Goal: Transaction & Acquisition: Book appointment/travel/reservation

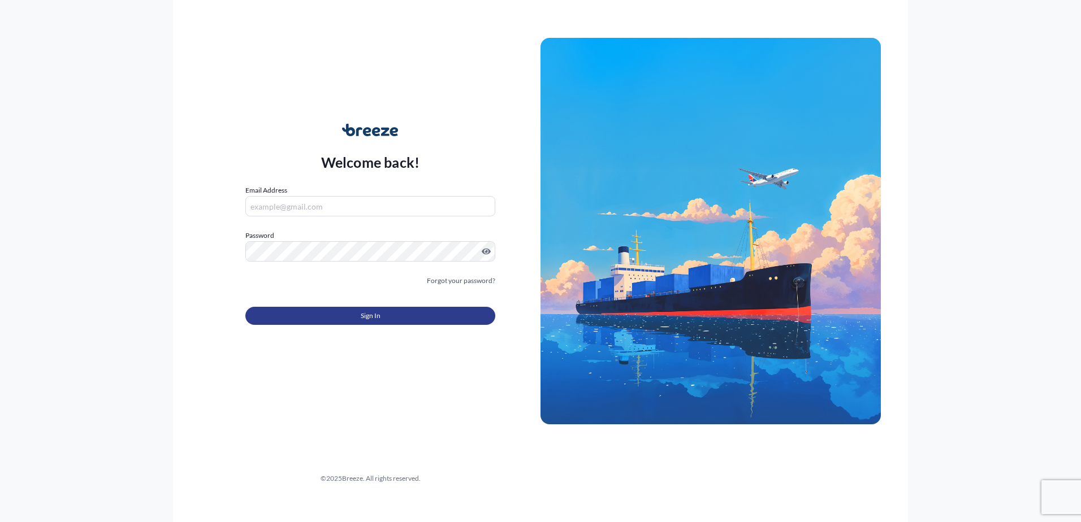
type input "[PERSON_NAME][EMAIL_ADDRESS][DOMAIN_NAME]"
click at [402, 318] on button "Sign In" at bounding box center [370, 316] width 250 height 18
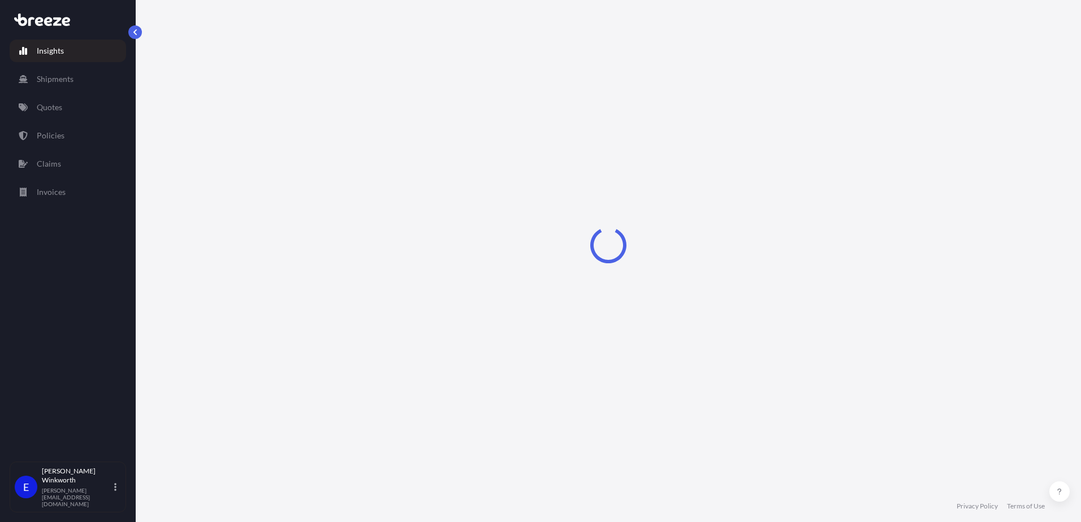
select select "2025"
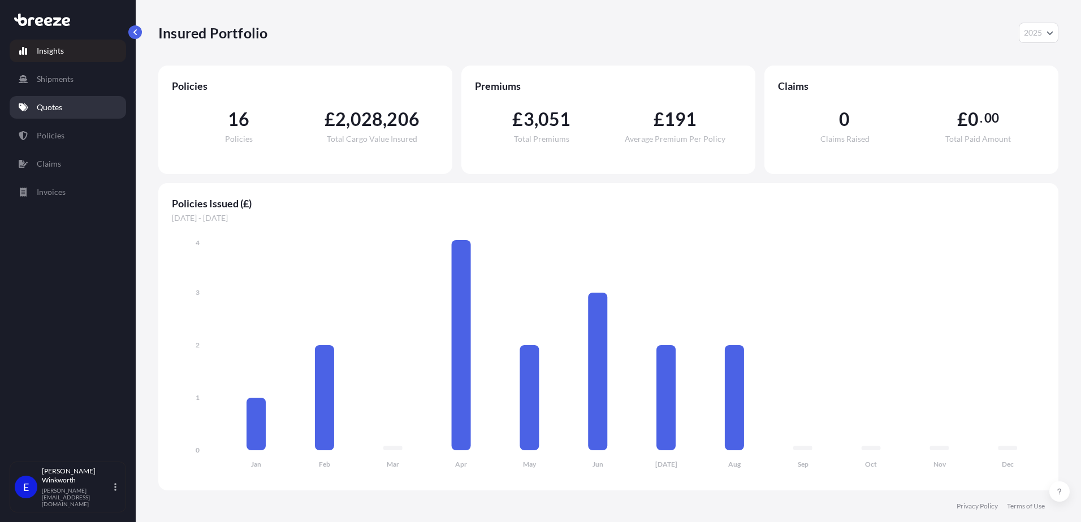
click at [70, 103] on link "Quotes" at bounding box center [68, 107] width 116 height 23
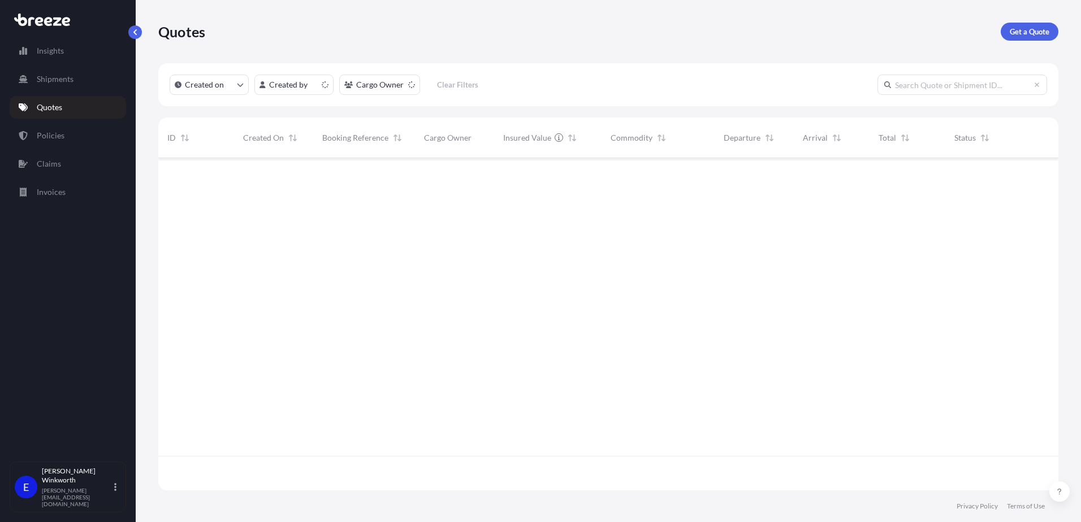
scroll to position [330, 891]
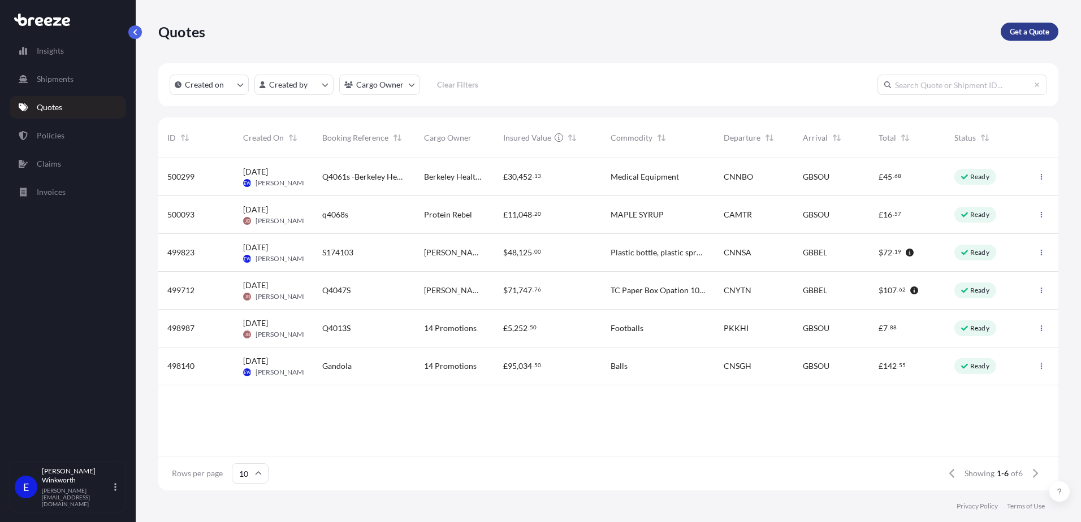
click at [1025, 37] on link "Get a Quote" at bounding box center [1029, 32] width 58 height 18
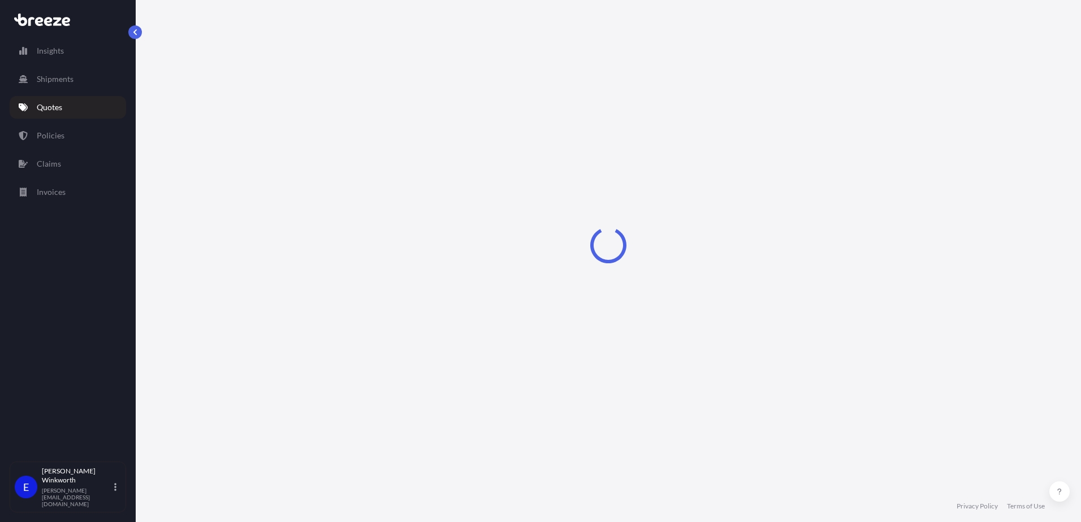
select select "Sea"
select select "1"
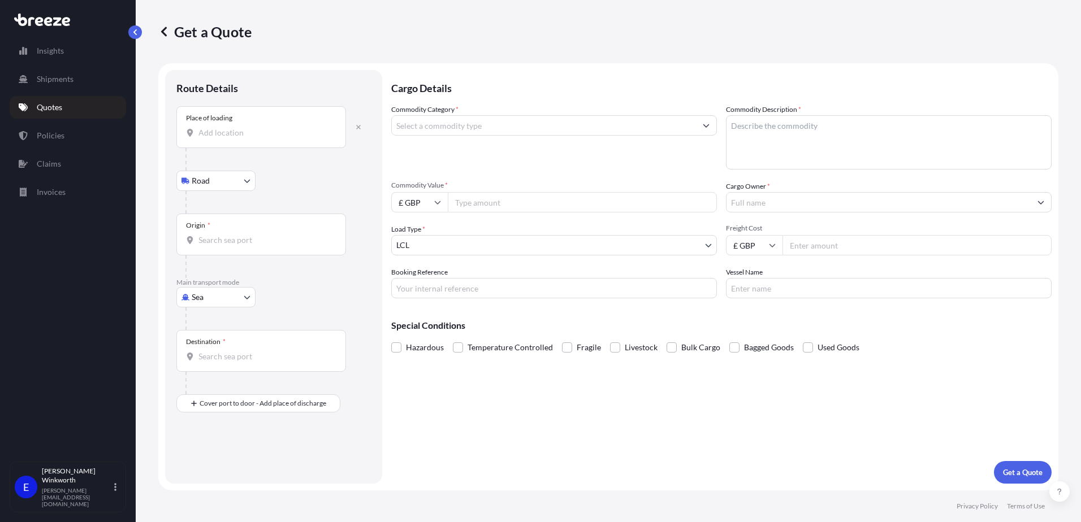
click at [216, 133] on input "Place of loading" at bounding box center [264, 132] width 133 height 11
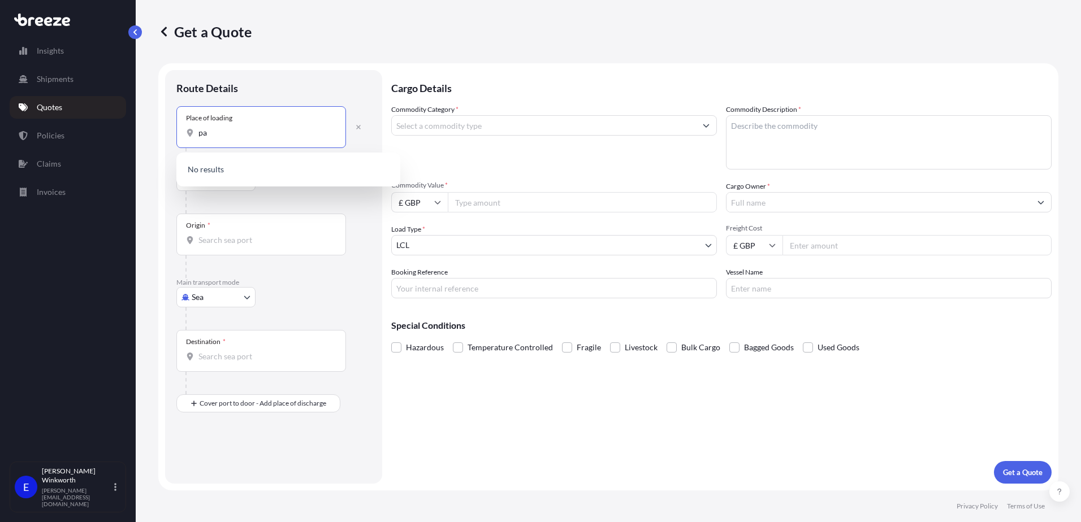
type input "p"
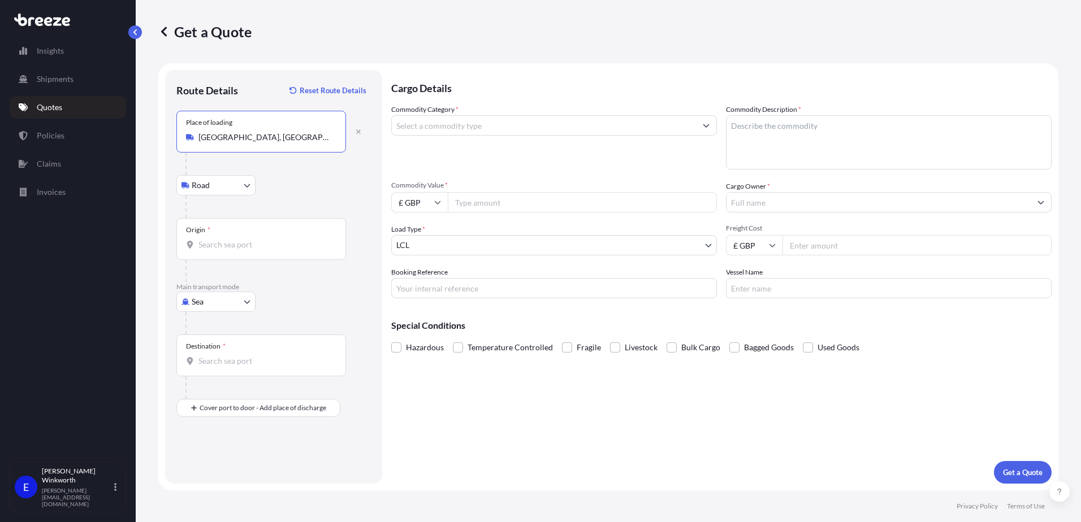
click at [215, 144] on div "Place of loading Xindian Road, Xindian District, New Taipei City, Taiwan" at bounding box center [261, 132] width 170 height 42
click at [215, 143] on input "Xindian Road, Xindian District, New Taipei City, Taiwan" at bounding box center [264, 137] width 133 height 11
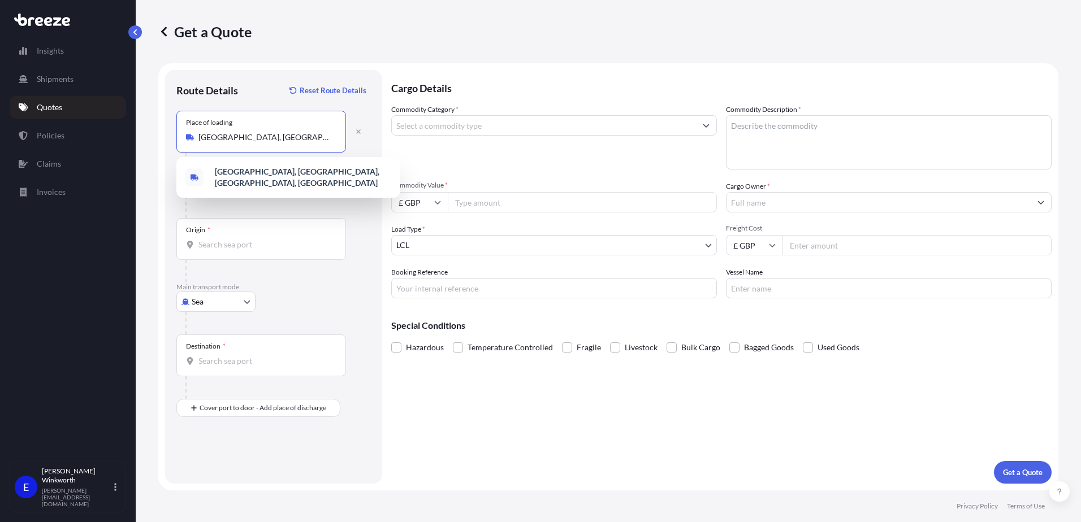
scroll to position [0, 54]
click at [214, 136] on input "Xindian Road, Xindian District, New Taipei City, Taiwan" at bounding box center [264, 137] width 133 height 11
click at [220, 136] on input "Xindian Road, Xindian District, New Taipei City, Taiwan" at bounding box center [264, 137] width 133 height 11
click at [202, 139] on input "Xindian Road, Xindian District, New Taipei City, Taiwan" at bounding box center [264, 137] width 133 height 11
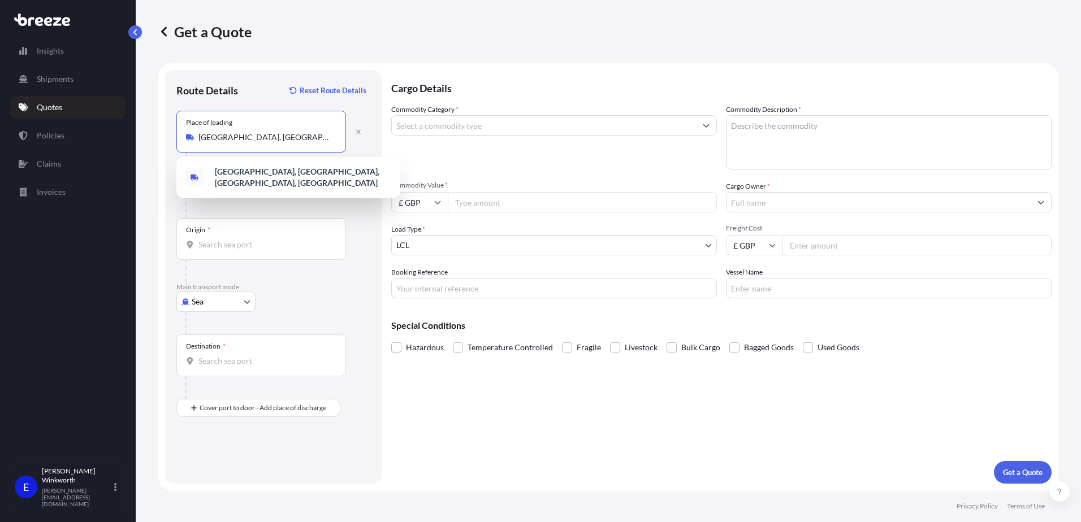
drag, startPoint x: 224, startPoint y: 138, endPoint x: 200, endPoint y: 137, distance: 24.9
click at [200, 137] on input "Xindian Road, Xindian District, New Taipei City, Taiwan" at bounding box center [264, 137] width 133 height 11
click at [321, 46] on div "Get a Quote" at bounding box center [608, 31] width 900 height 63
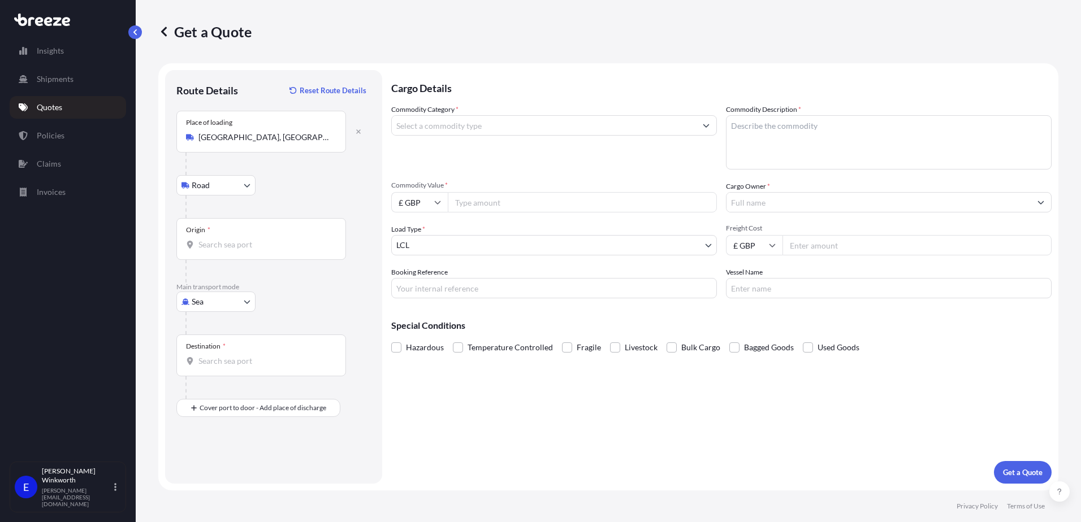
click at [239, 135] on input "Xindian Road, Xindian District, New Taipei City, Taiwan" at bounding box center [264, 137] width 133 height 11
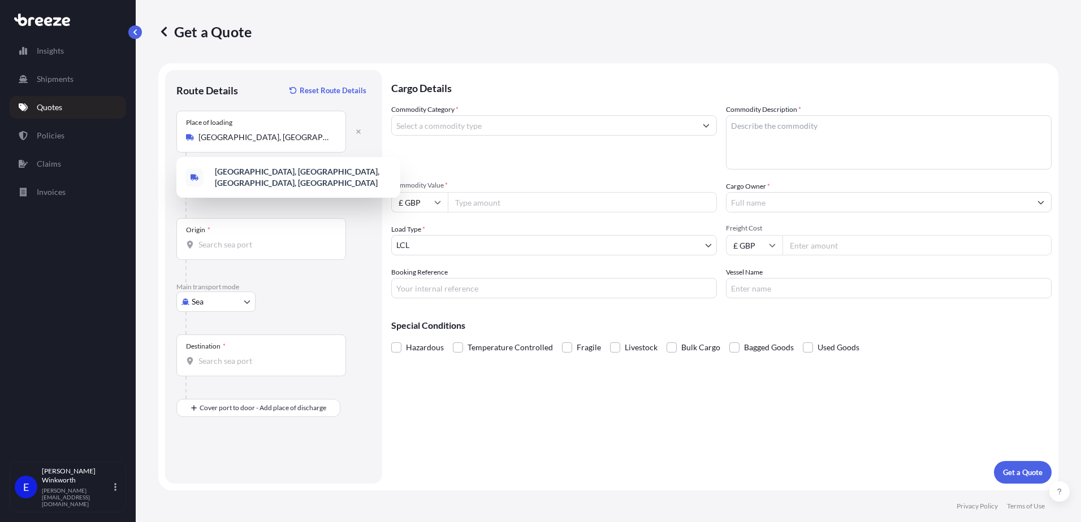
click at [383, 44] on div "Get a Quote" at bounding box center [608, 31] width 900 height 63
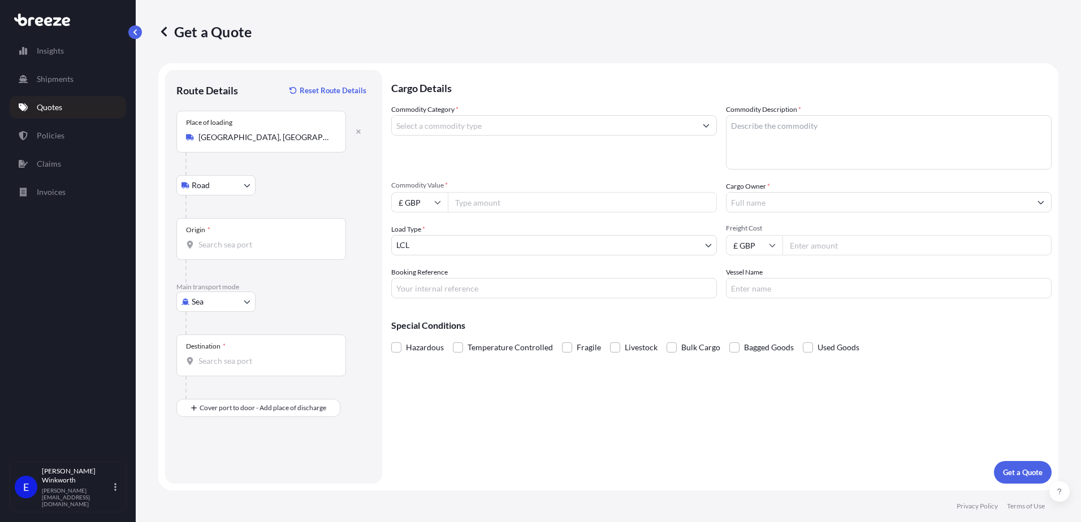
click at [247, 137] on input "Xindian Road, Xindian District, New Taipei City, Taiwan" at bounding box center [264, 137] width 133 height 11
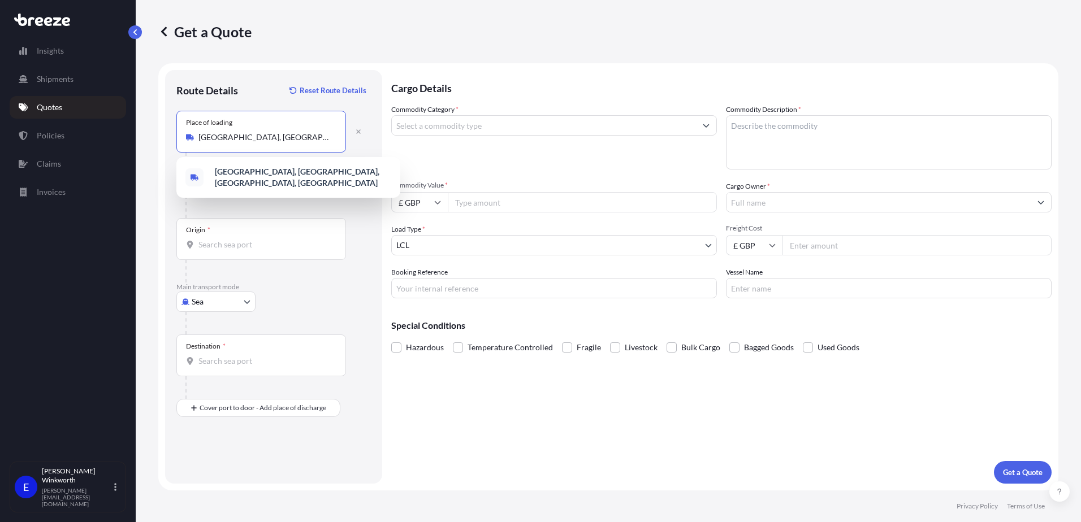
drag, startPoint x: 247, startPoint y: 137, endPoint x: 197, endPoint y: 137, distance: 50.3
click at [197, 137] on div "Xindian Road, Xindian District, New Taipei City, Taiwan" at bounding box center [261, 137] width 150 height 11
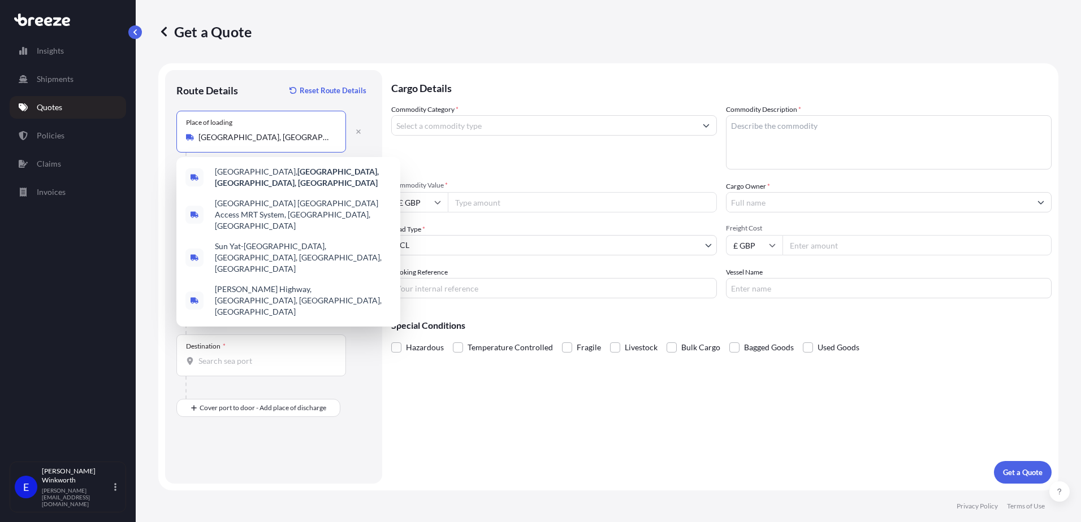
click at [298, 137] on input "Xindian District, New Taipei City, Taiwan" at bounding box center [264, 137] width 133 height 11
drag, startPoint x: 256, startPoint y: 137, endPoint x: 311, endPoint y: 141, distance: 55.0
click at [311, 141] on input "Xindian District, New Taipei City, Taiwan" at bounding box center [264, 137] width 133 height 11
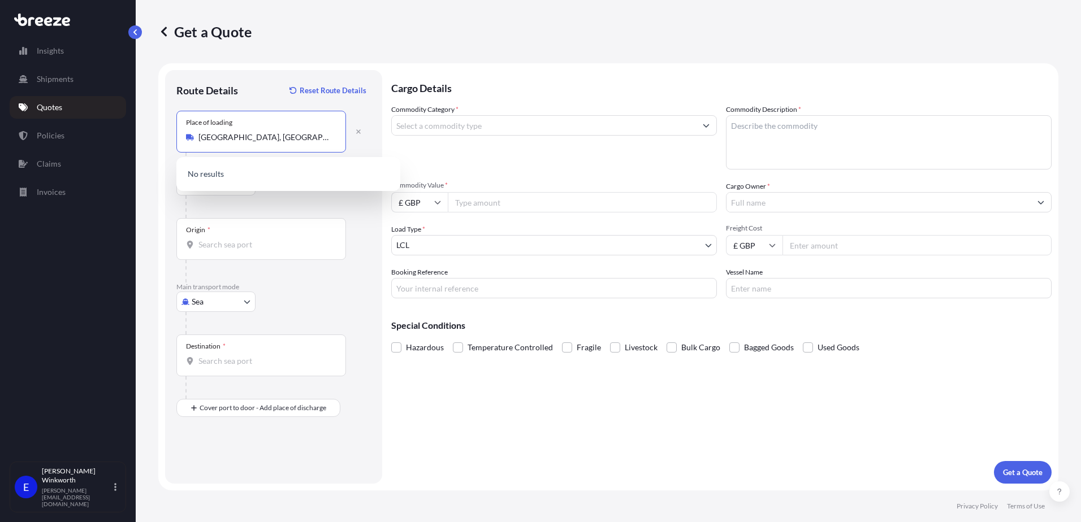
click at [285, 138] on input "[GEOGRAPHIC_DATA], [GEOGRAPHIC_DATA]" at bounding box center [264, 137] width 133 height 11
drag, startPoint x: 285, startPoint y: 138, endPoint x: 253, endPoint y: 140, distance: 32.3
click at [253, 140] on input "[GEOGRAPHIC_DATA], [GEOGRAPHIC_DATA]" at bounding box center [264, 137] width 133 height 11
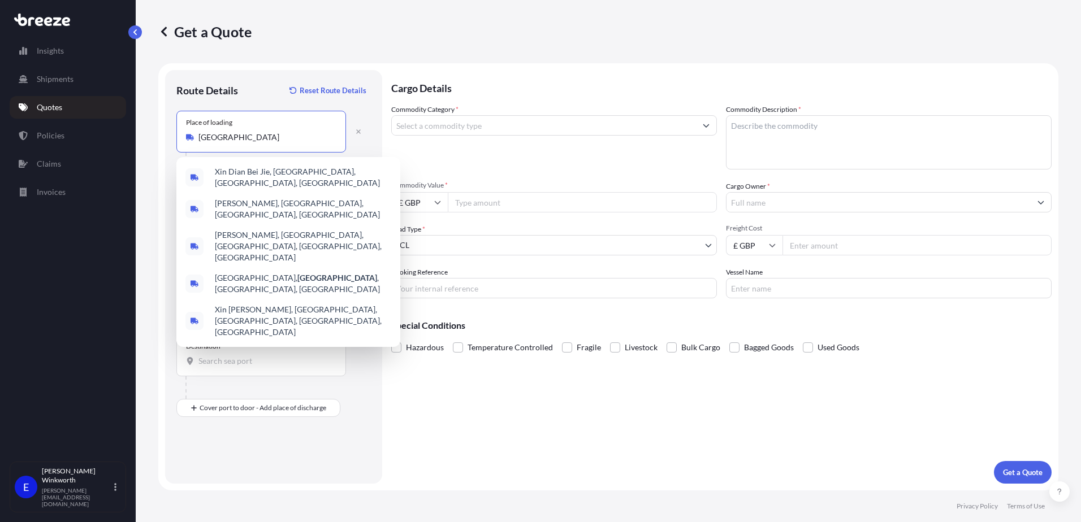
drag, startPoint x: 266, startPoint y: 142, endPoint x: 177, endPoint y: 132, distance: 88.8
click at [177, 132] on div "Place of loading Xindian District" at bounding box center [261, 132] width 170 height 42
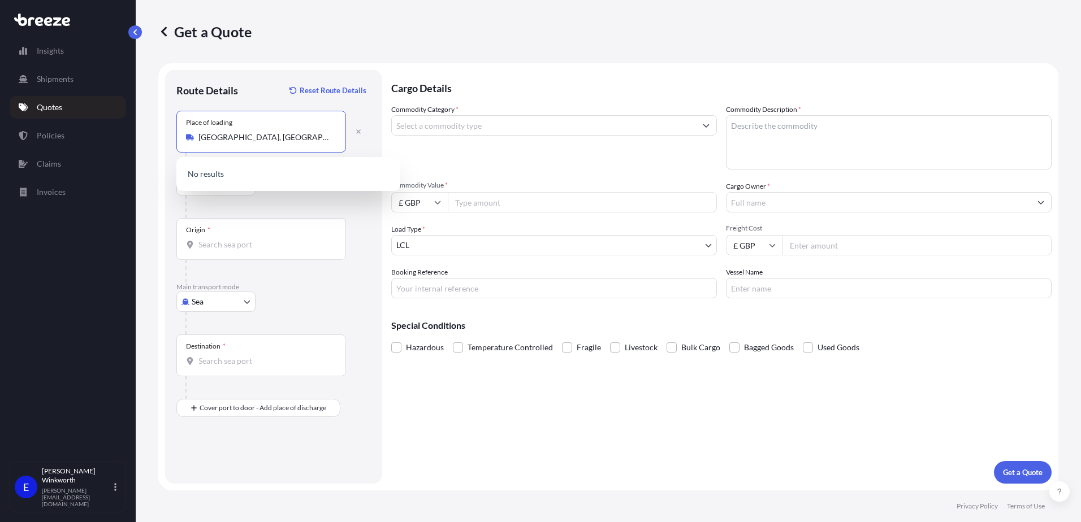
click at [254, 137] on input "Xindian district, Taiwan" at bounding box center [264, 137] width 133 height 11
drag, startPoint x: 306, startPoint y: 138, endPoint x: 194, endPoint y: 136, distance: 112.0
click at [194, 136] on div "Xindian district Taiwan" at bounding box center [261, 137] width 150 height 11
click at [292, 134] on input "Xindian district Taiwan" at bounding box center [264, 137] width 133 height 11
click at [293, 140] on input "Xindian district Taiwan" at bounding box center [264, 137] width 133 height 11
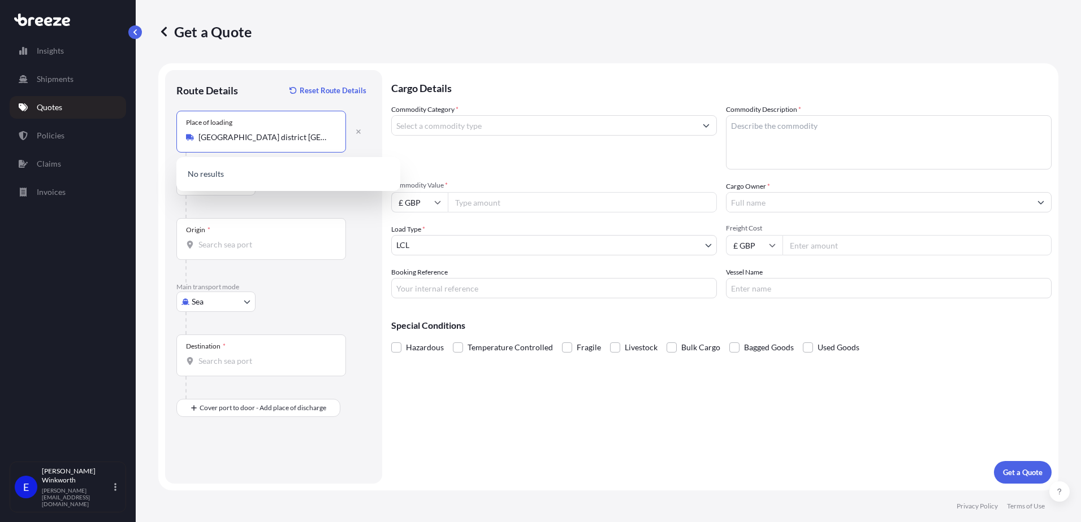
drag, startPoint x: 282, startPoint y: 140, endPoint x: 226, endPoint y: 140, distance: 56.5
click at [226, 140] on input "Xindian district Taiwan" at bounding box center [264, 137] width 133 height 11
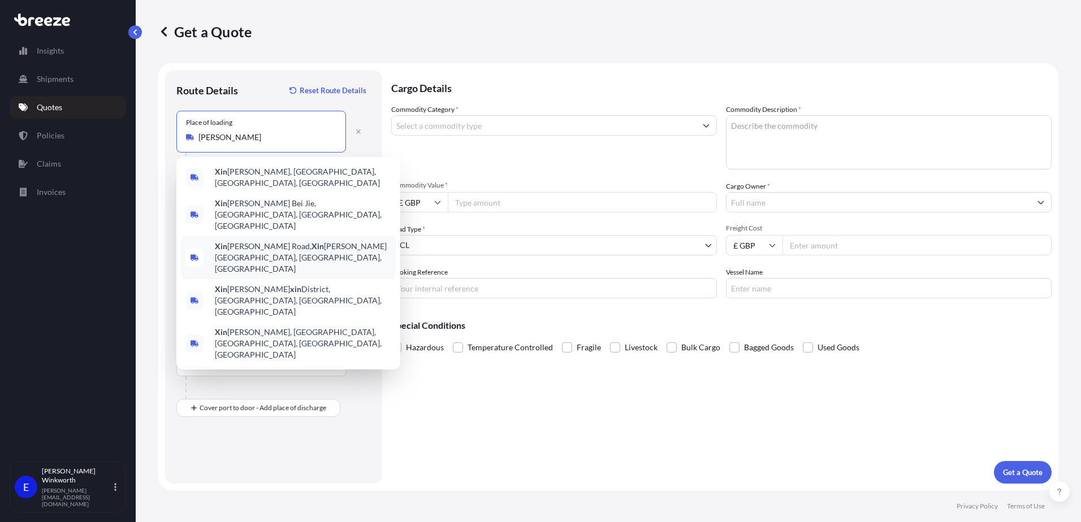
type input "X"
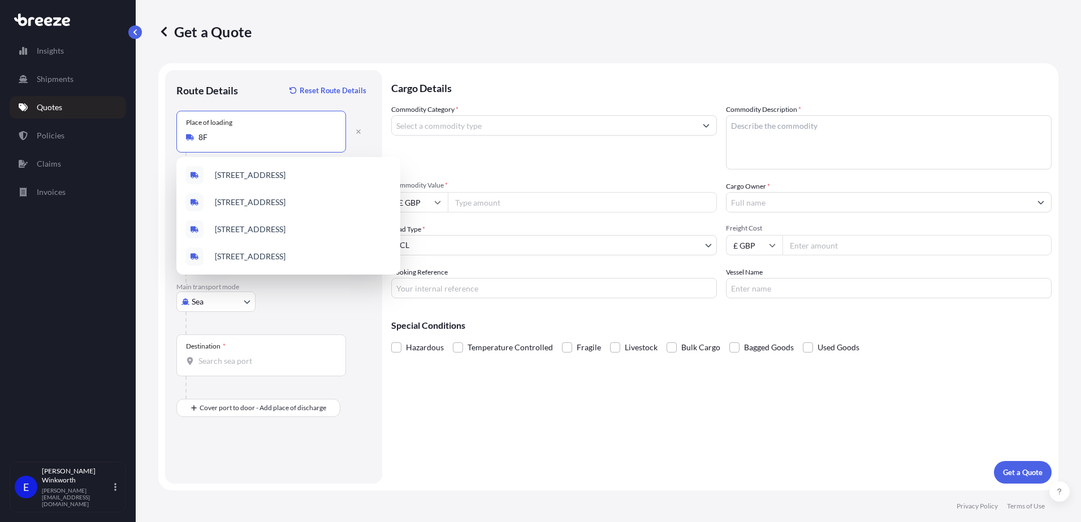
type input "8"
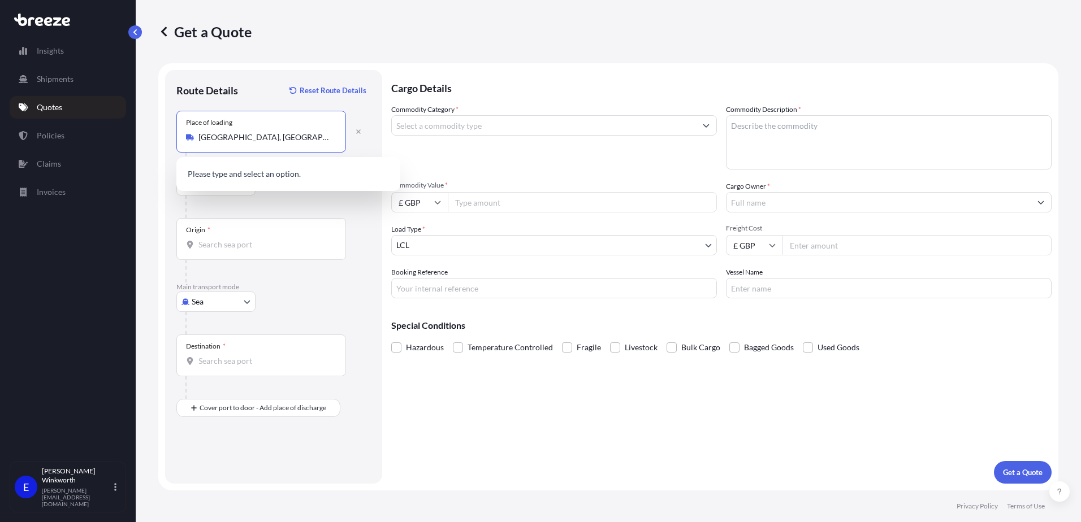
click at [192, 136] on icon at bounding box center [190, 137] width 8 height 6
click at [198, 136] on input "Xindian Road, Xindian District, New Taipei City, Taiwan" at bounding box center [264, 137] width 133 height 11
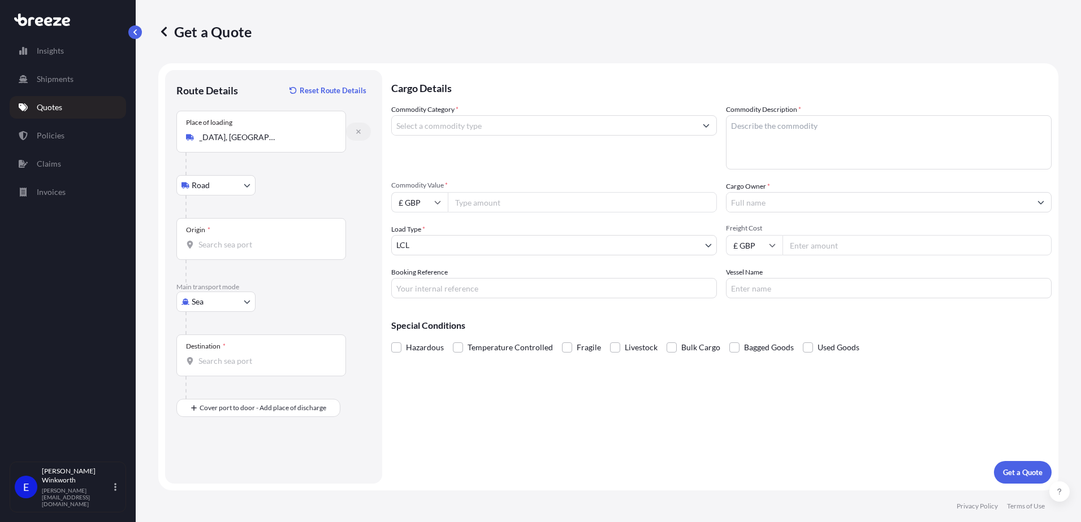
click at [356, 131] on icon "button" at bounding box center [358, 131] width 7 height 7
click at [241, 133] on input "Place of loading" at bounding box center [264, 132] width 133 height 11
type input "Xindian Road, Xindian District, New Taipei City, Taiwan"
click at [310, 168] on div at bounding box center [277, 164] width 185 height 23
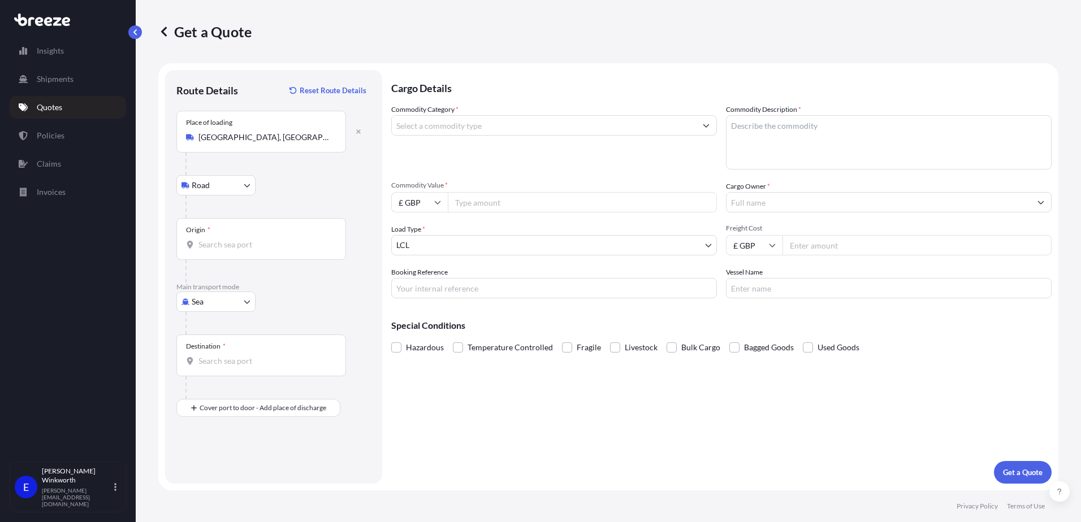
click at [440, 123] on input "Commodity Category *" at bounding box center [544, 125] width 304 height 20
click at [252, 137] on input "Xindian Road, Xindian District, New Taipei City, Taiwan" at bounding box center [264, 137] width 133 height 11
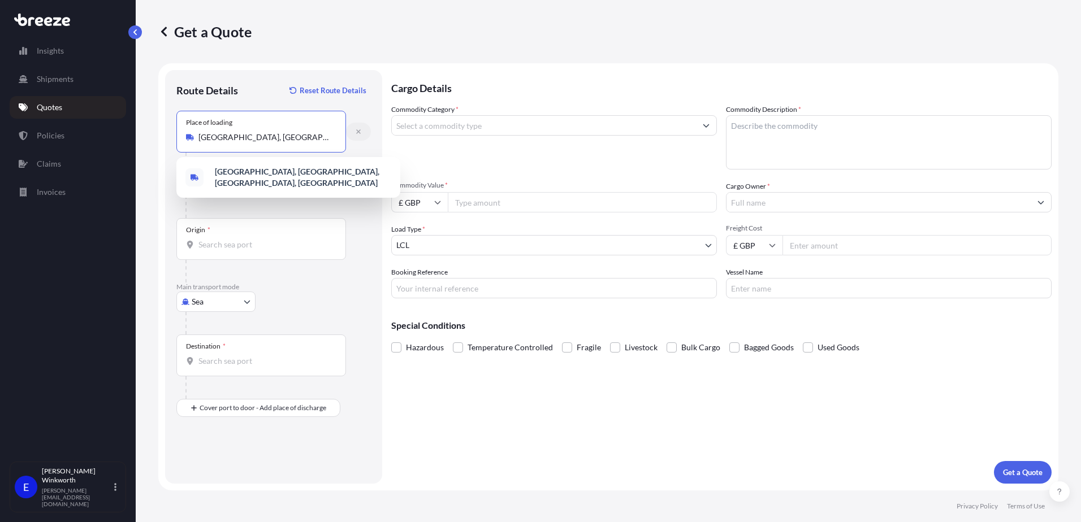
click at [361, 133] on icon "button" at bounding box center [358, 131] width 7 height 7
select select "Road"
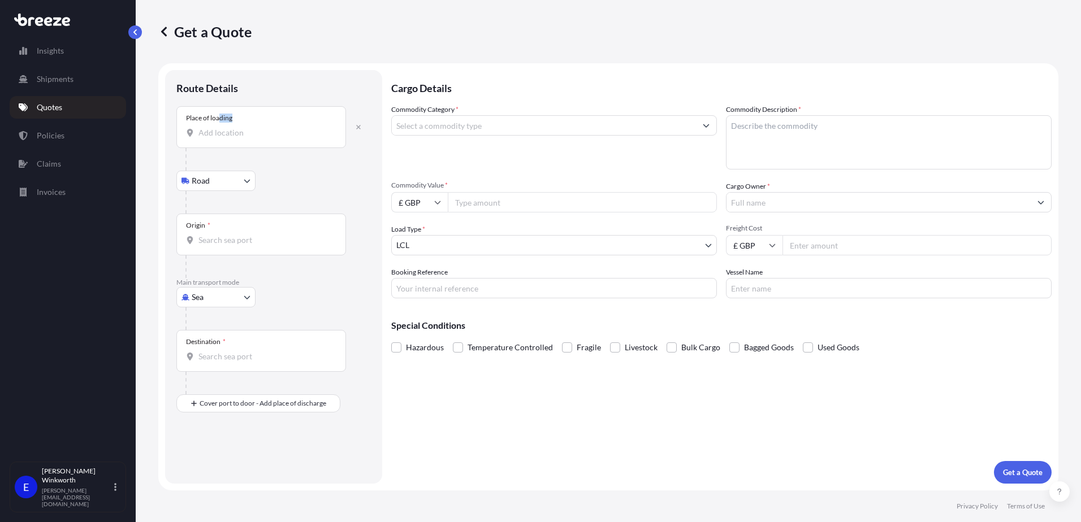
click at [218, 128] on div "Place of loading" at bounding box center [261, 127] width 170 height 42
click at [210, 135] on input "Place of loading" at bounding box center [264, 132] width 133 height 11
paste input "2318樓-2 No.127 Ln.235 Baochiao 路. Xindian Dist."
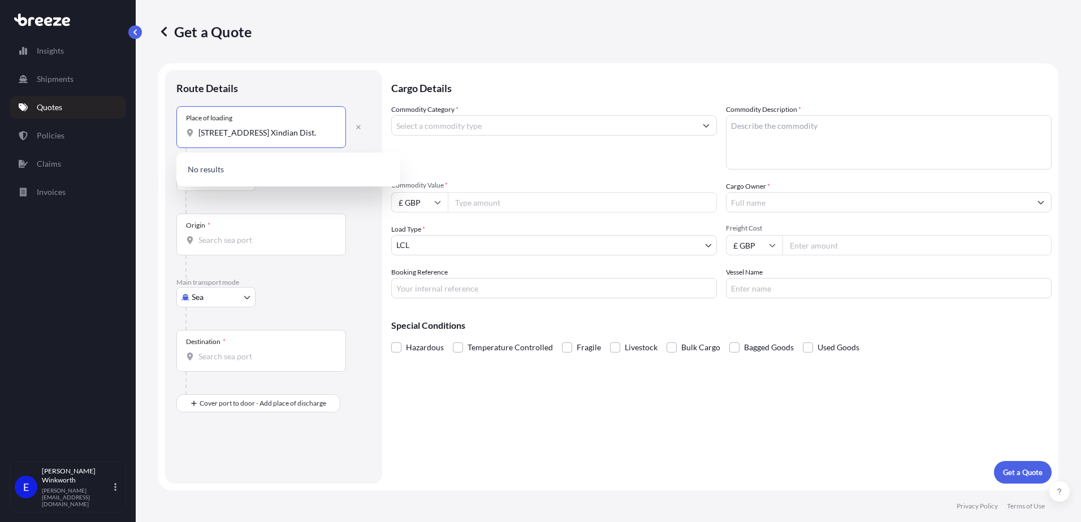
scroll to position [0, 43]
click at [285, 130] on input "2318樓-2 No.127 Ln.235 Baochiao 路. Xindian Dist." at bounding box center [264, 132] width 133 height 11
click at [286, 133] on input "2318樓-2 No.127 Ln.235 Baochiao . Xindian Dist." at bounding box center [264, 132] width 133 height 11
click at [222, 130] on input "2318樓-2 No.127 Ln.235 Baochiao . Xindian Dist." at bounding box center [264, 132] width 133 height 11
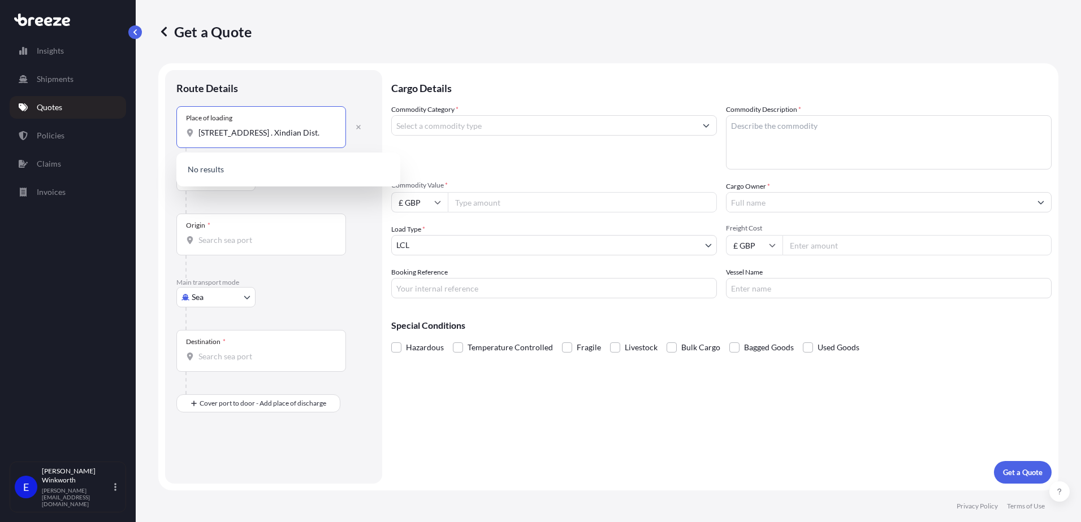
scroll to position [0, 0]
click at [226, 131] on input "2318樓-2 No.127 Ln.235 Baochiao . Xindian Dist." at bounding box center [264, 132] width 133 height 11
type input "2318-2 No.127 Ln.235 Baochiao . Xindian Dist."
click at [354, 129] on button "button" at bounding box center [358, 127] width 25 height 18
select select "Road"
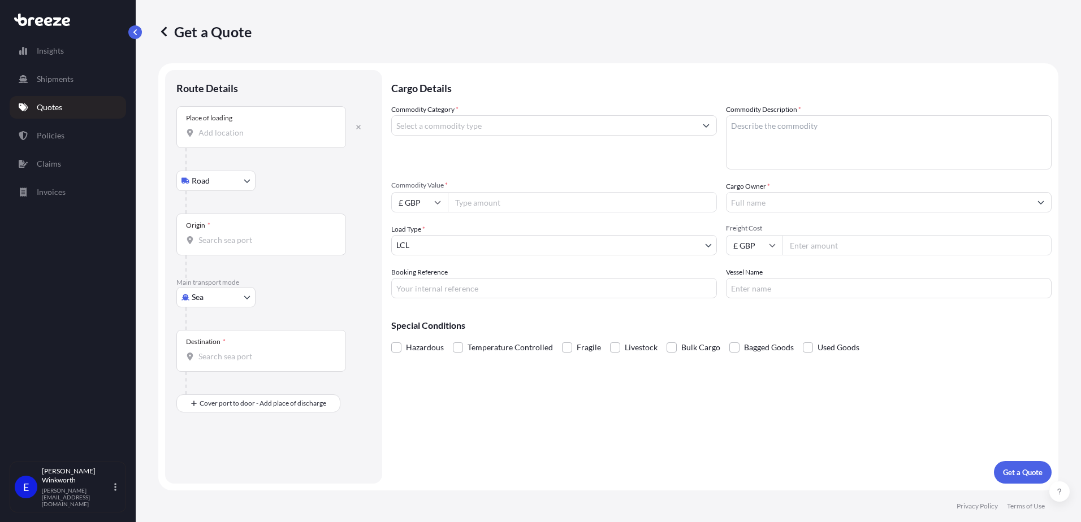
click at [226, 132] on input "Place of loading" at bounding box center [264, 132] width 133 height 11
type input "n"
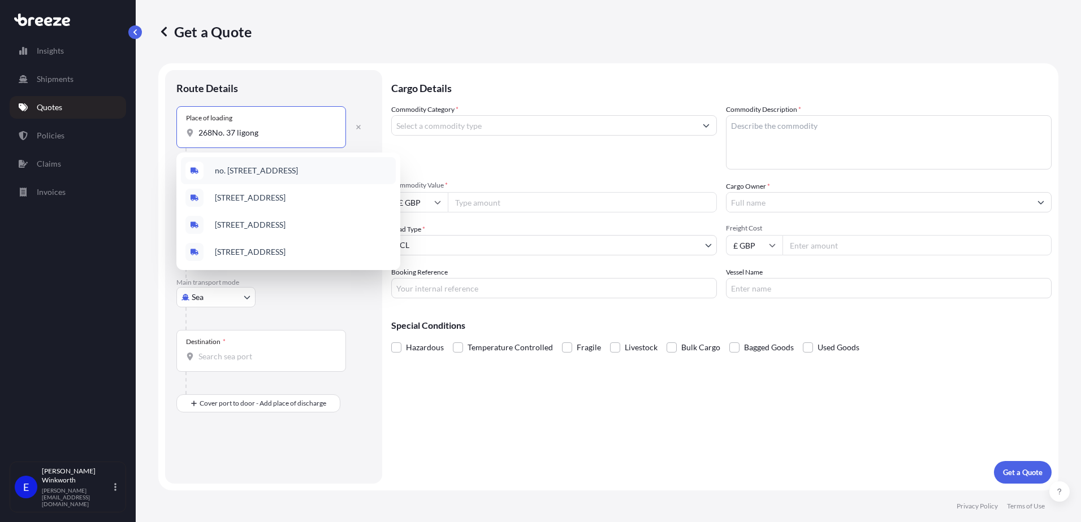
click at [298, 170] on span "no. 37, No. 268, Ligong Road, Taiping District, Taichung City, Taiwan" at bounding box center [256, 170] width 83 height 11
type input "no. 37, No. 268, Ligong Road, Taiping District, Taichung City, Taiwan"
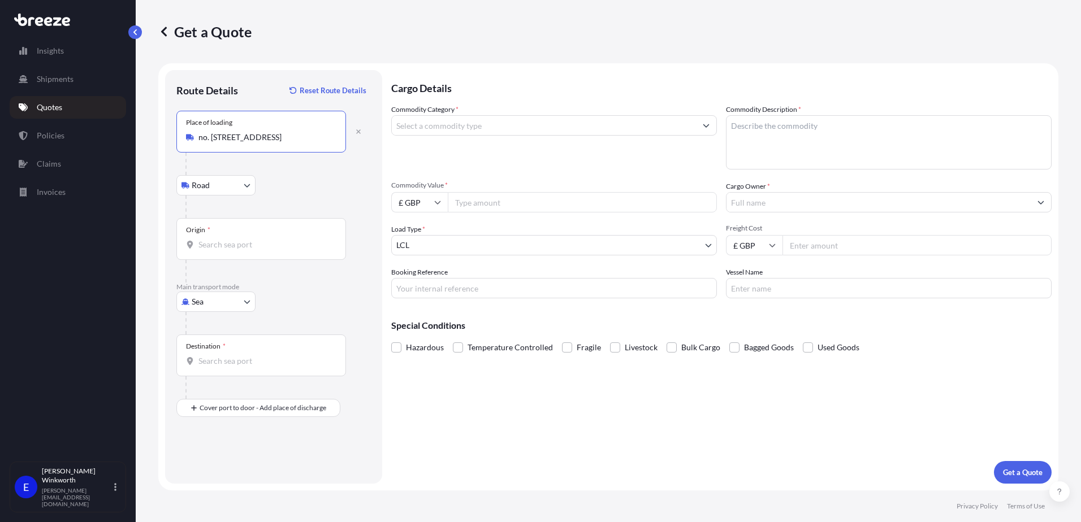
scroll to position [0, 96]
drag, startPoint x: 201, startPoint y: 140, endPoint x: 337, endPoint y: 141, distance: 136.2
click at [337, 141] on div "Place of loading no. 37, No. 268, Ligong Road, Taiping District, Taichung City,…" at bounding box center [261, 132] width 170 height 42
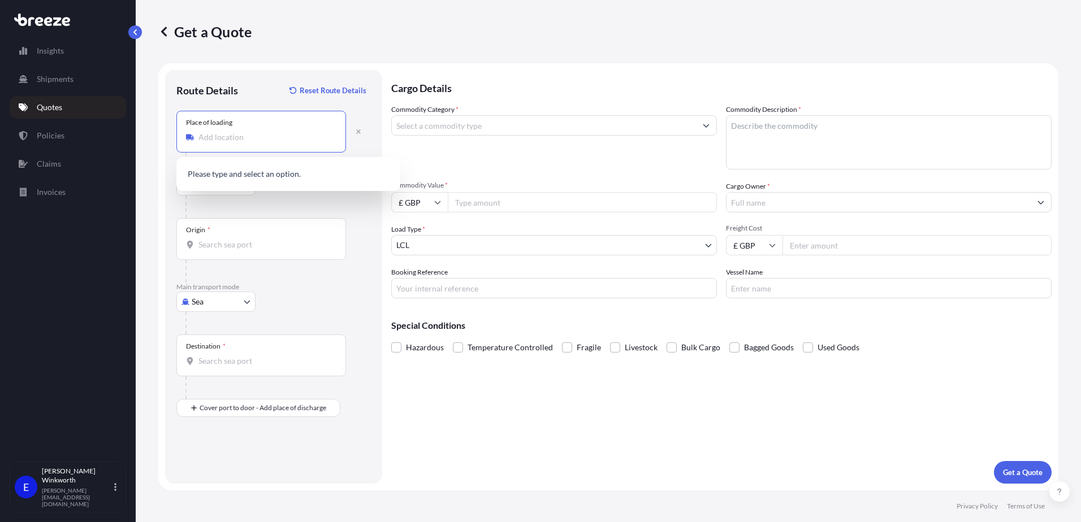
type input "no. 37, No. 268, Ligong Road, Taiping District, Taichung City, Taiwan"
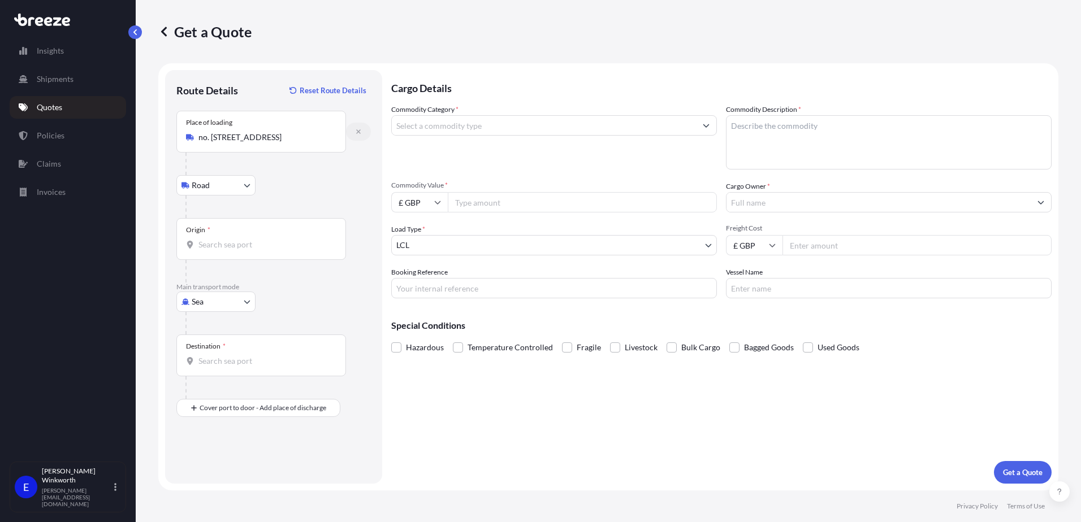
click at [356, 133] on icon "button" at bounding box center [358, 131] width 7 height 7
select select "Road"
click at [206, 133] on input "Place of loading" at bounding box center [264, 132] width 133 height 11
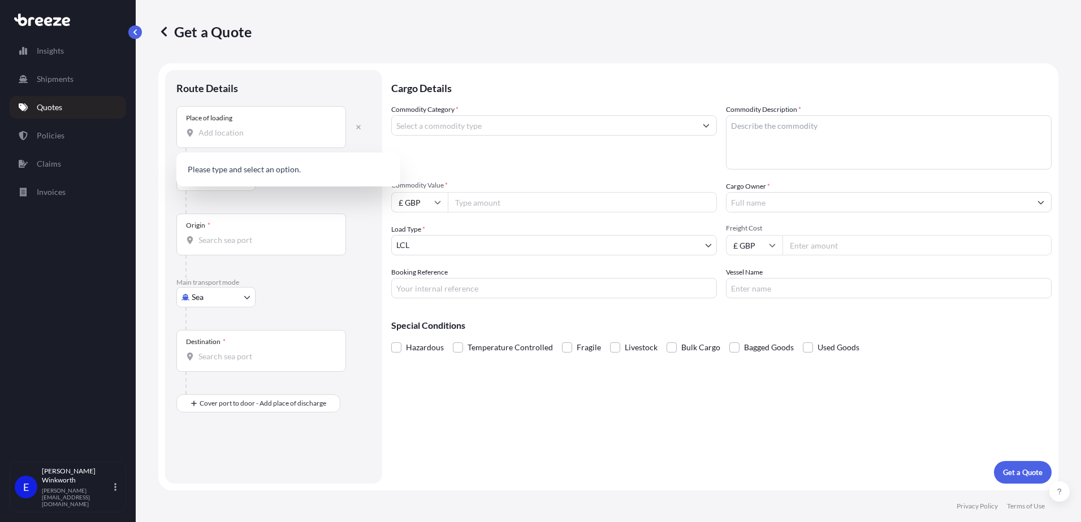
click at [189, 134] on icon at bounding box center [190, 133] width 6 height 8
click at [198, 134] on input "Place of loading" at bounding box center [264, 132] width 133 height 11
click at [227, 128] on input "Place of loading" at bounding box center [264, 132] width 133 height 11
type input "XINDIAN DISTRICT, TAIWAN"
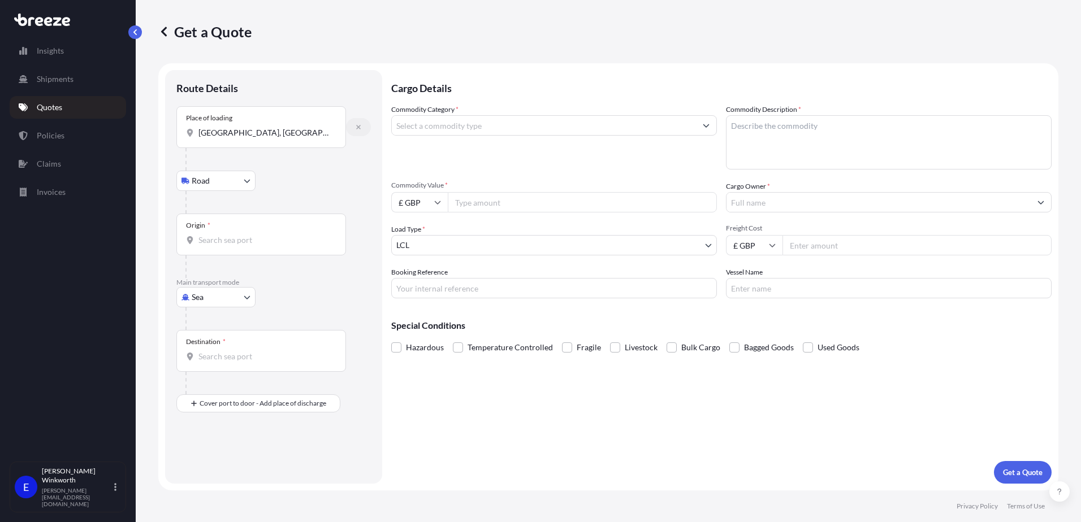
click at [359, 132] on button "button" at bounding box center [358, 127] width 25 height 18
select select "Road"
click at [228, 139] on div "Place of loading" at bounding box center [261, 127] width 170 height 42
click at [228, 138] on input "Place of loading" at bounding box center [264, 132] width 133 height 11
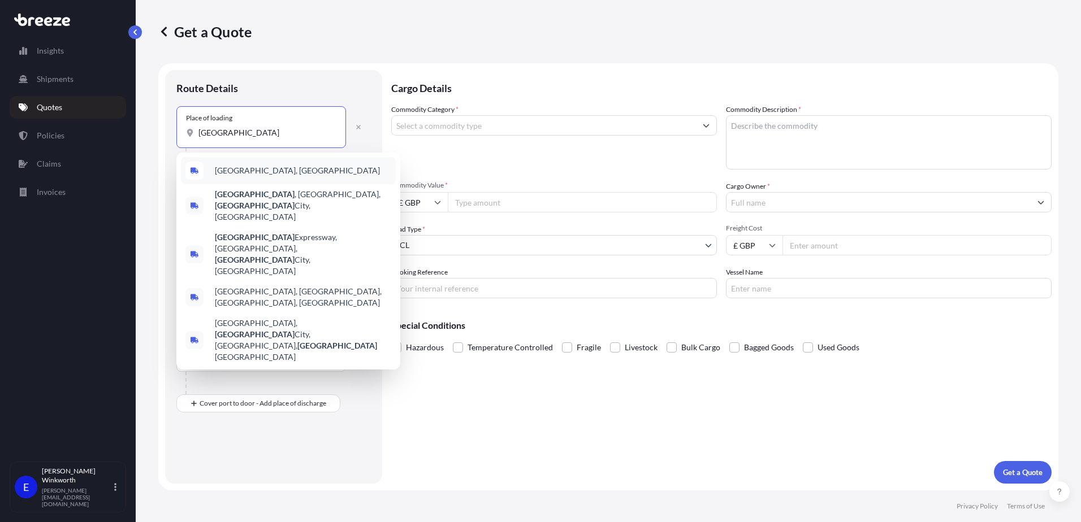
click at [205, 172] on div "[GEOGRAPHIC_DATA], [GEOGRAPHIC_DATA]" at bounding box center [288, 170] width 215 height 27
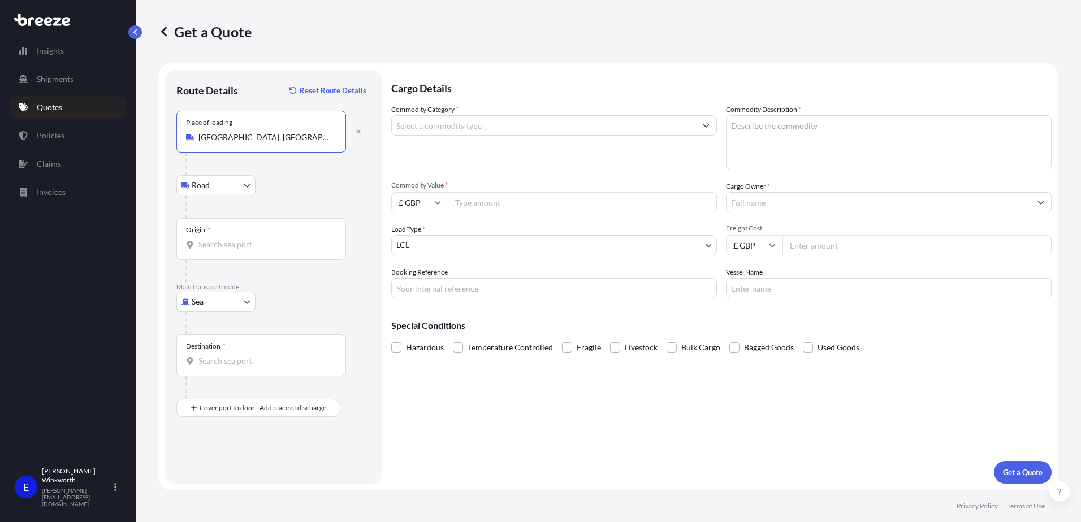
type input "[GEOGRAPHIC_DATA], [GEOGRAPHIC_DATA]"
click at [221, 191] on body "Insights Shipments Quotes Policies Claims Invoices E Edward Winkworth edward.wi…" at bounding box center [540, 261] width 1081 height 522
click at [213, 245] on input "Origin *" at bounding box center [264, 244] width 133 height 11
click at [214, 247] on input "Origin * Please select an origin" at bounding box center [264, 244] width 133 height 11
type input "TWKHH - [GEOGRAPHIC_DATA], [GEOGRAPHIC_DATA]"
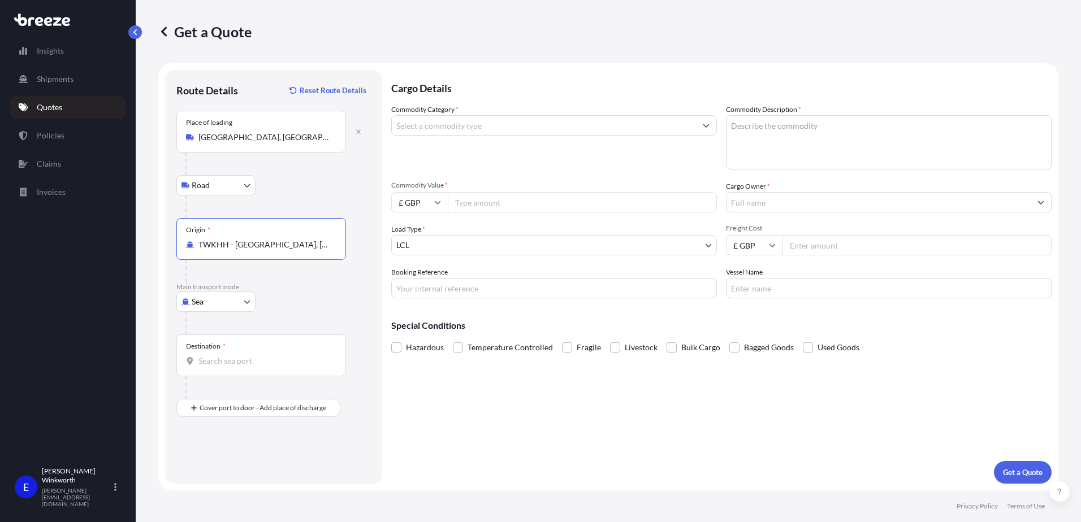
click at [225, 353] on div "Destination *" at bounding box center [261, 356] width 170 height 42
click at [225, 356] on input "Destination *" at bounding box center [264, 361] width 133 height 11
type input "GBSOU - [GEOGRAPHIC_DATA], [GEOGRAPHIC_DATA]"
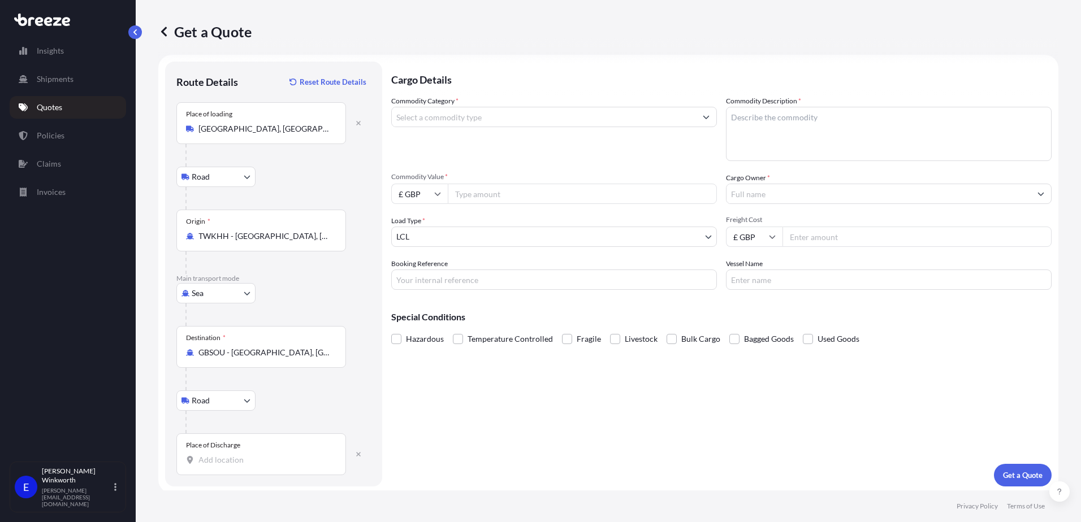
scroll to position [11, 0]
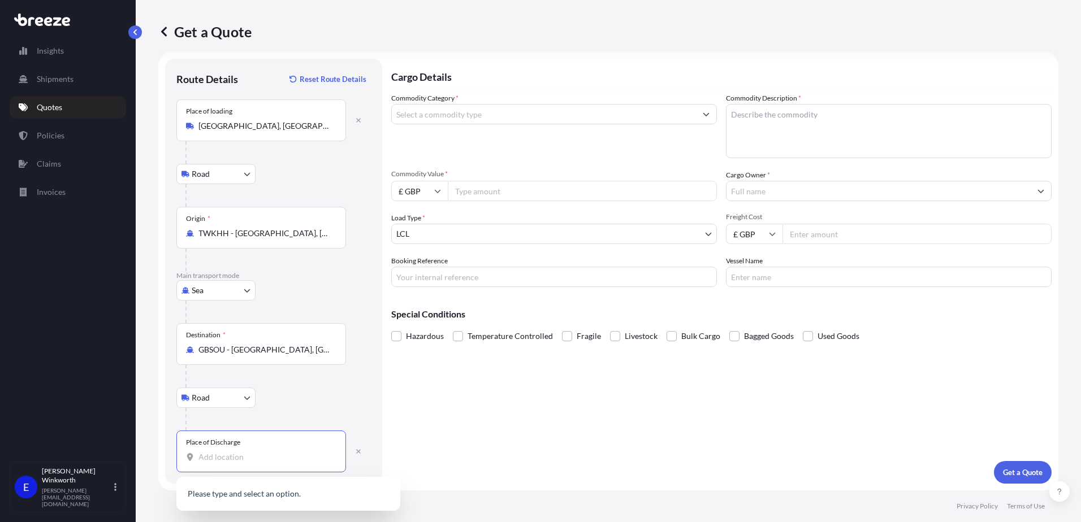
click at [232, 456] on input "Place of Discharge" at bounding box center [264, 457] width 133 height 11
click at [215, 457] on input "Place of Discharge" at bounding box center [264, 457] width 133 height 11
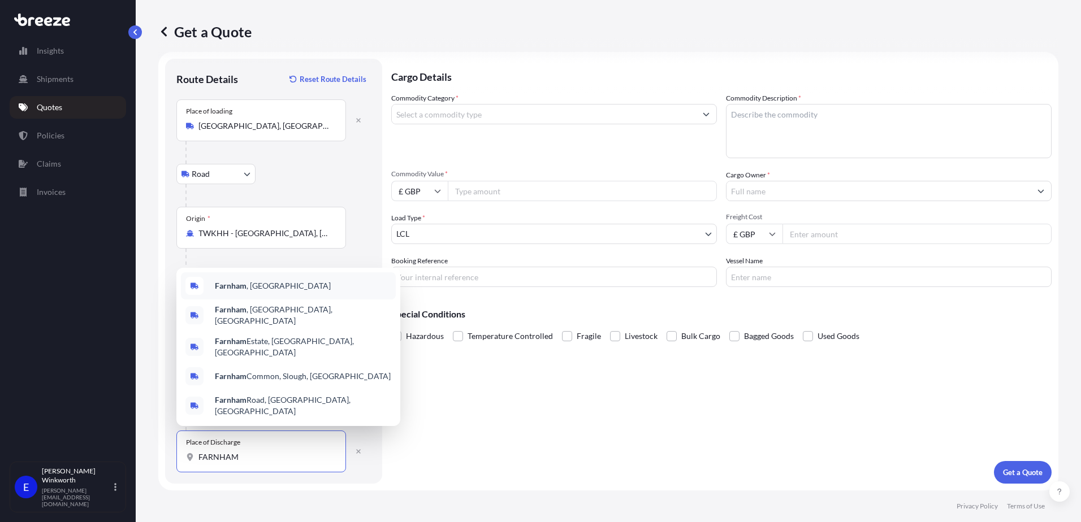
click at [242, 291] on b "Farnham" at bounding box center [231, 286] width 32 height 10
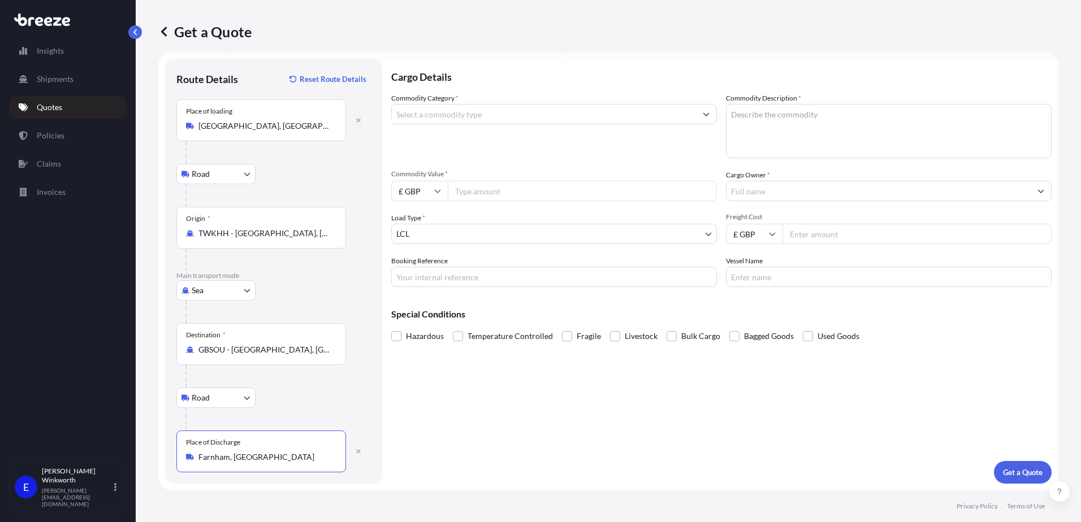
type input "Farnham, [GEOGRAPHIC_DATA]"
click at [469, 110] on input "Commodity Category *" at bounding box center [544, 114] width 304 height 20
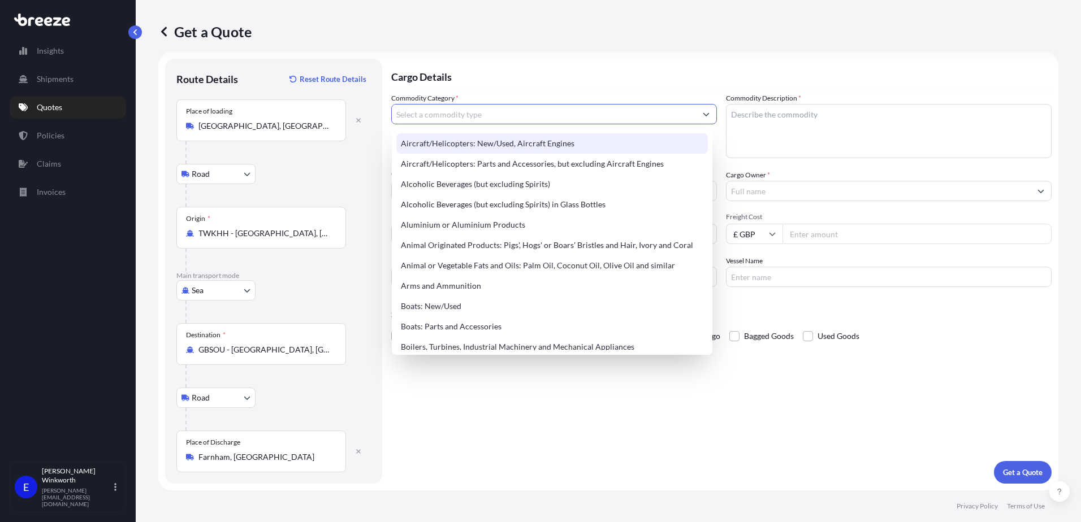
click at [457, 112] on input "Commodity Category *" at bounding box center [544, 114] width 304 height 20
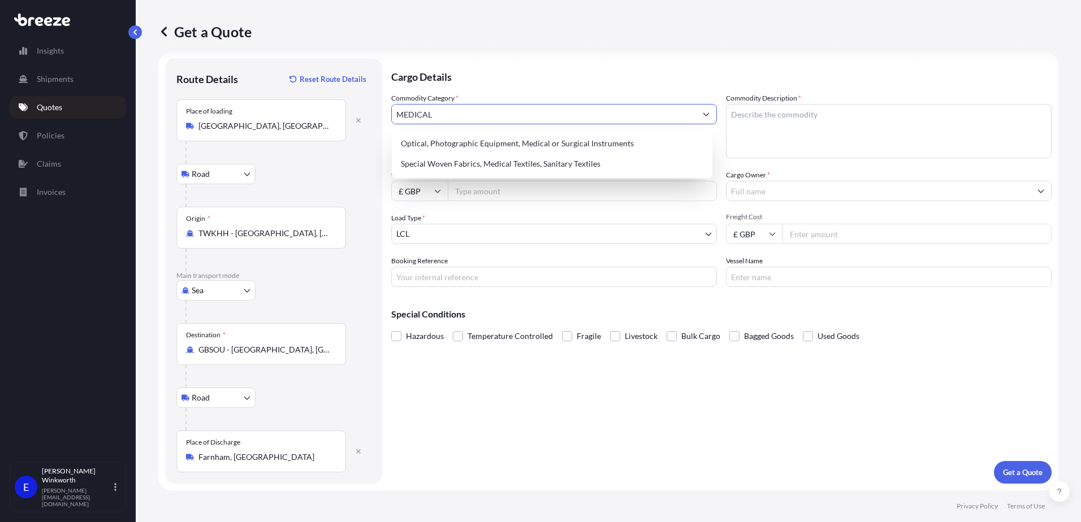
type input "MEDICAL"
click at [703, 111] on icon "Show suggestions" at bounding box center [706, 114] width 7 height 7
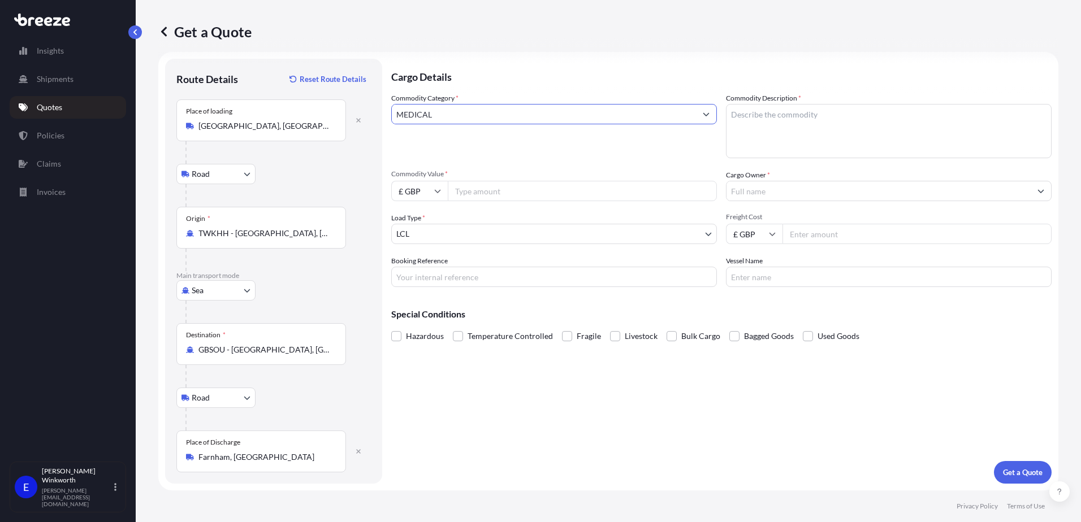
drag, startPoint x: 648, startPoint y: 114, endPoint x: 398, endPoint y: 127, distance: 250.1
click at [388, 128] on form "Route Details Reset Route Details Place of loading Taipei, Taiwan Road Road Rai…" at bounding box center [608, 271] width 900 height 439
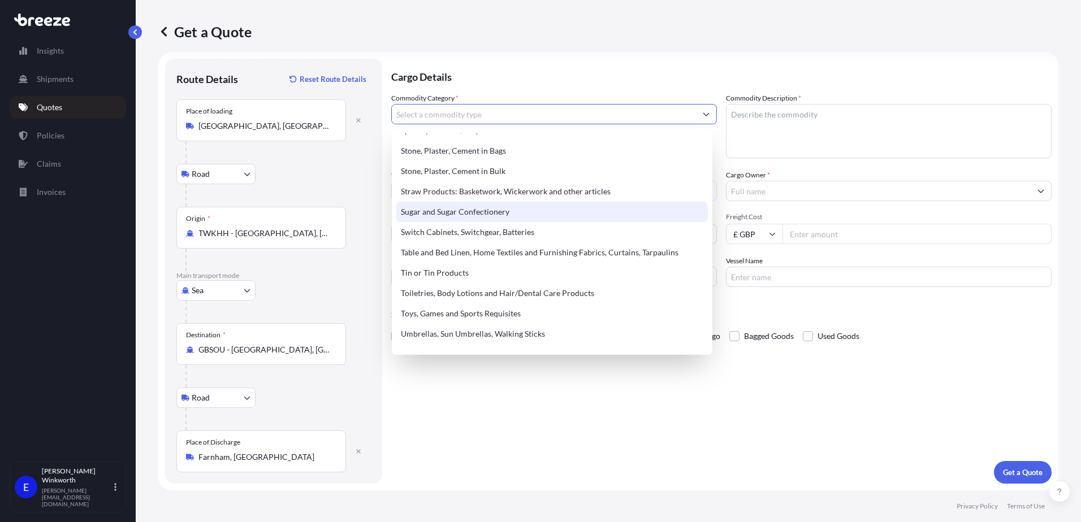
scroll to position [2374, 0]
click at [513, 112] on input "Commodity Category *" at bounding box center [544, 114] width 304 height 20
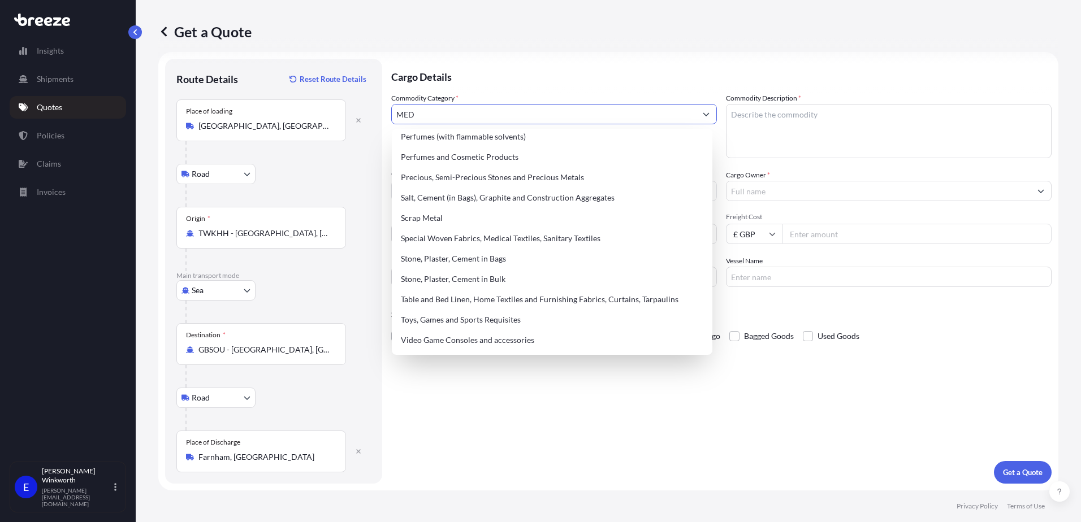
scroll to position [0, 0]
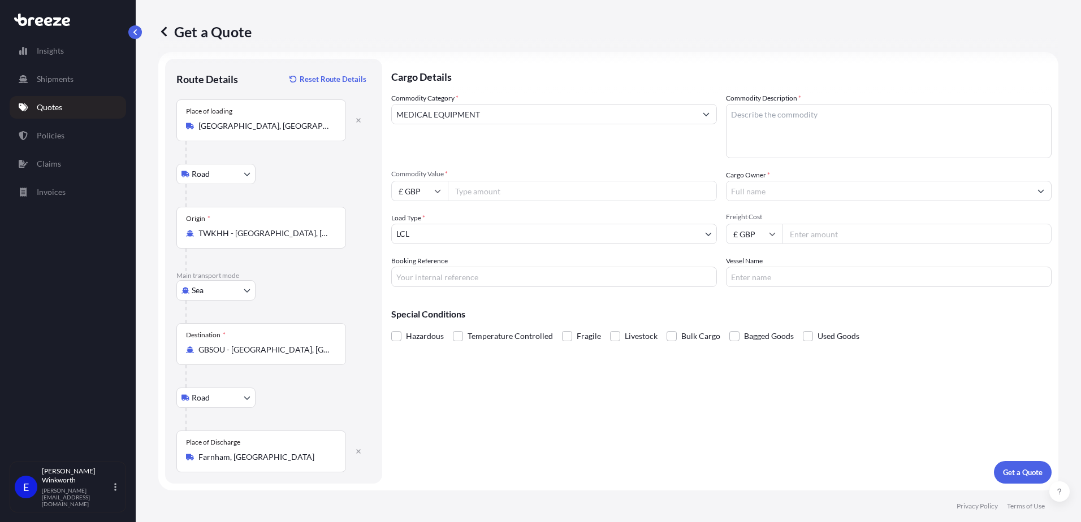
click at [501, 193] on input "Commodity Value *" at bounding box center [582, 191] width 269 height 20
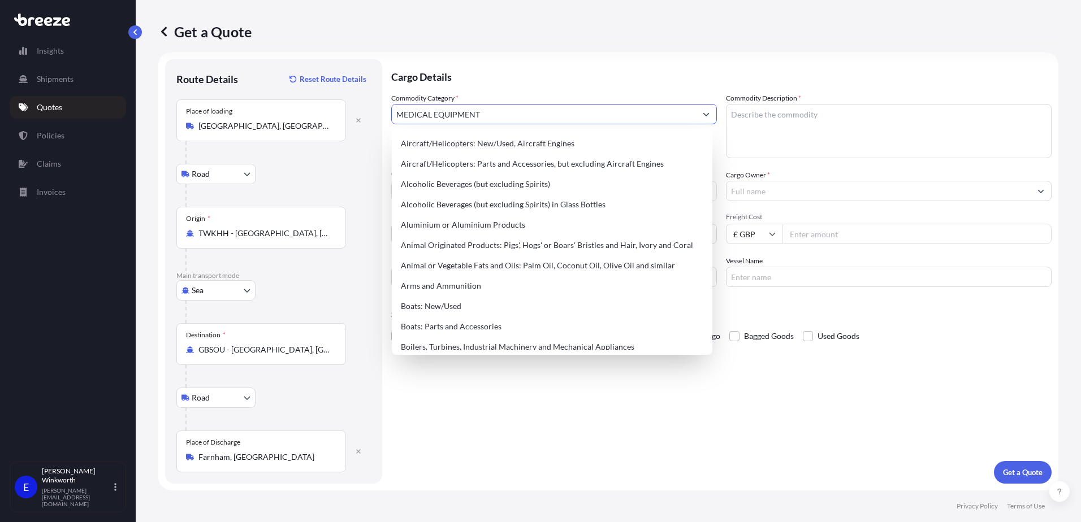
click at [496, 114] on input "MEDICAL EQUIPMENT" at bounding box center [544, 114] width 304 height 20
click at [517, 85] on p "Cargo Details" at bounding box center [721, 76] width 660 height 34
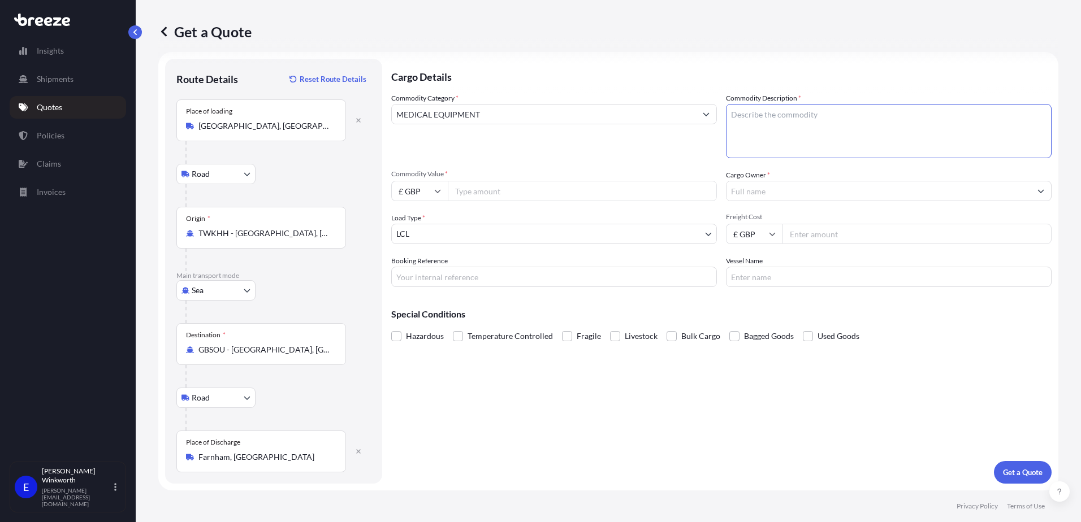
click at [749, 118] on textarea "Commodity Description *" at bounding box center [889, 131] width 326 height 54
click at [660, 116] on input "MEDICAL EQUIPMENT" at bounding box center [544, 114] width 304 height 20
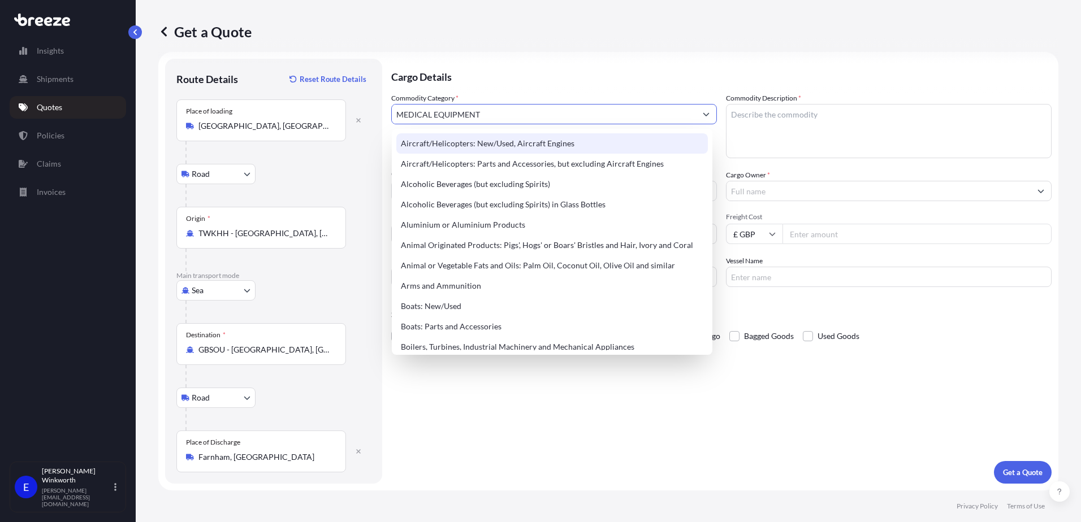
drag, startPoint x: 496, startPoint y: 117, endPoint x: 386, endPoint y: 109, distance: 110.5
click at [386, 109] on form "Route Details Reset Route Details Place of loading Taipei, Taiwan Road Road Rai…" at bounding box center [608, 271] width 900 height 439
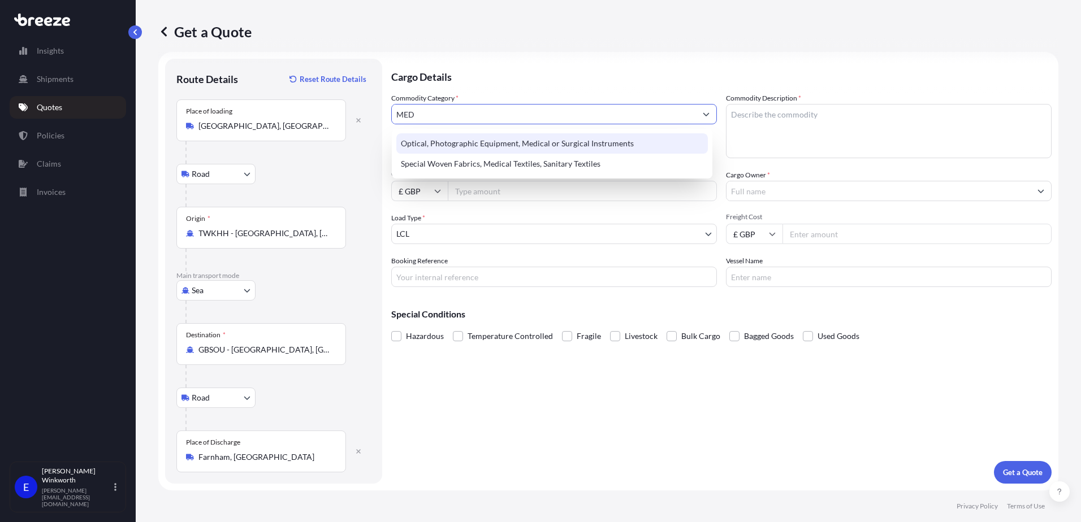
click at [493, 146] on div "Optical, Photographic Equipment, Medical or Surgical Instruments" at bounding box center [551, 143] width 311 height 20
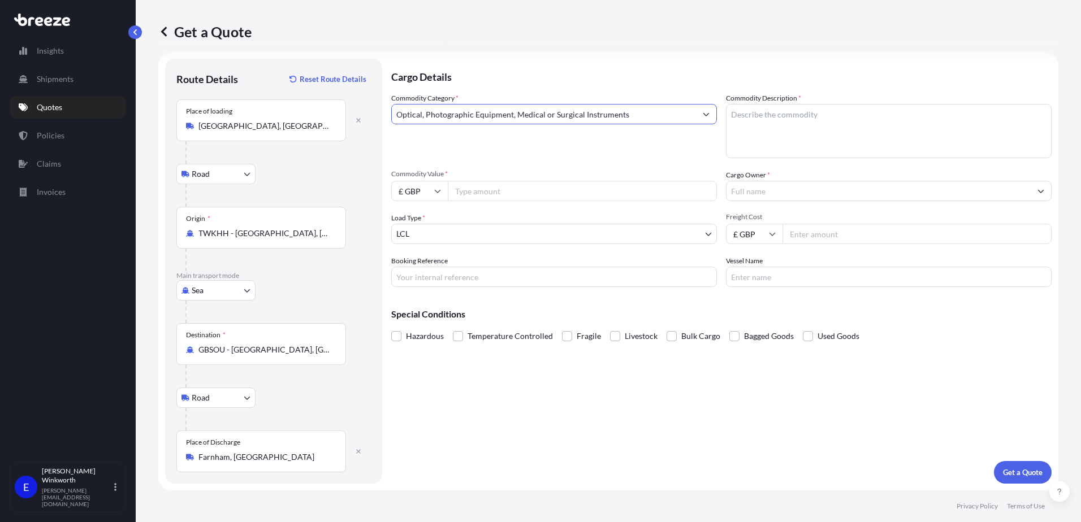
type input "Optical, Photographic Equipment, Medical or Surgical Instruments"
click at [755, 126] on textarea "Commodity Description *" at bounding box center [889, 131] width 326 height 54
type textarea "MEDICAL EQUIPMENT"
click at [498, 193] on input "Commodity Value *" at bounding box center [582, 191] width 269 height 20
type input "113905"
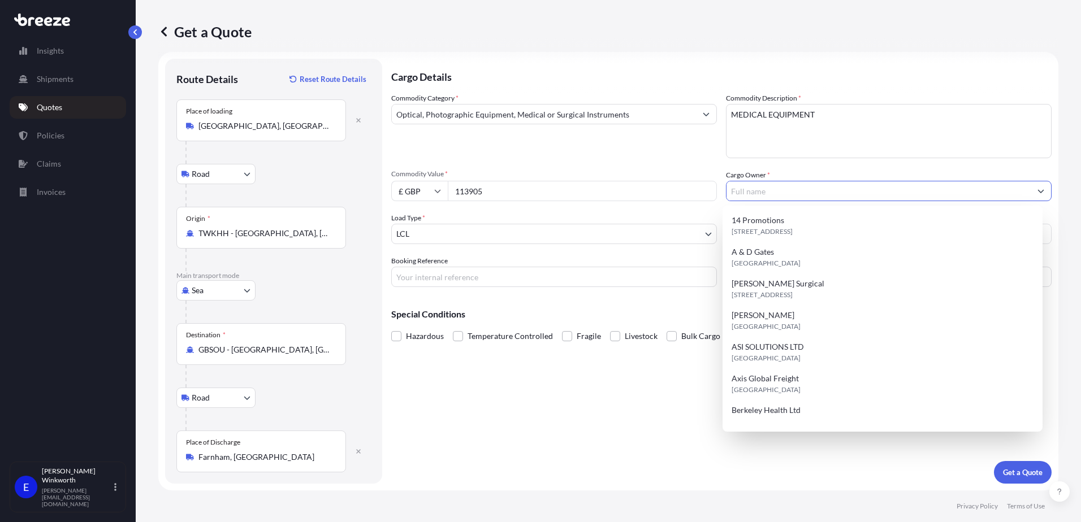
click at [832, 196] on input "Cargo Owner *" at bounding box center [878, 191] width 304 height 20
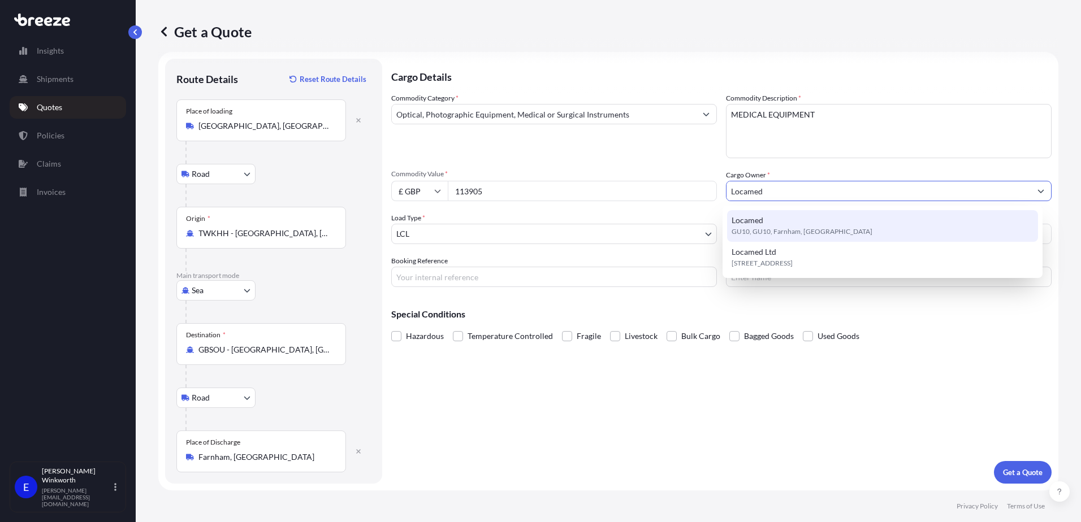
click at [811, 220] on div "Locamed GU10, GU10, Farnham, United Kingdom" at bounding box center [882, 226] width 311 height 32
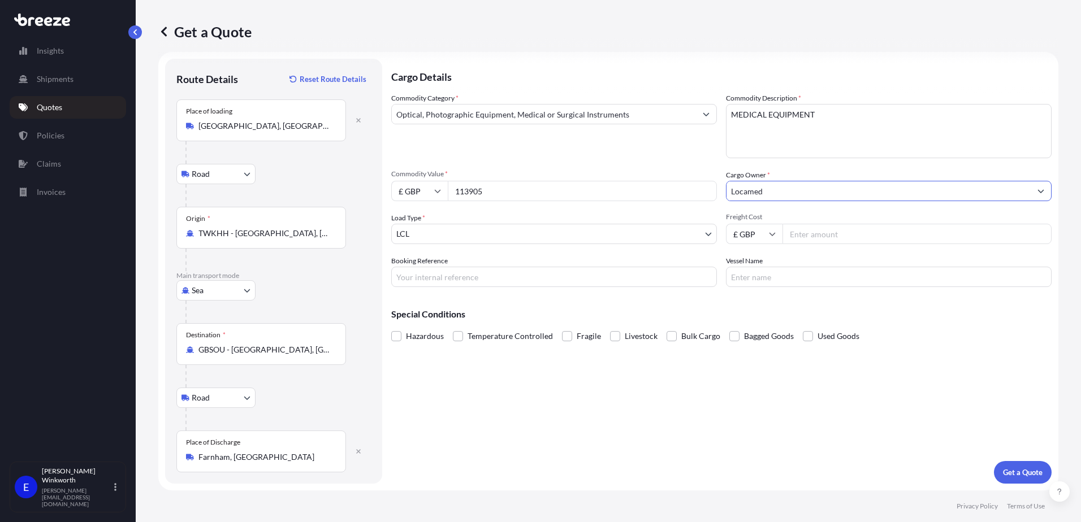
type input "Locamed"
click at [549, 235] on body "Insights Shipments Quotes Policies Claims Invoices E Edward Winkworth edward.wi…" at bounding box center [540, 261] width 1081 height 522
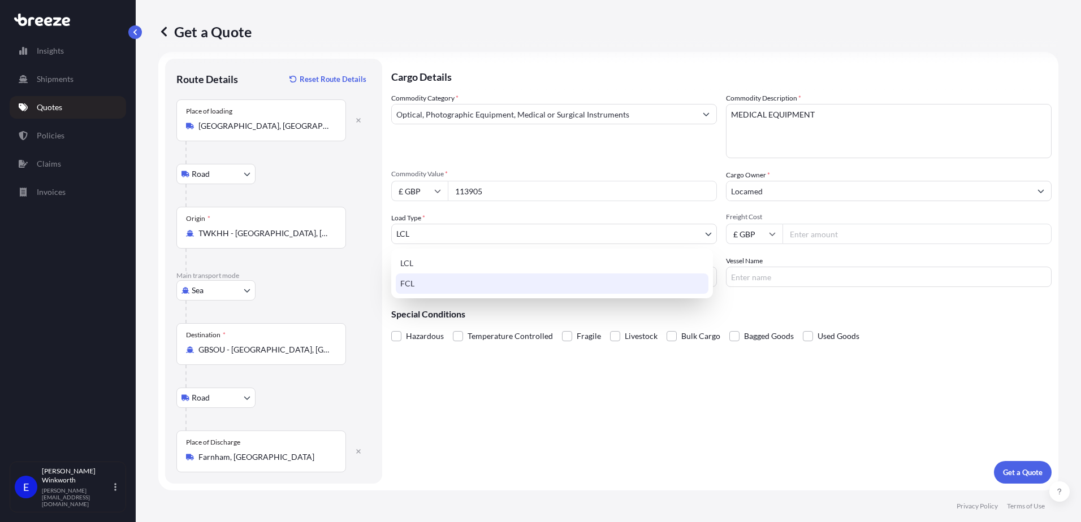
click at [498, 284] on div "FCL" at bounding box center [552, 284] width 313 height 20
select select "2"
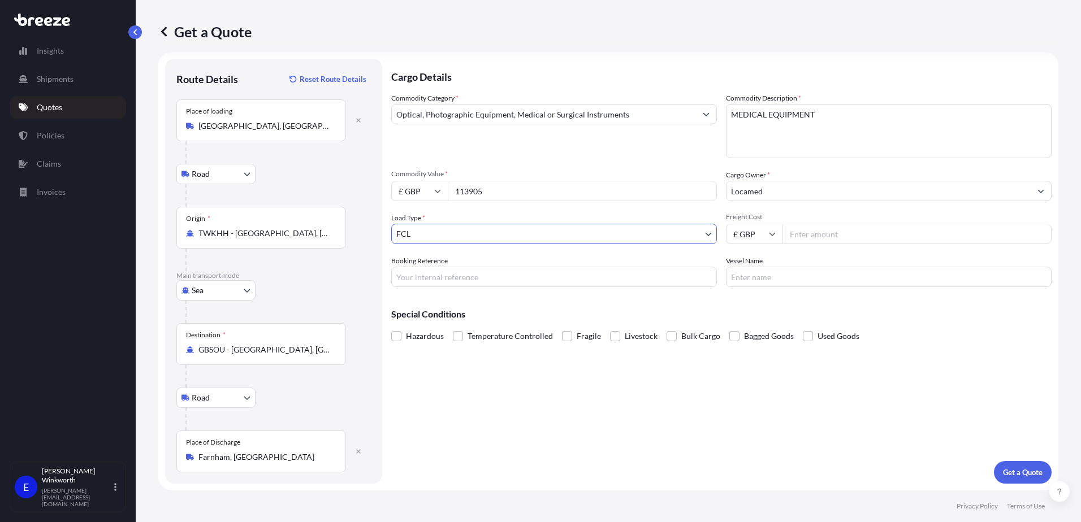
click at [801, 235] on input "Freight Cost" at bounding box center [916, 234] width 269 height 20
click at [829, 233] on input "Freight Cost" at bounding box center [916, 234] width 269 height 20
type input "1314"
click at [442, 277] on input "Booking Reference" at bounding box center [554, 277] width 326 height 20
type input "S174042"
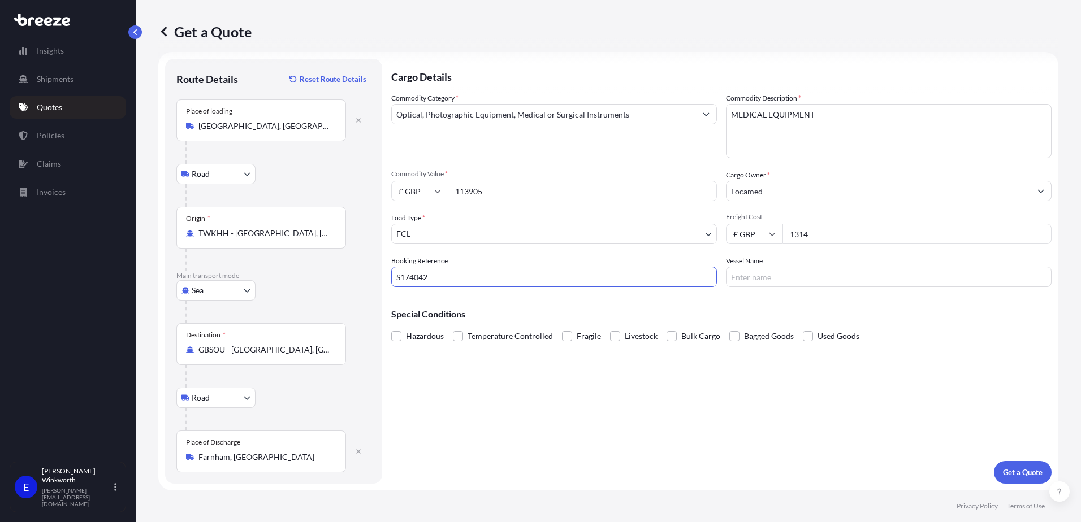
click at [750, 283] on input "Vessel Name" at bounding box center [889, 277] width 326 height 20
click at [761, 278] on input "Vessel Name" at bounding box center [889, 277] width 326 height 20
click at [775, 281] on input "Vessel Name" at bounding box center [889, 277] width 326 height 20
paste input "SEASPAN ADONIS"
type input "SEASPAN ADONIS"
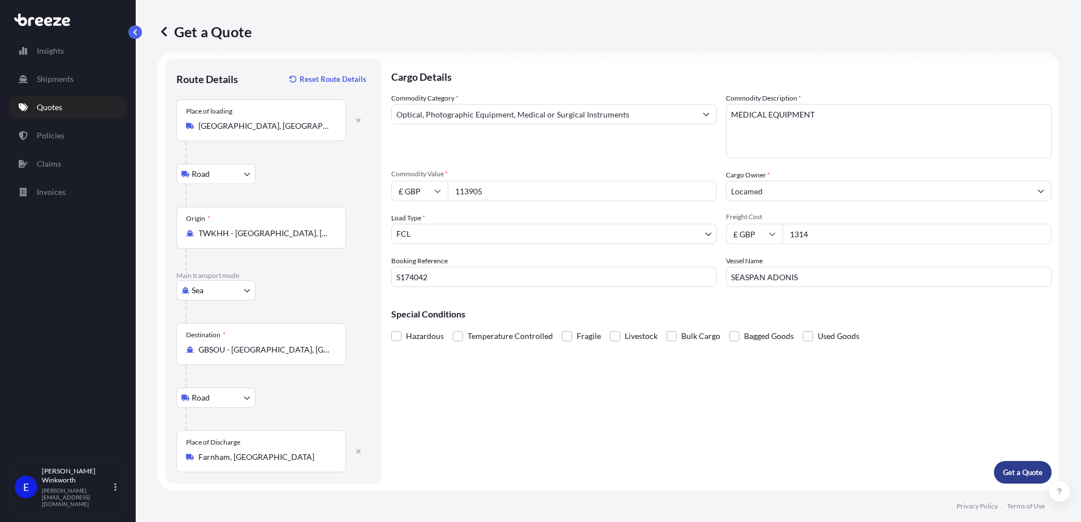
click at [1010, 472] on p "Get a Quote" at bounding box center [1023, 472] width 40 height 11
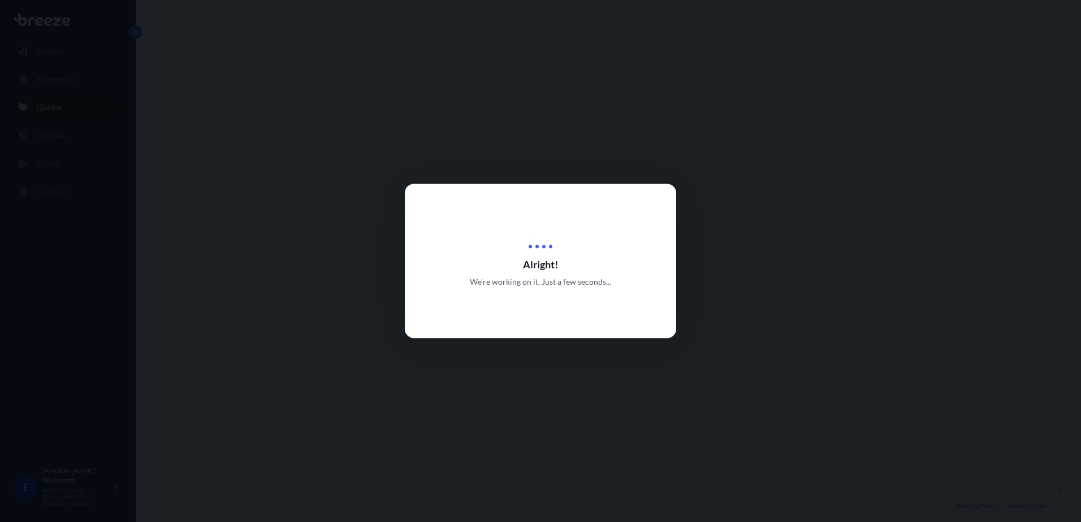
select select "Road"
select select "Sea"
select select "Road"
select select "2"
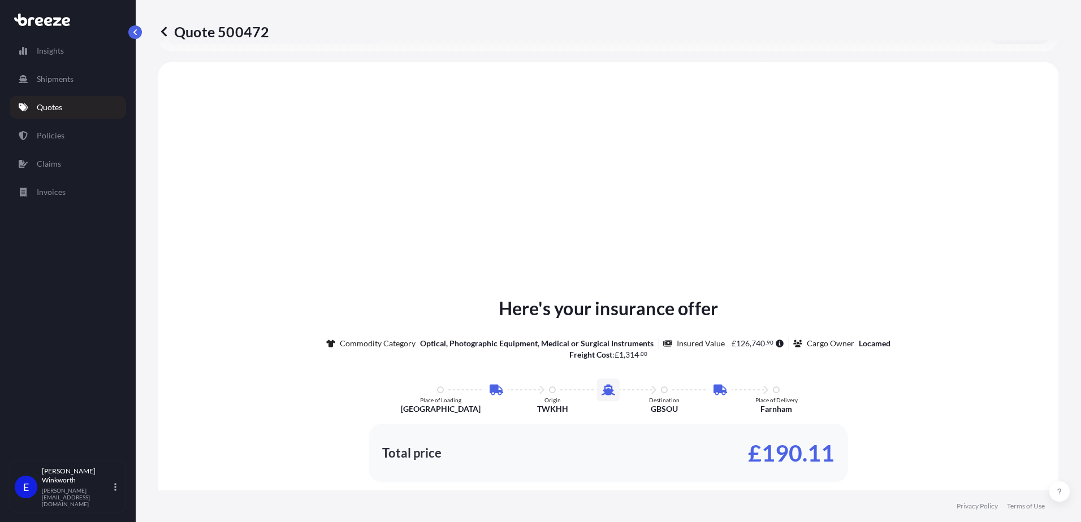
scroll to position [452, 0]
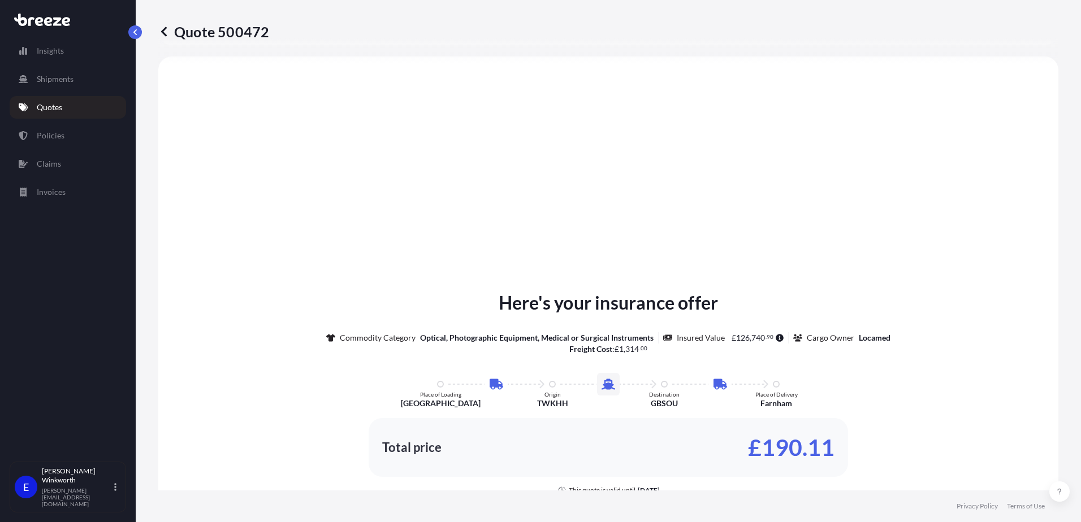
click at [938, 414] on div "Here's your insurance offer Commodity Category Optical, Photographic Equipment,…" at bounding box center [608, 392] width 868 height 206
click at [166, 38] on link at bounding box center [163, 32] width 11 height 18
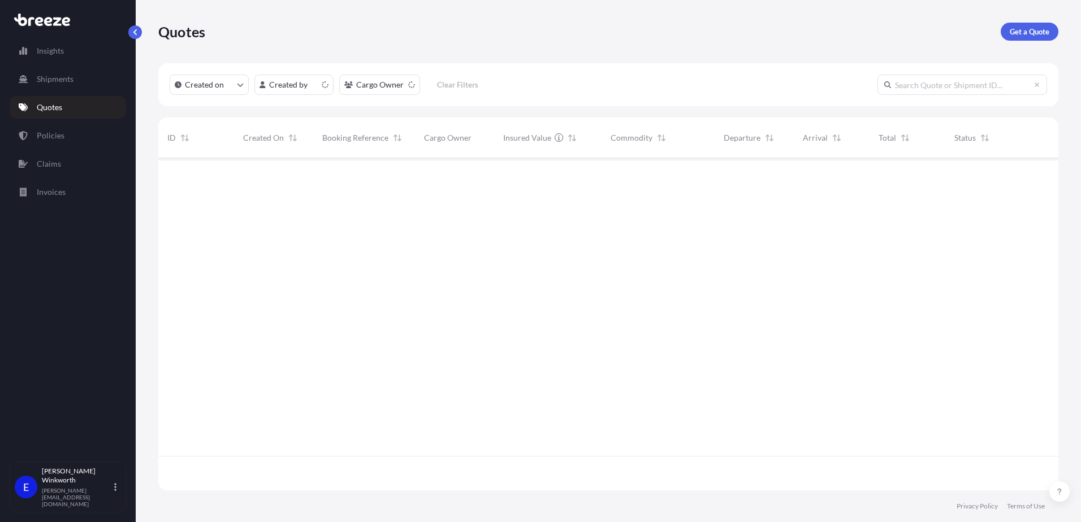
scroll to position [330, 891]
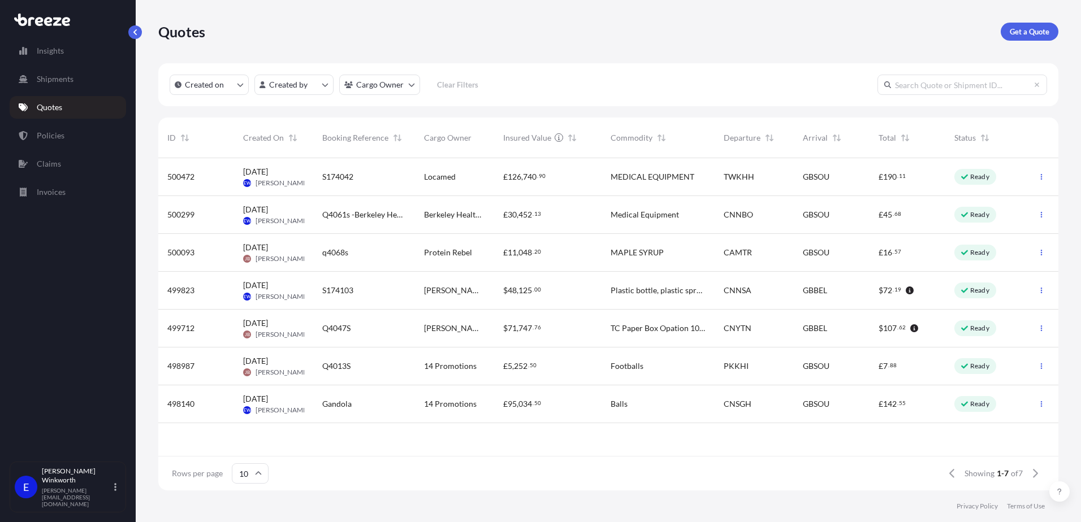
click at [192, 177] on span "500472" at bounding box center [180, 176] width 27 height 11
select select "Road"
select select "Sea"
select select "Road"
select select "2"
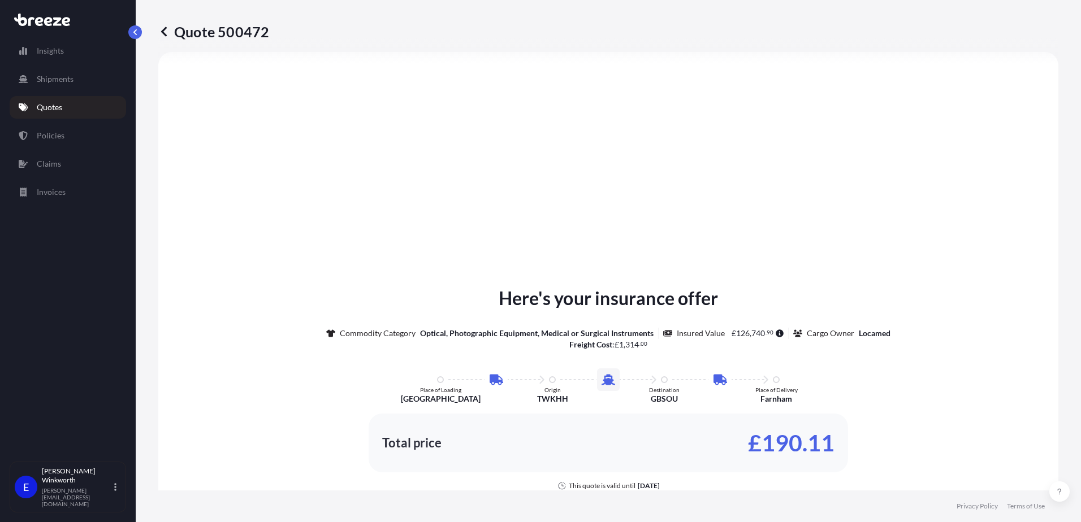
scroll to position [565, 0]
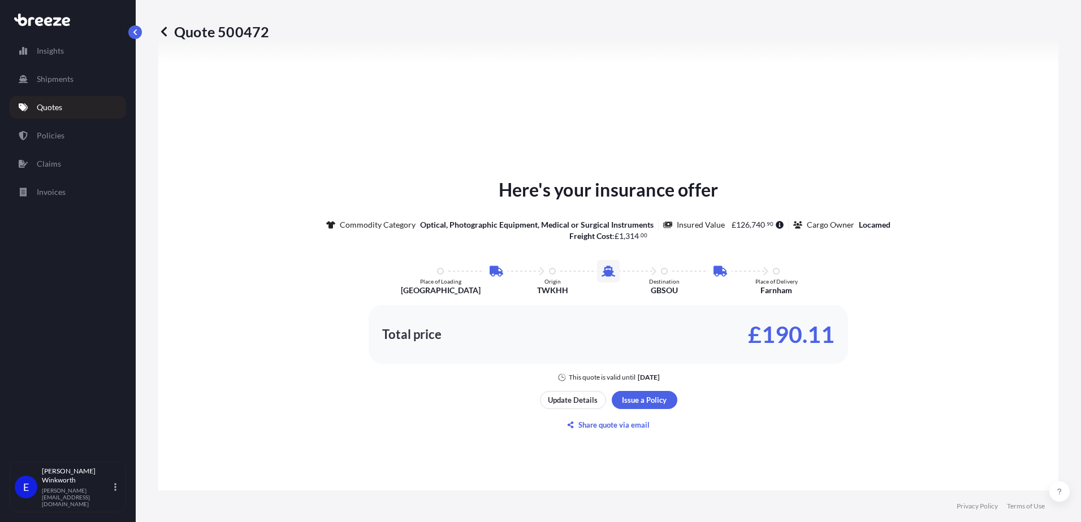
click at [165, 28] on icon at bounding box center [164, 32] width 6 height 10
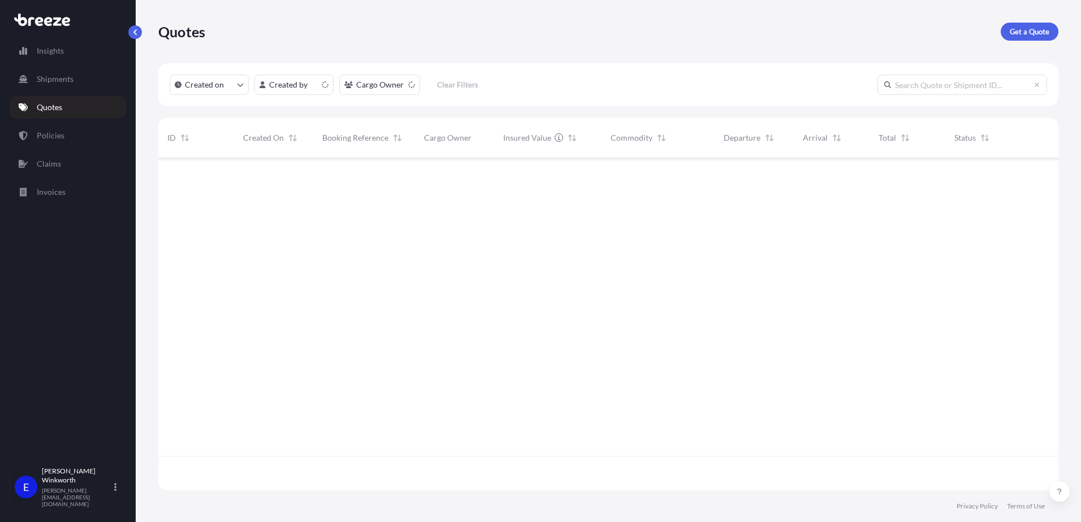
scroll to position [330, 891]
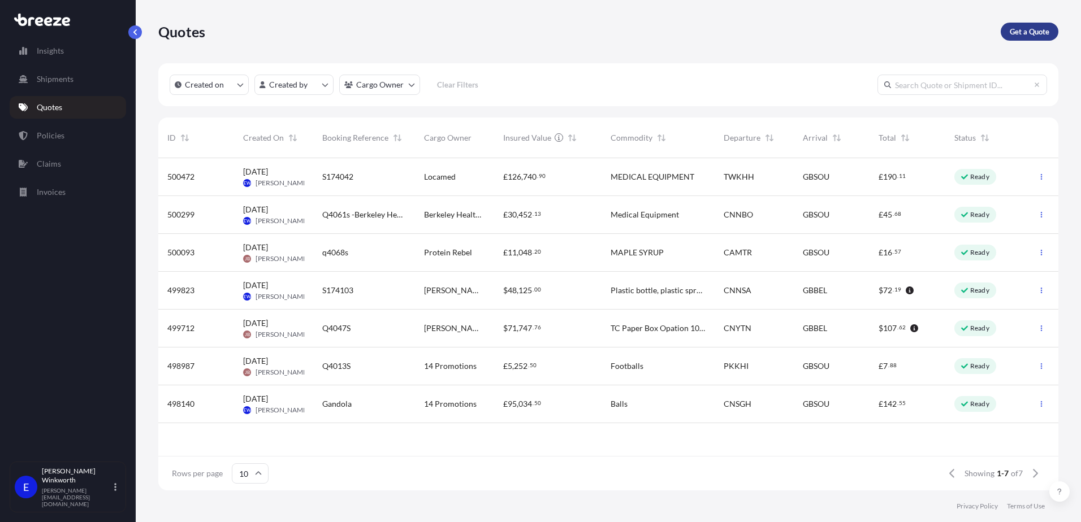
click at [1023, 35] on p "Get a Quote" at bounding box center [1030, 31] width 40 height 11
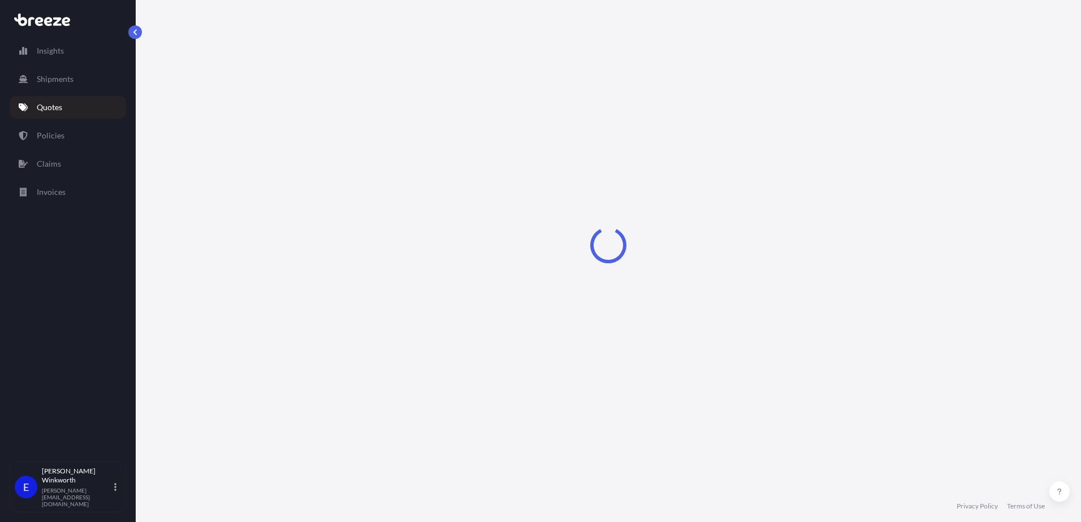
select select "Road"
select select "Sea"
select select "1"
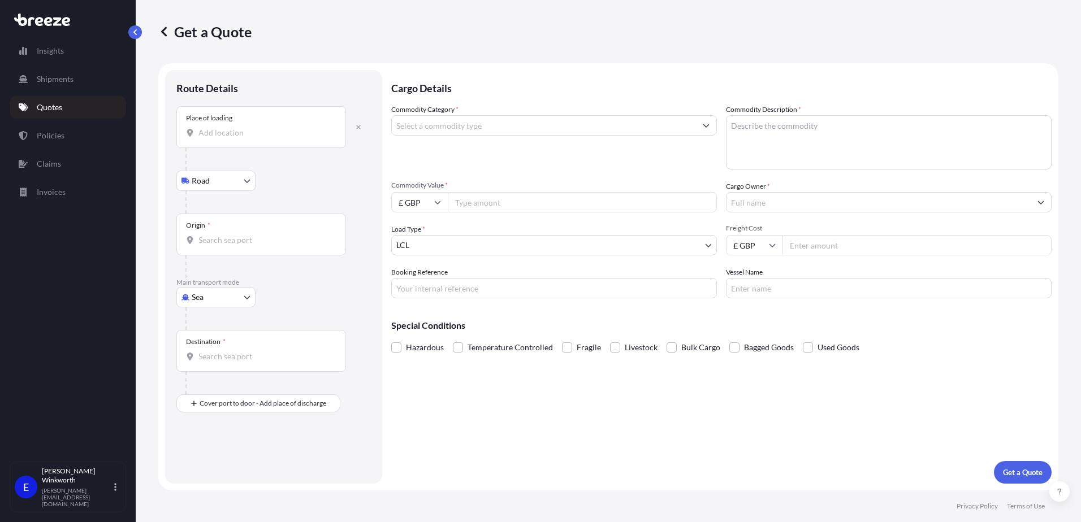
click at [231, 140] on div "Place of loading" at bounding box center [261, 127] width 170 height 42
click at [231, 138] on input "Place of loading" at bounding box center [264, 132] width 133 height 11
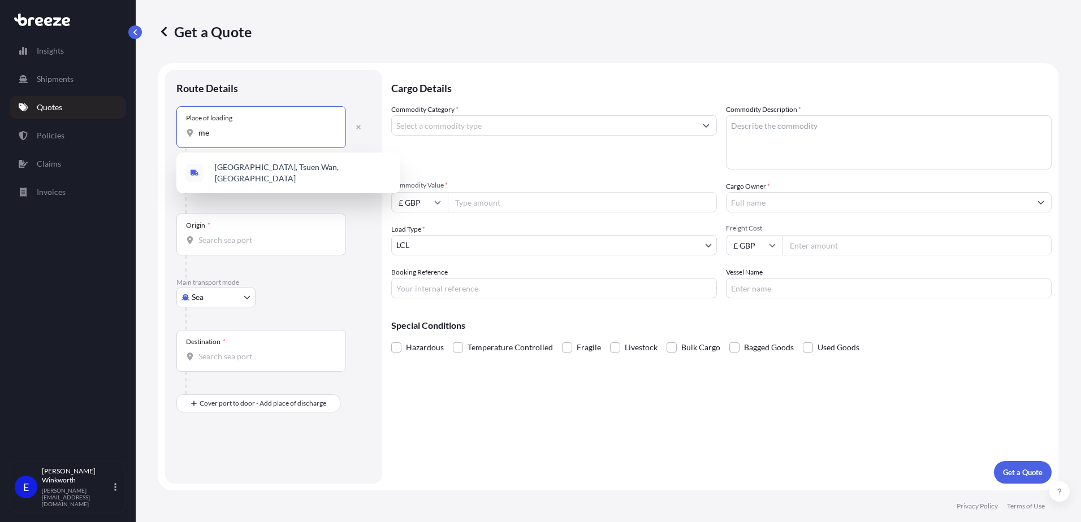
type input "m"
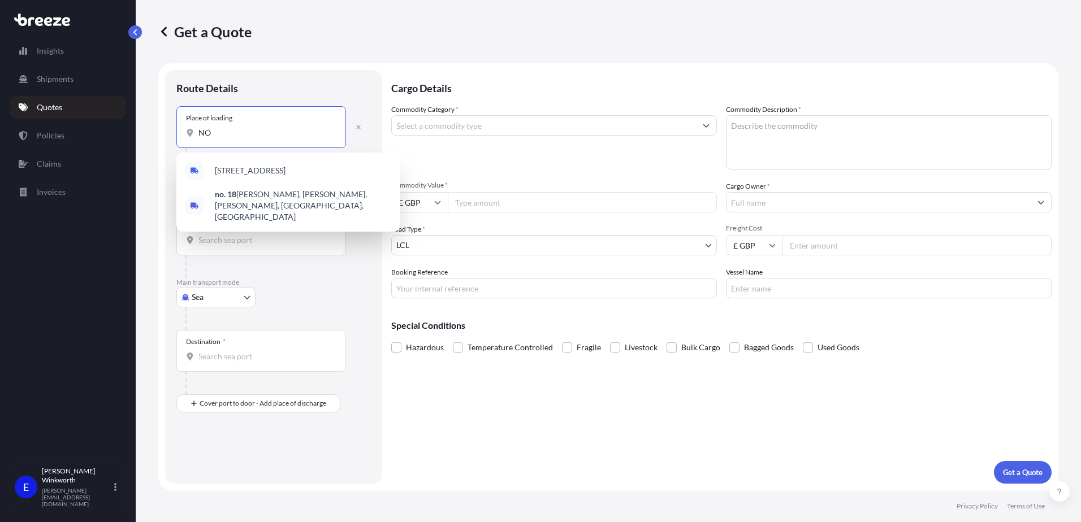
type input "N"
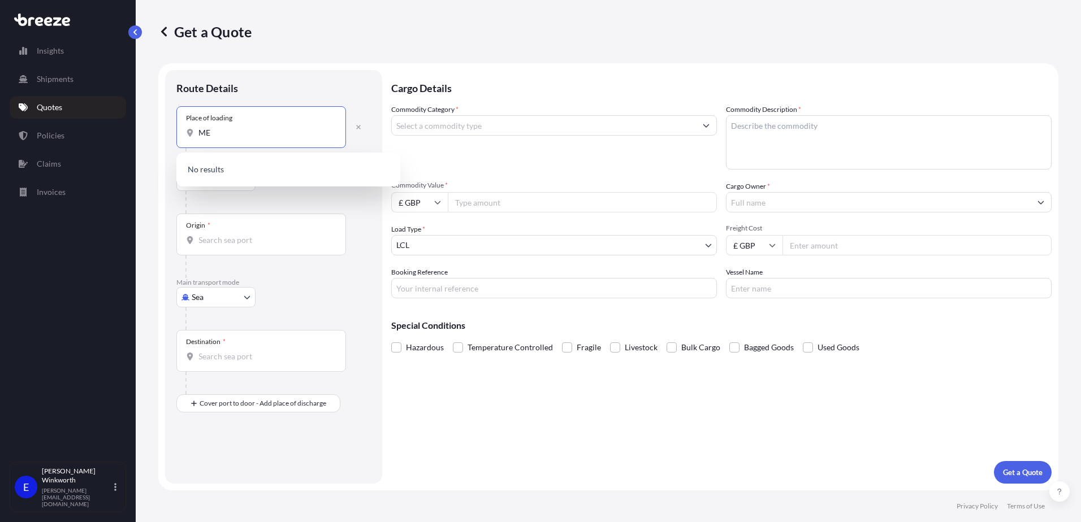
type input "M"
type input "Y"
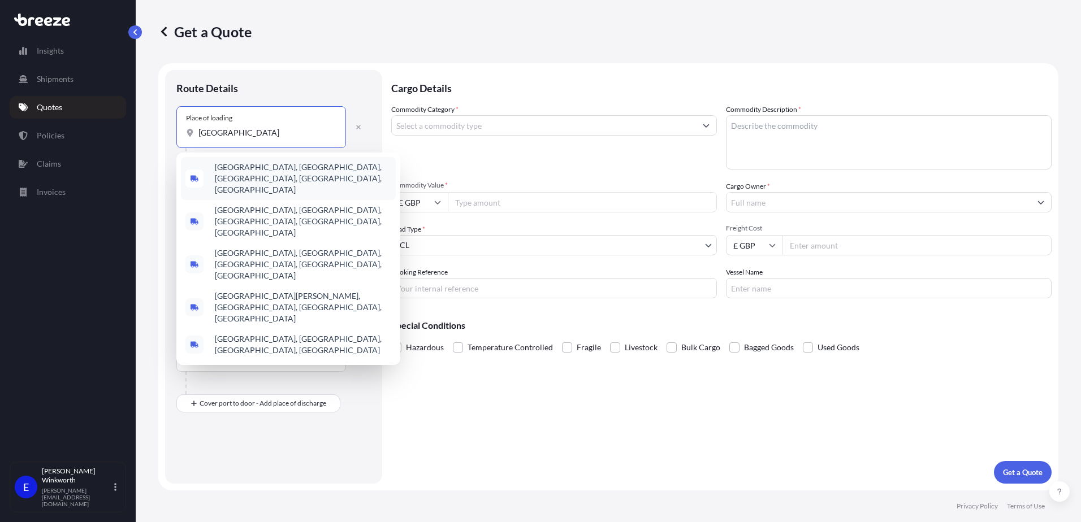
drag, startPoint x: 281, startPoint y: 132, endPoint x: 195, endPoint y: 120, distance: 87.2
click at [195, 120] on div "Place of loading BAOAN DISTRICT" at bounding box center [261, 127] width 170 height 42
click at [271, 137] on input "BAOAN DISTRICT" at bounding box center [264, 132] width 133 height 11
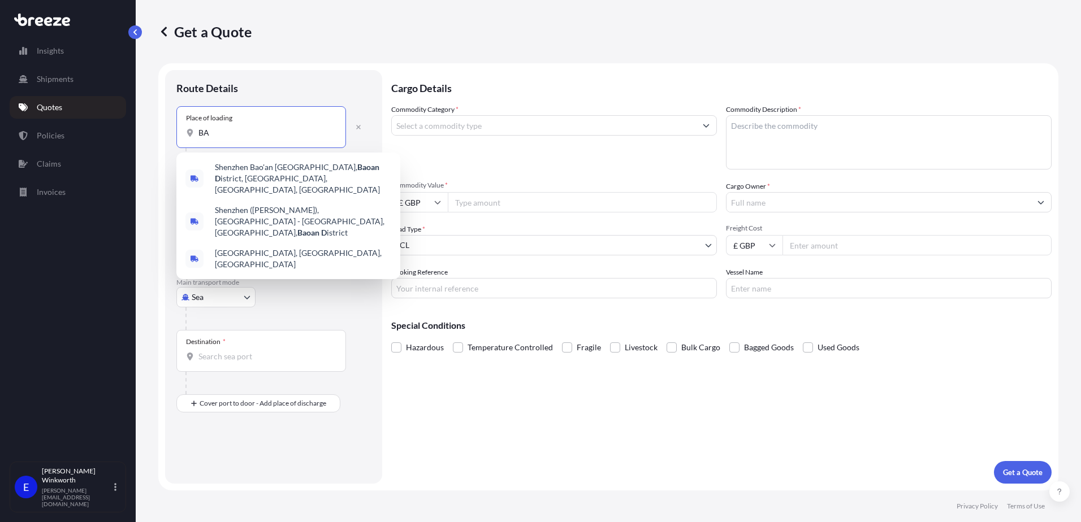
type input "B"
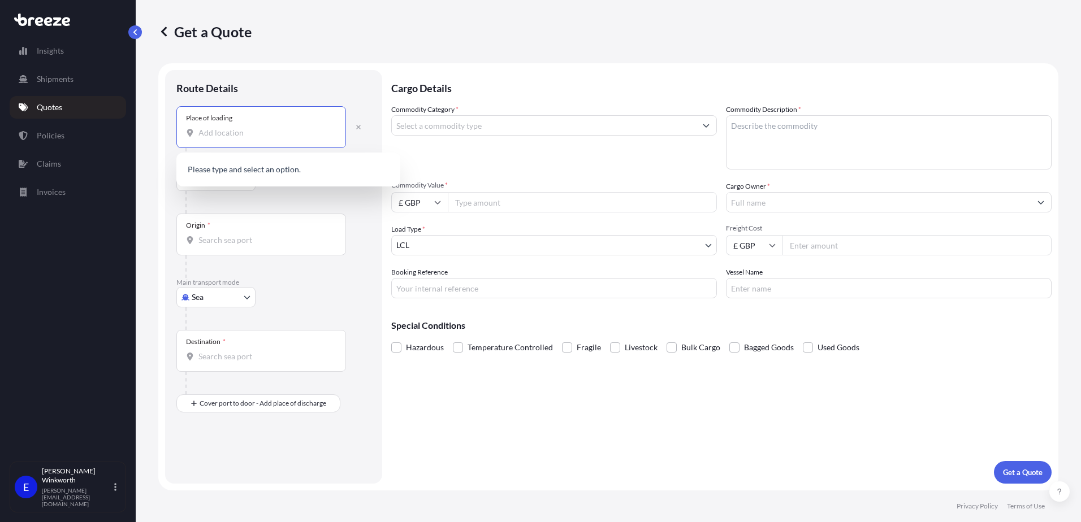
click at [233, 133] on input "Place of loading" at bounding box center [264, 132] width 133 height 11
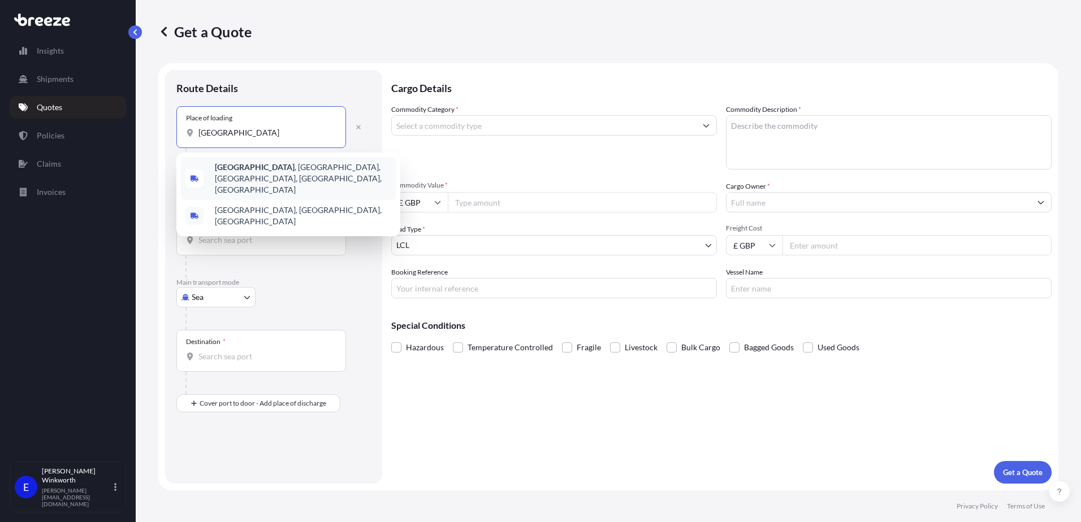
click at [279, 170] on span "Helian Street , Baiyun, Guangzhou, Guangdong Province, China" at bounding box center [303, 179] width 176 height 34
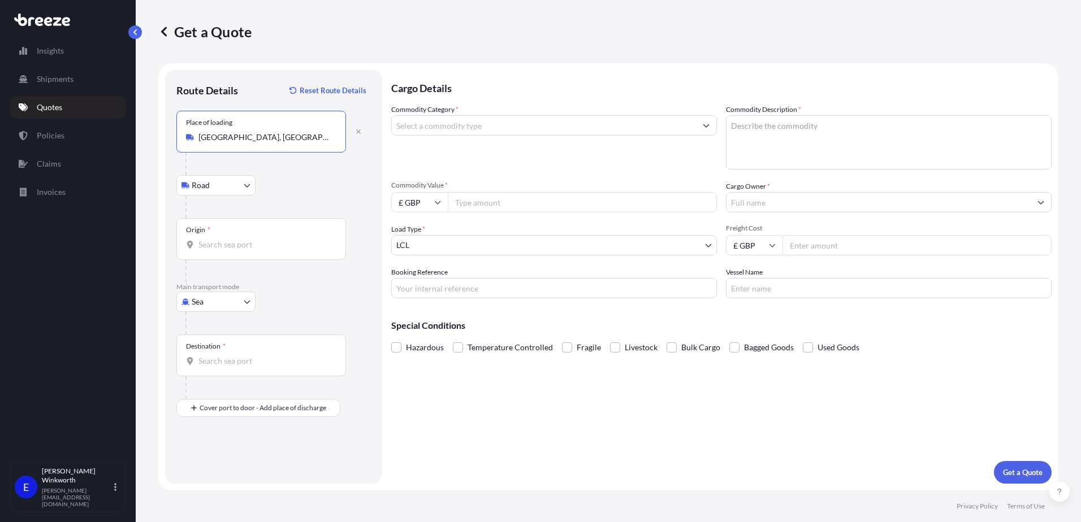
type input "Helian Street, Baiyun, Guangzhou, Guangdong Province, China"
click at [223, 247] on input "Origin *" at bounding box center [264, 244] width 133 height 11
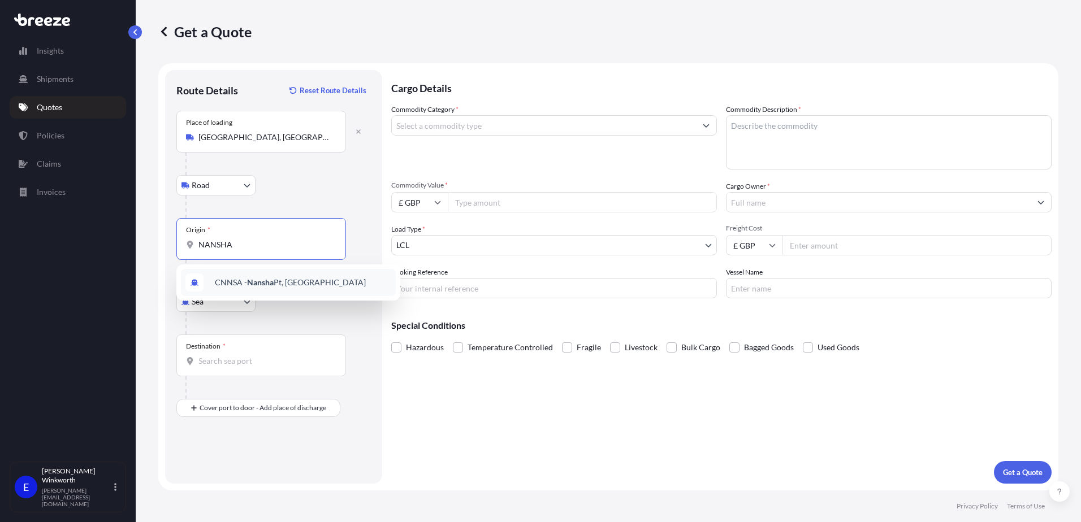
click at [276, 286] on span "CNNSA - Nansha Pt, China" at bounding box center [290, 282] width 151 height 11
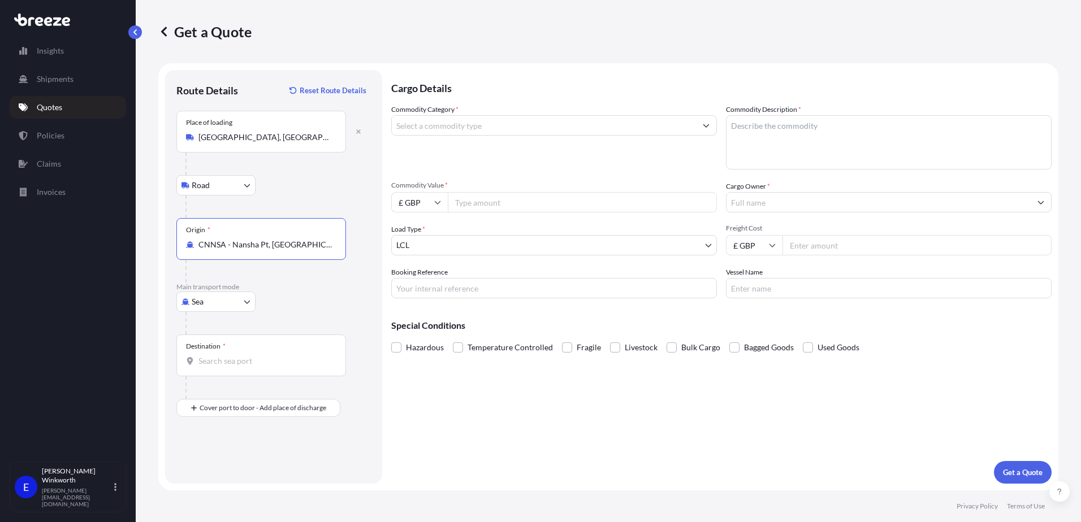
type input "CNNSA - Nansha Pt, [GEOGRAPHIC_DATA]"
click at [222, 374] on div "Destination *" at bounding box center [261, 356] width 170 height 42
click at [222, 367] on input "Destination *" at bounding box center [264, 361] width 133 height 11
type input "GBBEL / BFS - [GEOGRAPHIC_DATA], [GEOGRAPHIC_DATA]"
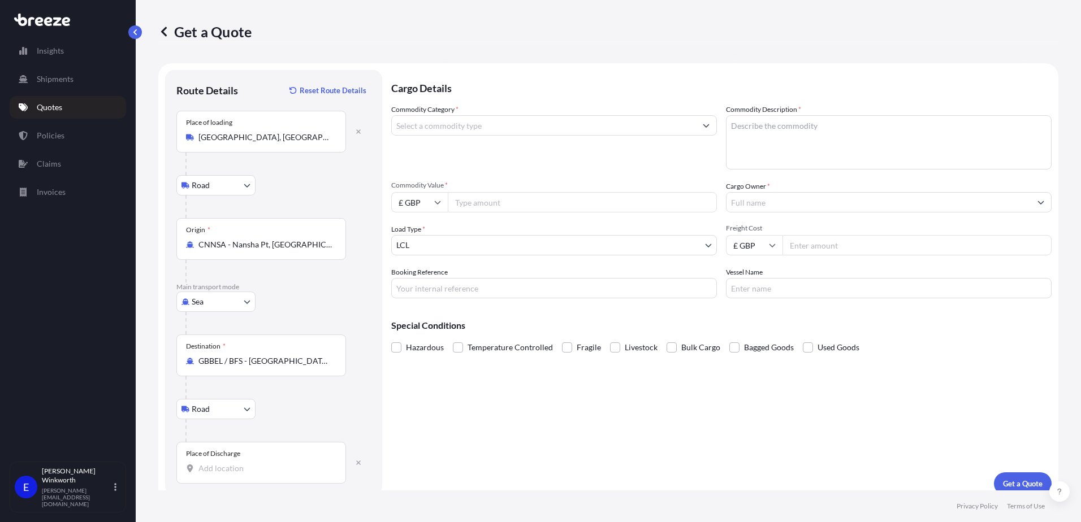
scroll to position [11, 0]
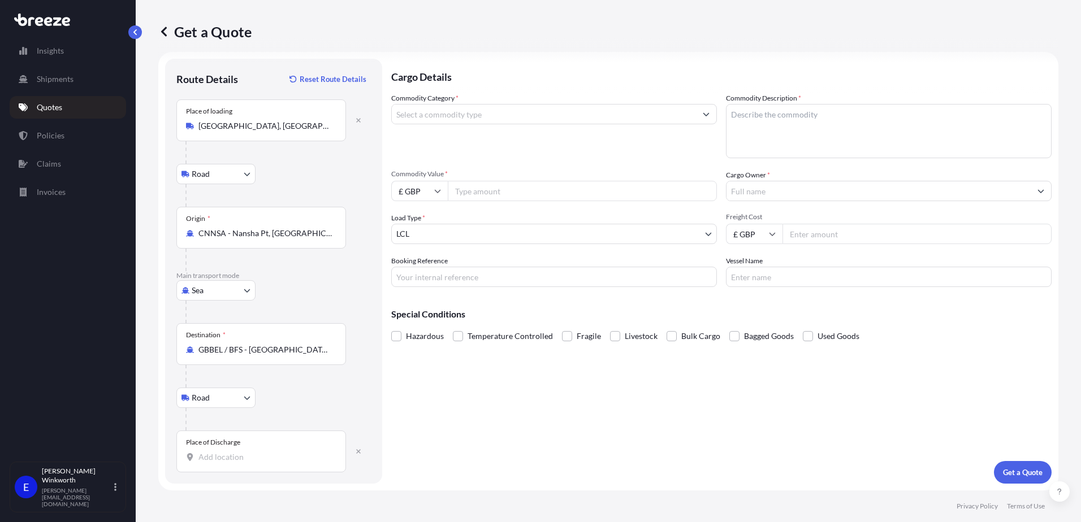
click at [237, 460] on input "Place of Discharge" at bounding box center [264, 457] width 133 height 11
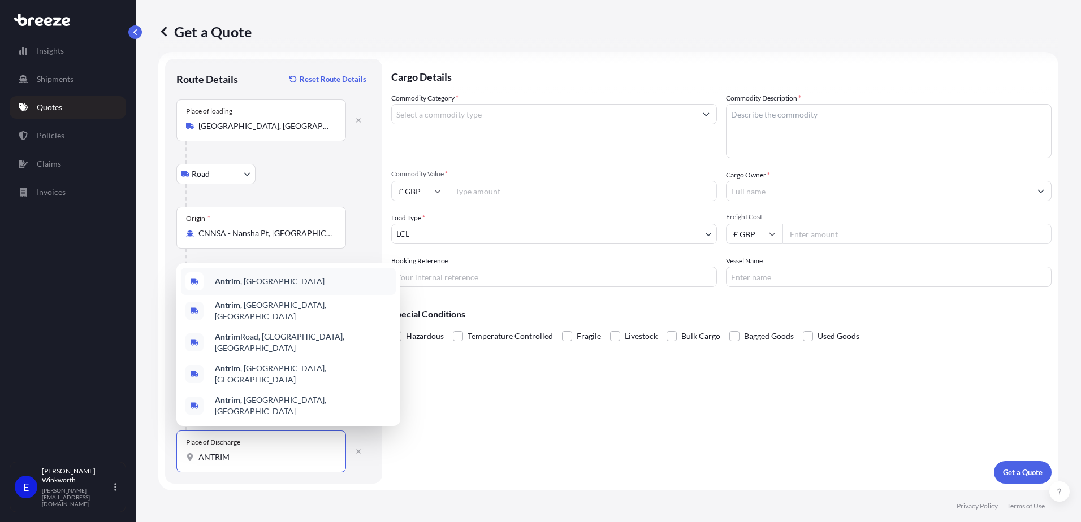
click at [235, 286] on b "Antrim" at bounding box center [227, 281] width 25 height 10
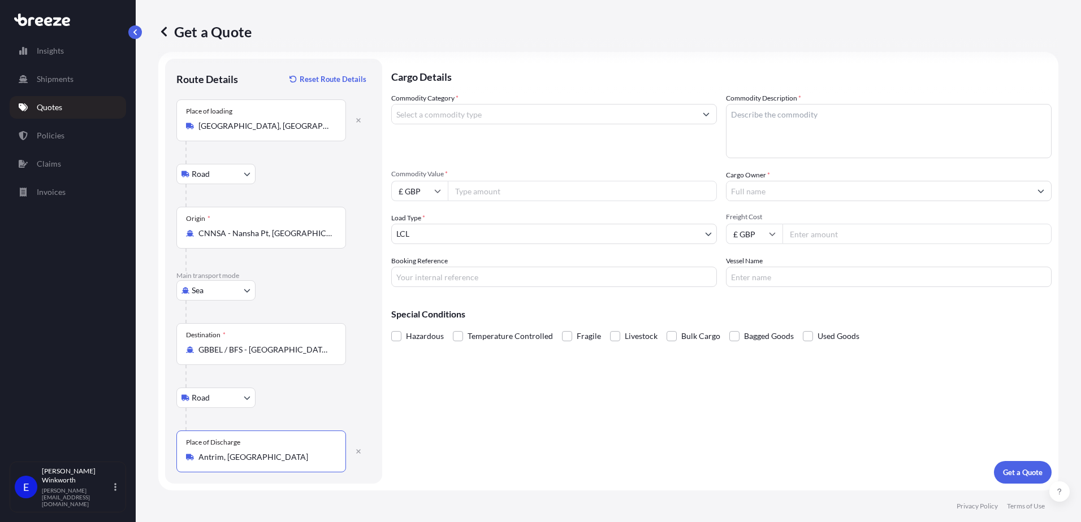
type input "Antrim, UK"
click at [473, 114] on input "Commodity Category *" at bounding box center [544, 114] width 304 height 20
click at [470, 120] on input "Commodity Category *" at bounding box center [544, 114] width 304 height 20
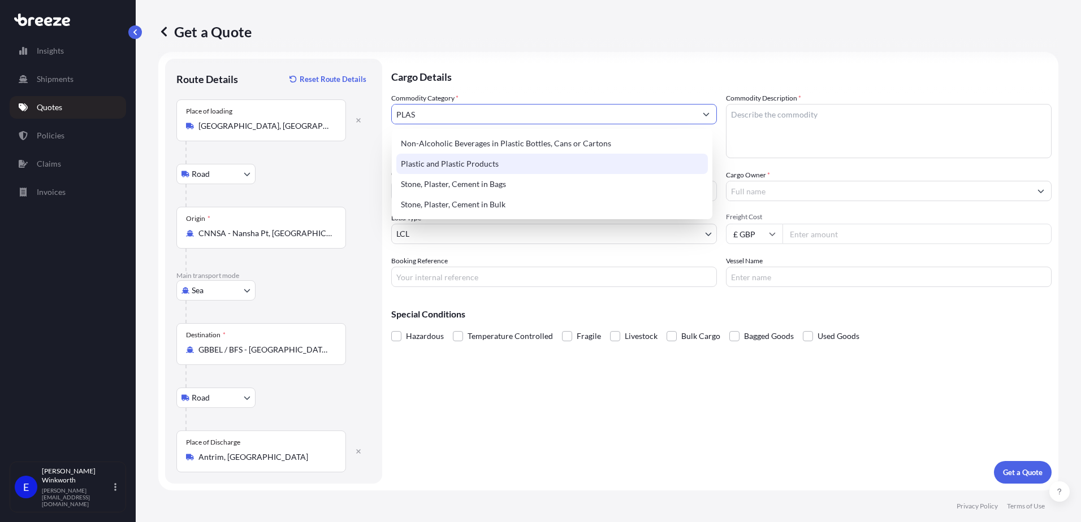
click at [480, 166] on div "Plastic and Plastic Products" at bounding box center [551, 164] width 311 height 20
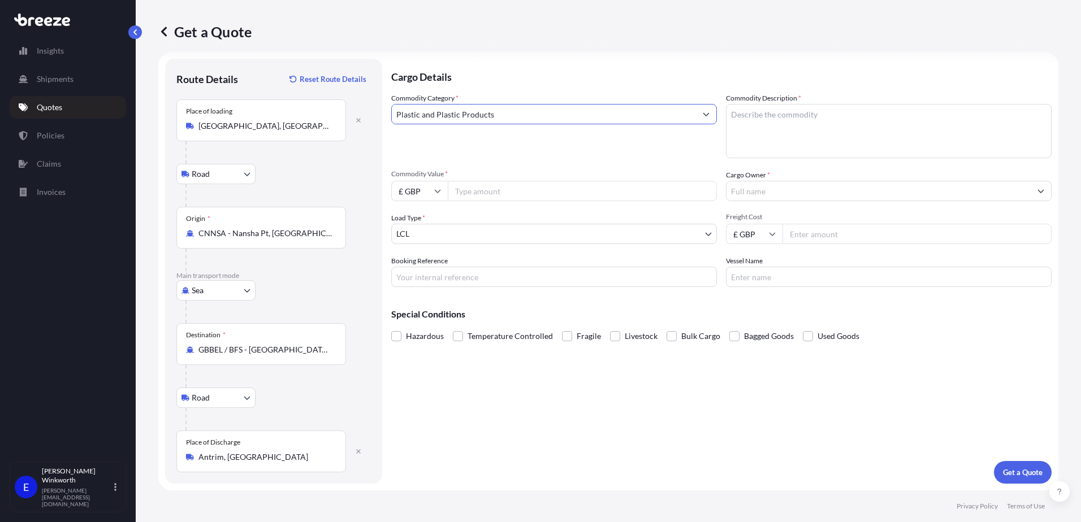
click at [708, 114] on button "Show suggestions" at bounding box center [706, 114] width 20 height 20
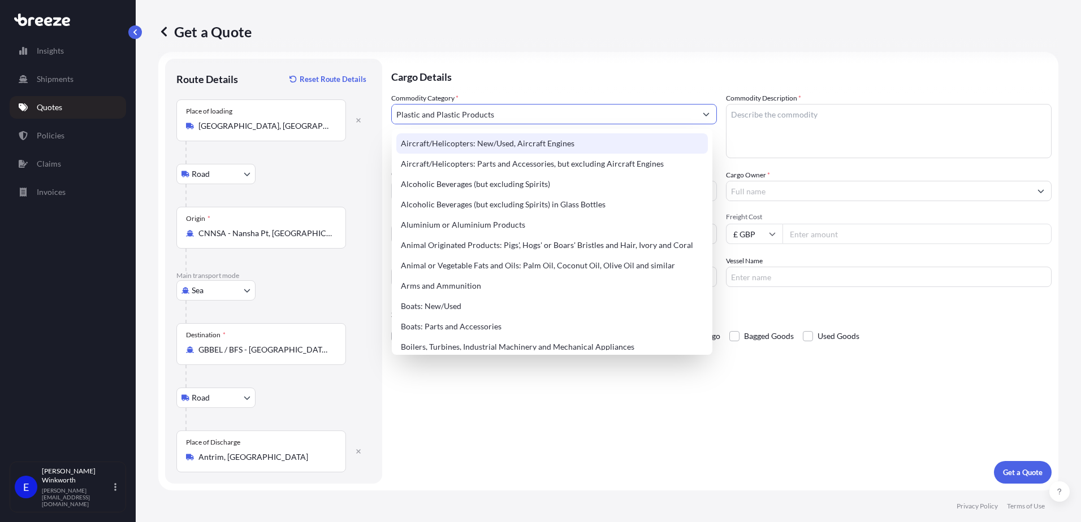
drag, startPoint x: 516, startPoint y: 117, endPoint x: 422, endPoint y: 116, distance: 94.4
click at [422, 116] on input "Plastic and Plastic Products" at bounding box center [544, 114] width 304 height 20
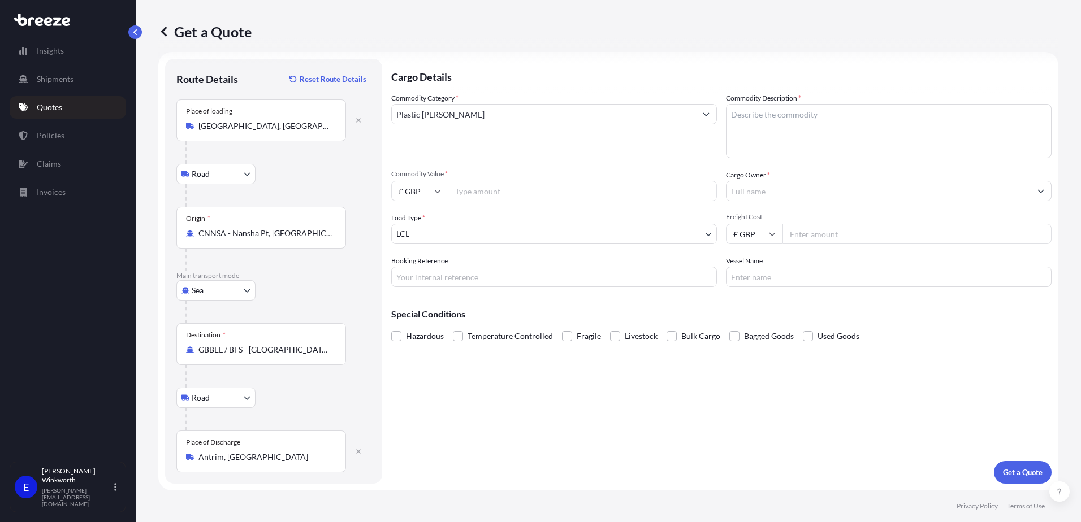
click at [452, 112] on input "Plastic BOTT" at bounding box center [544, 114] width 304 height 20
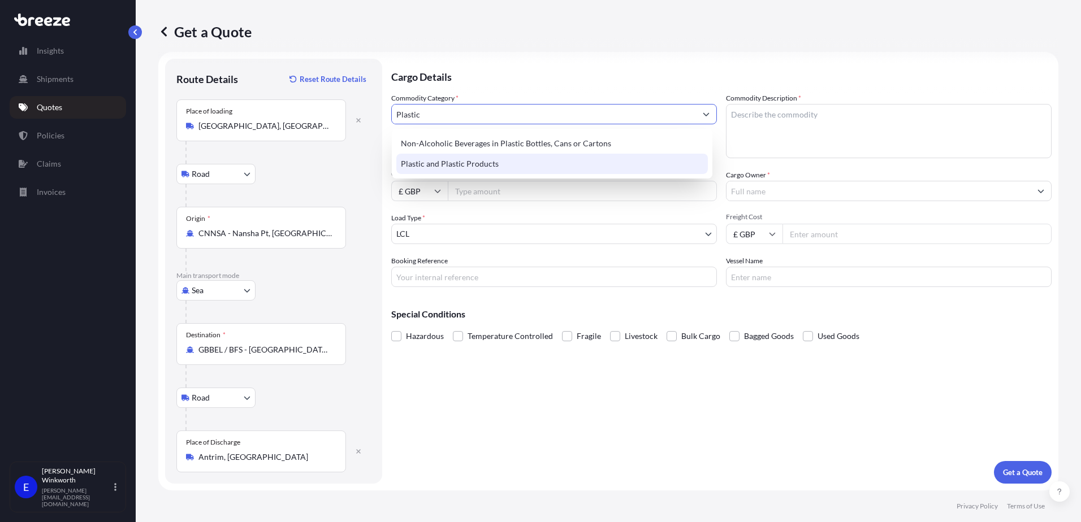
click at [467, 166] on div "Plastic and Plastic Products" at bounding box center [551, 164] width 311 height 20
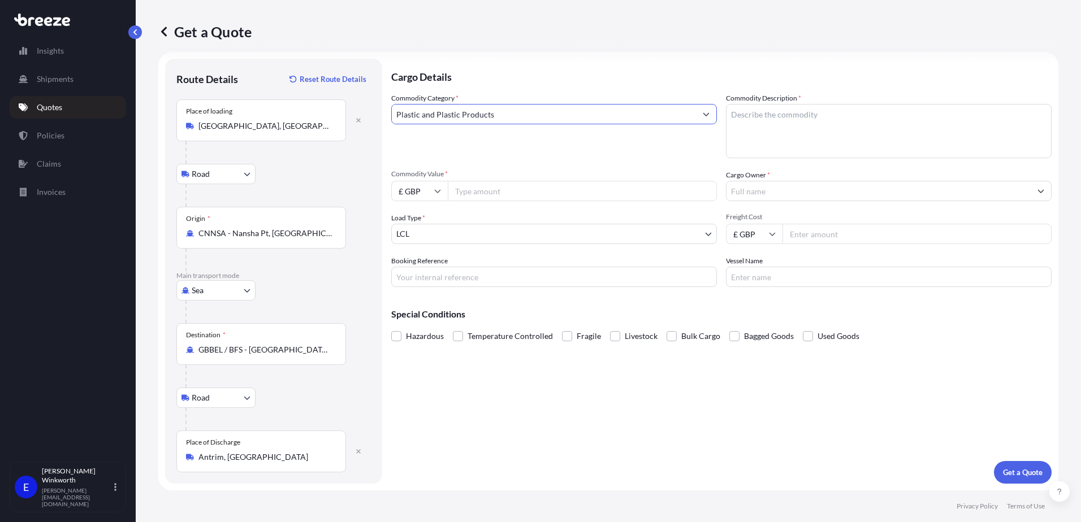
type input "Plastic and Plastic Products"
click at [748, 123] on textarea "Commodity Description *" at bounding box center [889, 131] width 326 height 54
click at [752, 124] on textarea "Commodity Description *" at bounding box center [889, 131] width 326 height 54
paste textarea "Plastic bottle, plastic spray pump"
type textarea "Plastic bottle, plastic spray pump"
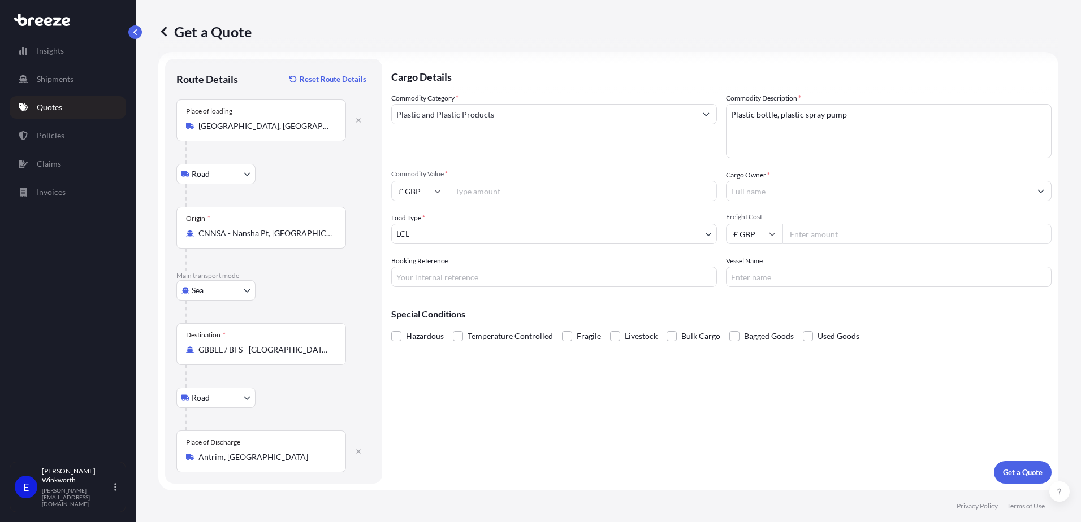
click at [441, 194] on input "£ GBP" at bounding box center [419, 191] width 57 height 20
click at [426, 272] on div "$ USD" at bounding box center [419, 269] width 47 height 21
type input "$ USD"
click at [466, 192] on input "Commodity Value *" at bounding box center [582, 191] width 269 height 20
type input "41000"
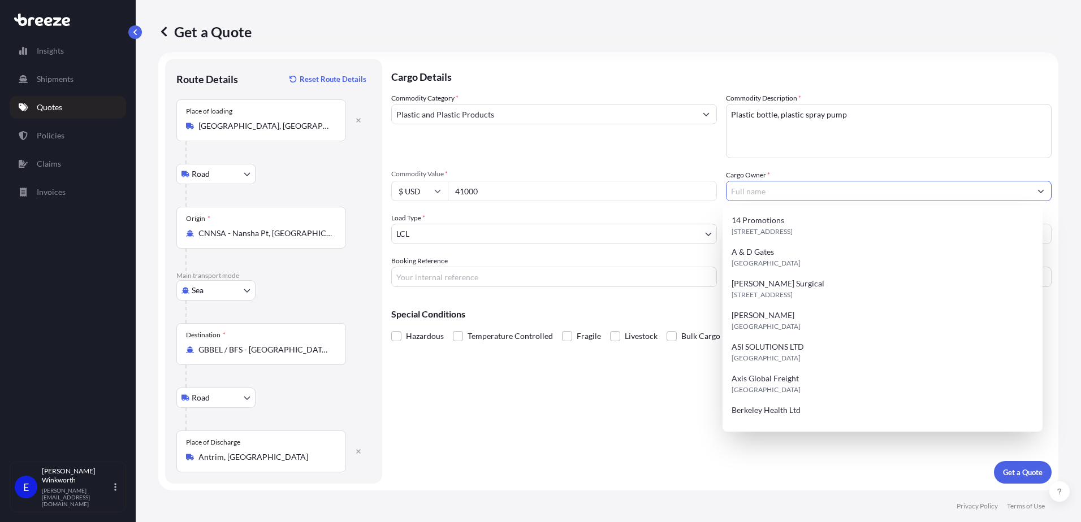
click at [789, 187] on input "Cargo Owner *" at bounding box center [878, 191] width 304 height 20
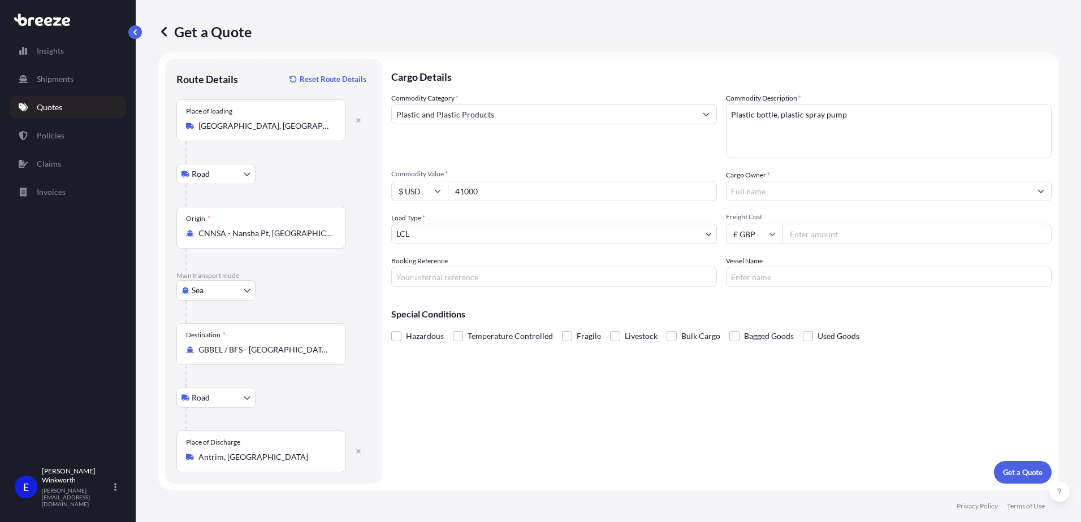
click at [759, 198] on input "Cargo Owner *" at bounding box center [878, 191] width 304 height 20
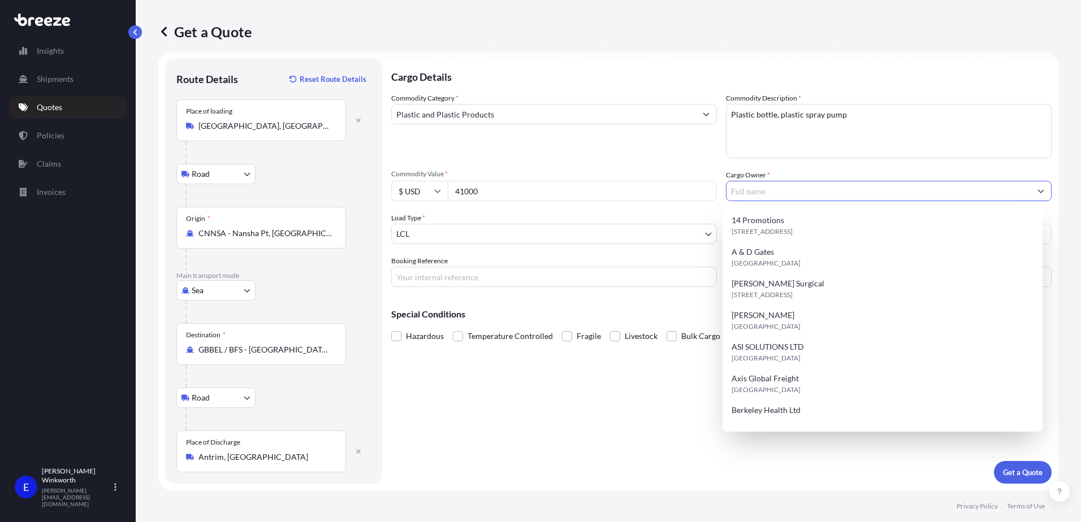
paste input "[PERSON_NAME]"
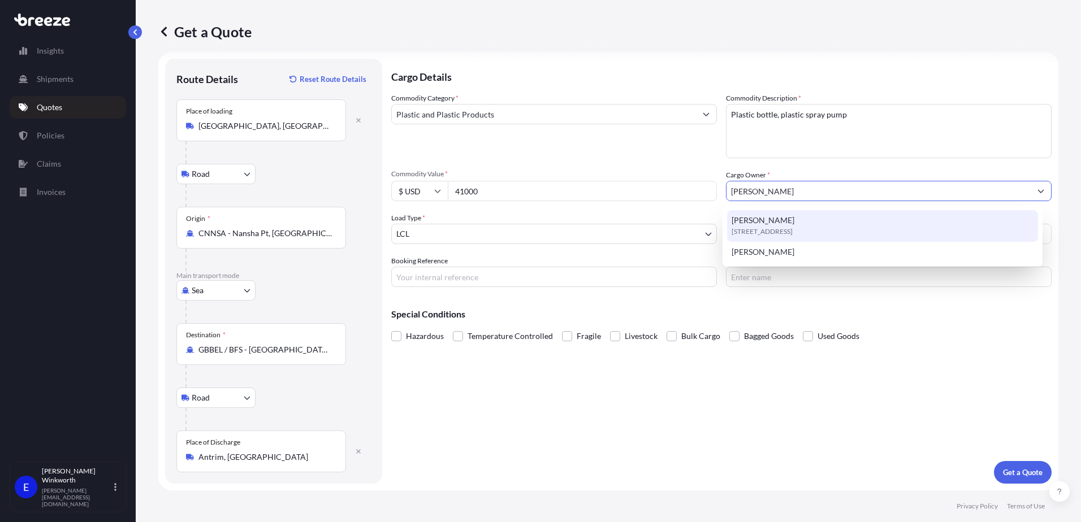
click at [770, 228] on span "BT41 4LD, BT41 4LD, Antrim, United Kingdom" at bounding box center [761, 231] width 61 height 11
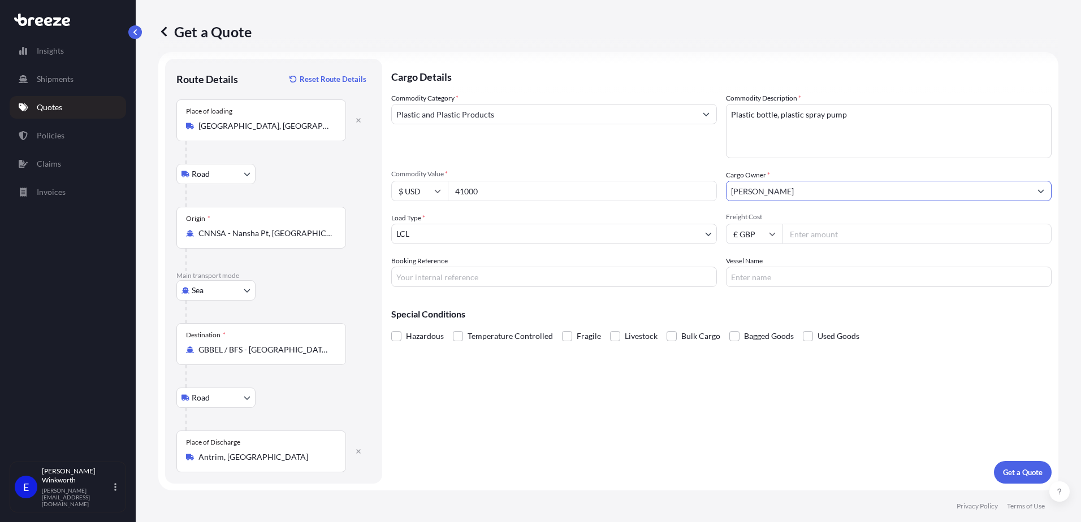
type input "[PERSON_NAME]"
click at [467, 228] on body "Insights Shipments Quotes Policies Claims Invoices E Edward Winkworth edward.wi…" at bounding box center [540, 261] width 1081 height 522
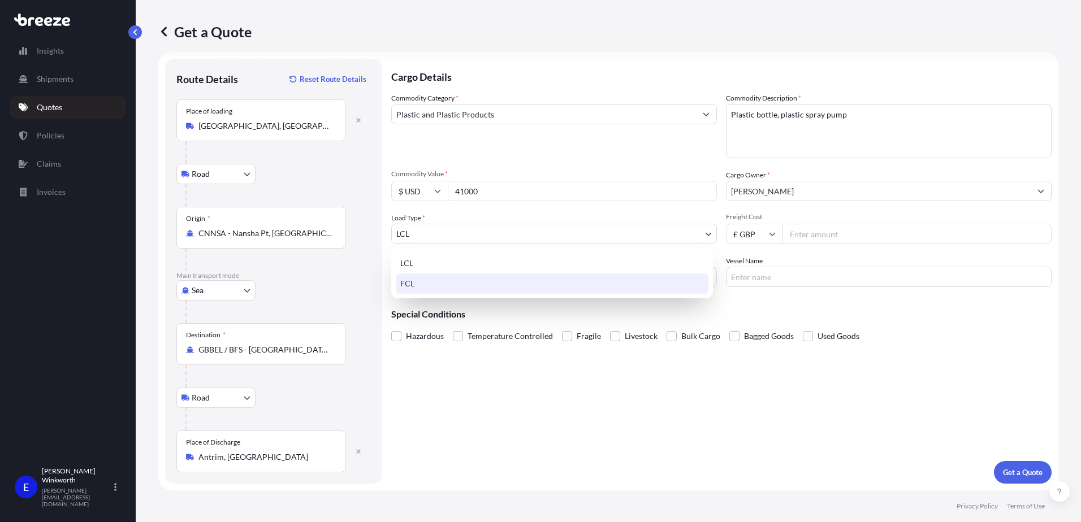
click at [411, 284] on div "FCL" at bounding box center [552, 284] width 313 height 20
select select "2"
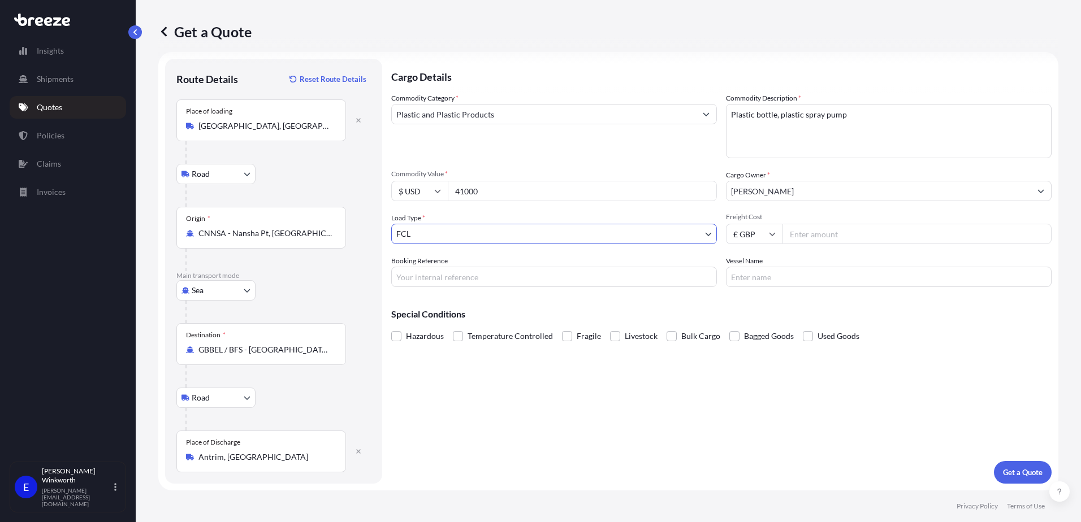
click at [808, 236] on input "Freight Cost" at bounding box center [916, 234] width 269 height 20
click at [769, 235] on icon at bounding box center [772, 234] width 7 height 7
click at [755, 307] on div "$ USD" at bounding box center [749, 312] width 47 height 21
type input "$ USD"
click at [790, 233] on input "Freight Cost" at bounding box center [916, 234] width 269 height 20
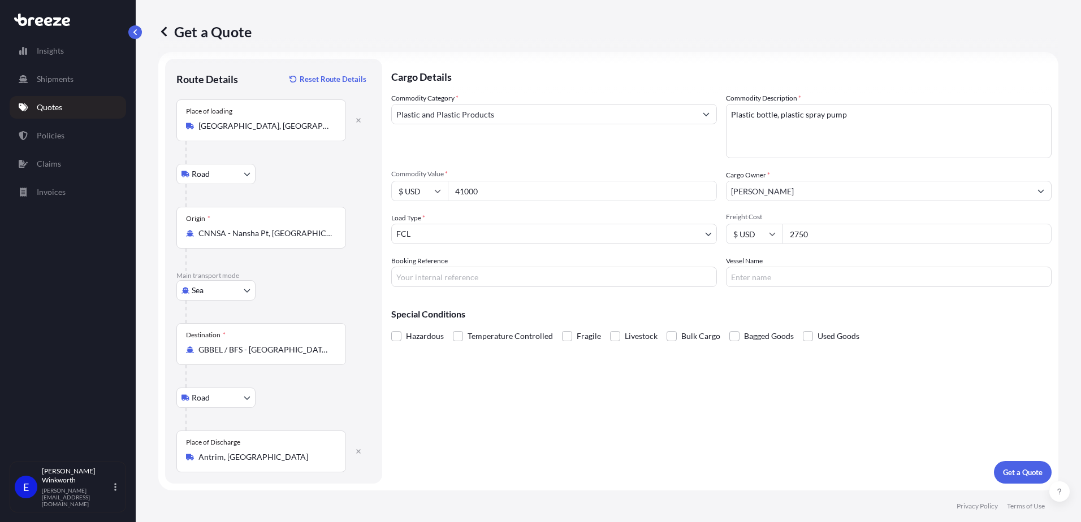
type input "2750"
click at [440, 280] on input "Booking Reference" at bounding box center [554, 277] width 326 height 20
type input "S174103"
click at [755, 280] on input "Vessel Name" at bounding box center [889, 277] width 326 height 20
type input "TBA"
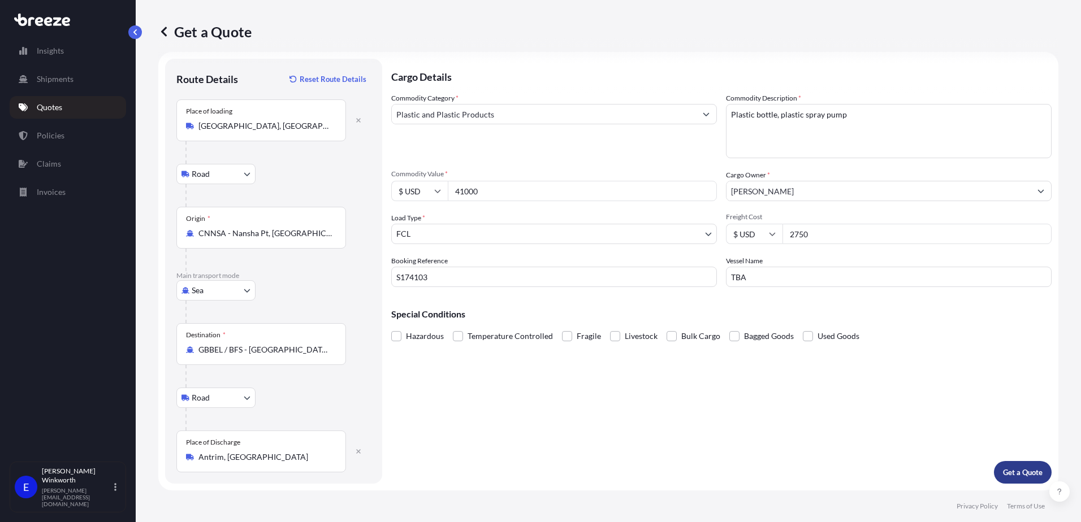
click at [1011, 474] on p "Get a Quote" at bounding box center [1023, 472] width 40 height 11
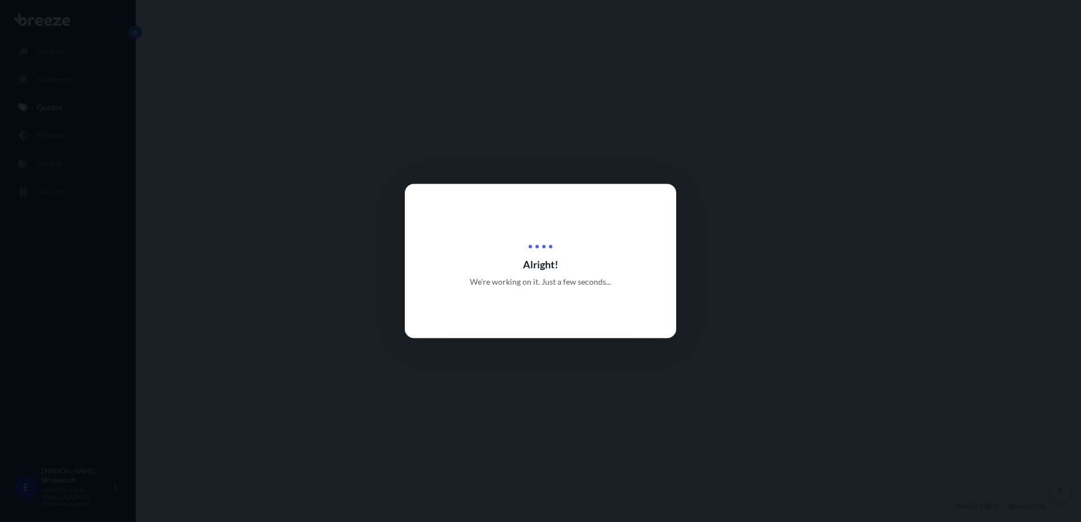
select select "Road"
select select "Sea"
select select "Road"
select select "2"
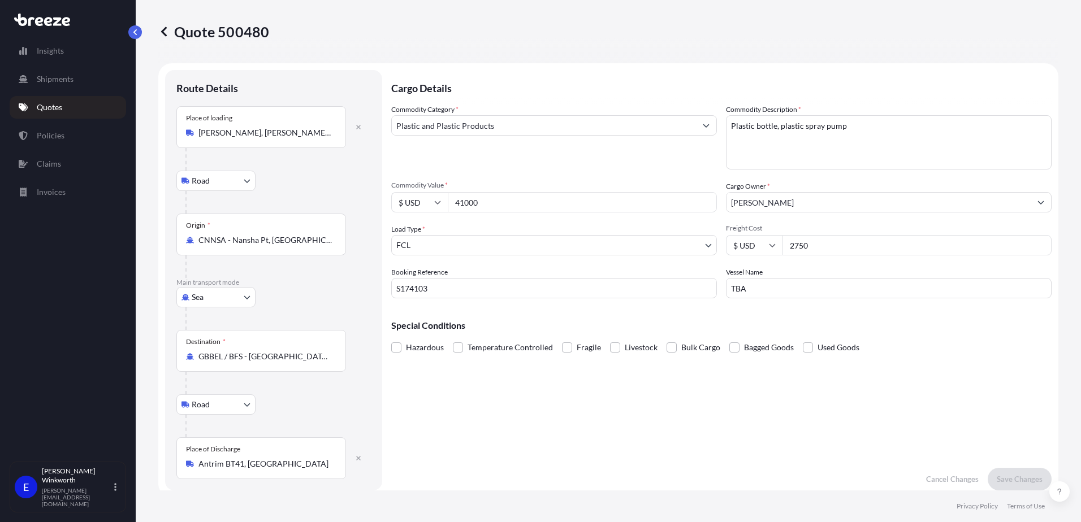
click at [771, 250] on input "$ USD" at bounding box center [754, 245] width 57 height 20
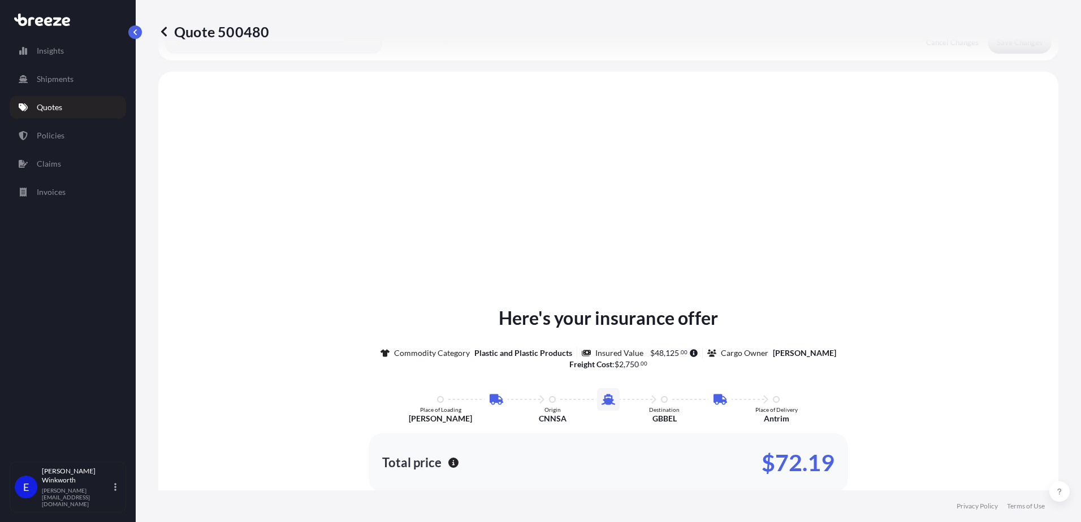
scroll to position [622, 0]
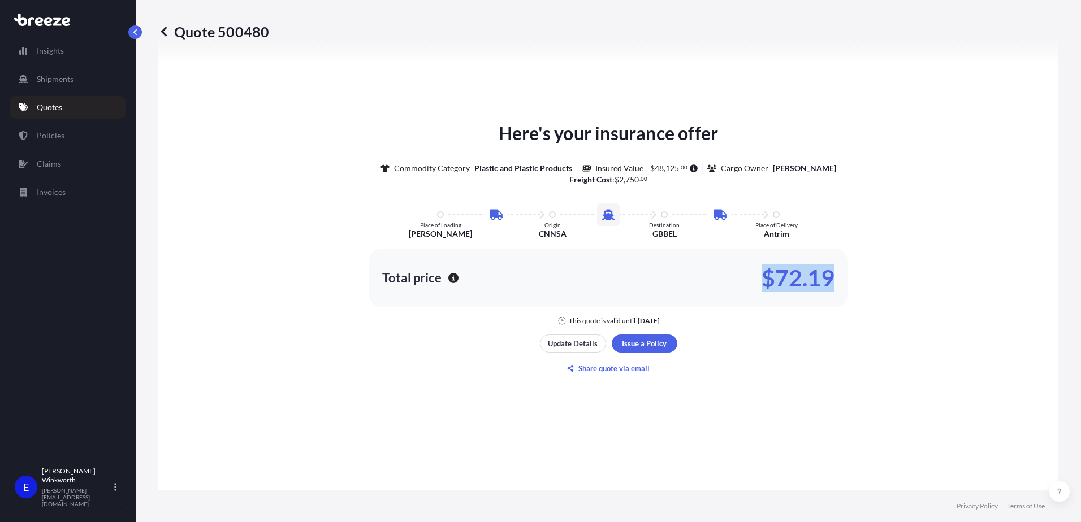
drag, startPoint x: 760, startPoint y: 277, endPoint x: 841, endPoint y: 278, distance: 80.8
click at [841, 278] on div "Total price $72.19" at bounding box center [608, 278] width 479 height 59
drag, startPoint x: 841, startPoint y: 278, endPoint x: 837, endPoint y: 313, distance: 34.7
click at [837, 313] on div "Here's your insurance offer Commodity Category Plastic and Plastic Products Ins…" at bounding box center [608, 223] width 868 height 206
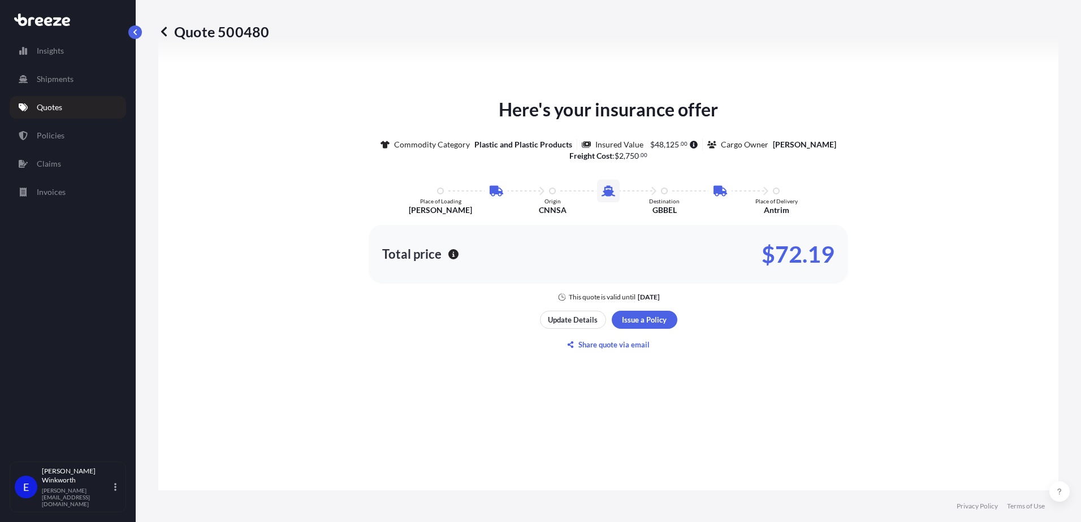
scroll to position [678, 0]
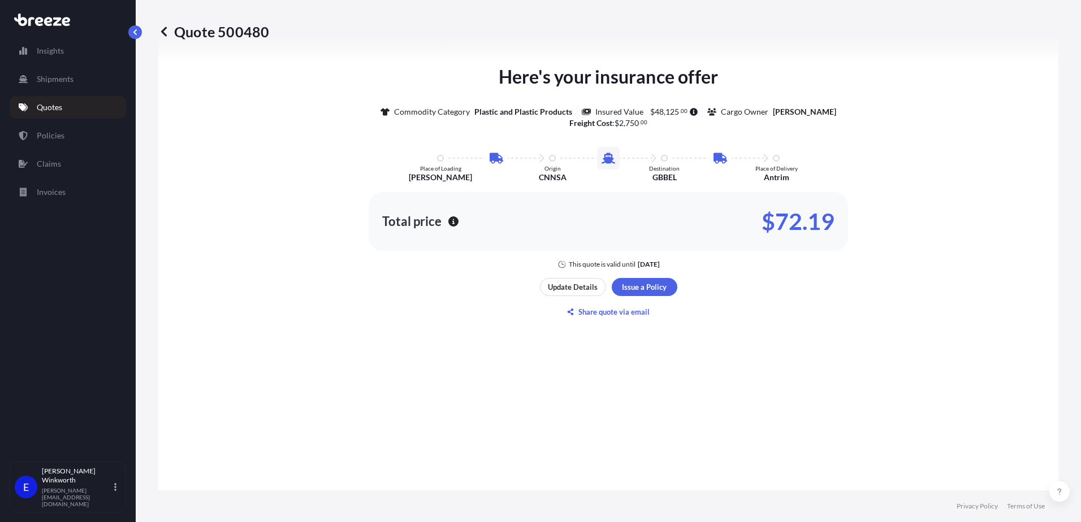
click at [162, 32] on icon at bounding box center [164, 32] width 6 height 10
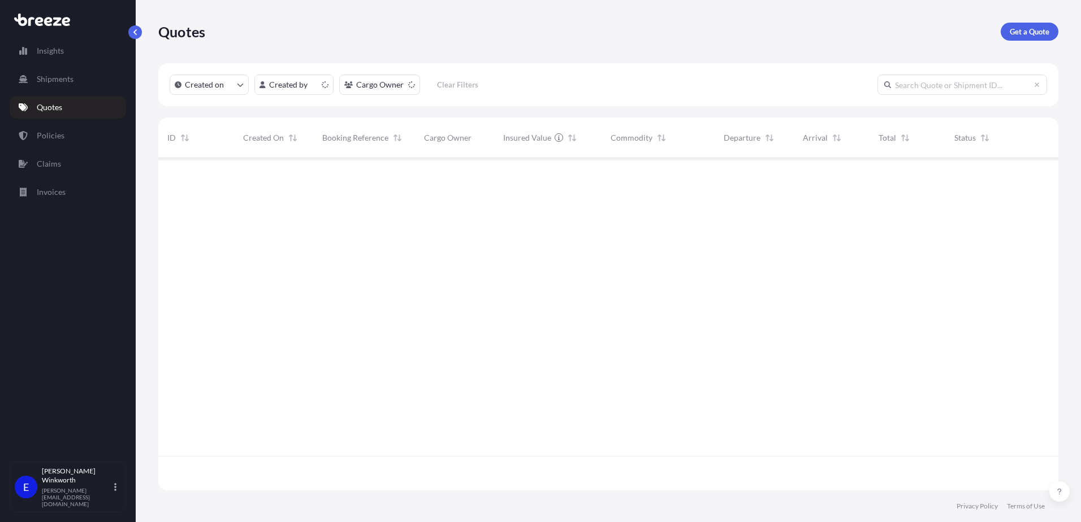
scroll to position [330, 891]
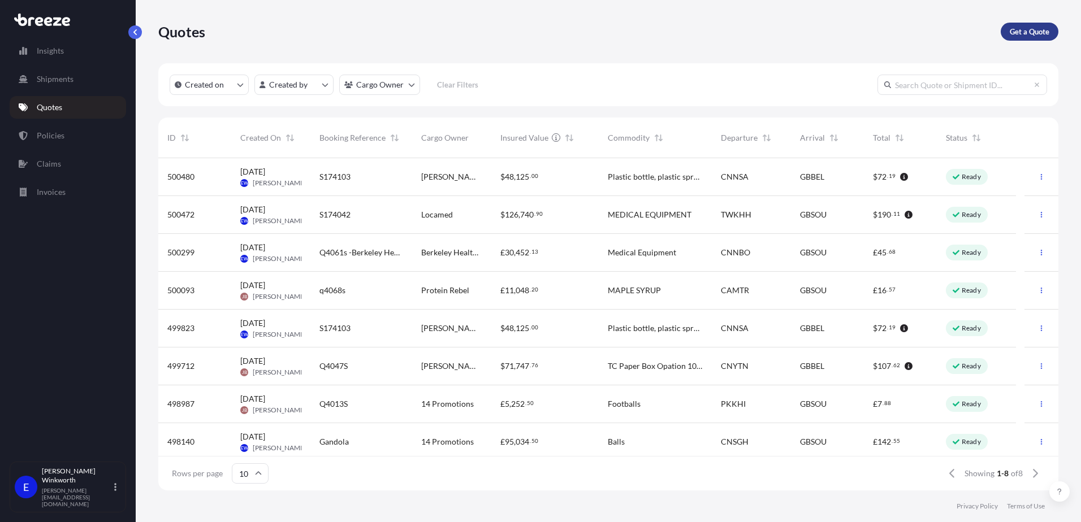
click at [1032, 32] on p "Get a Quote" at bounding box center [1030, 31] width 40 height 11
select select "Sea"
select select "1"
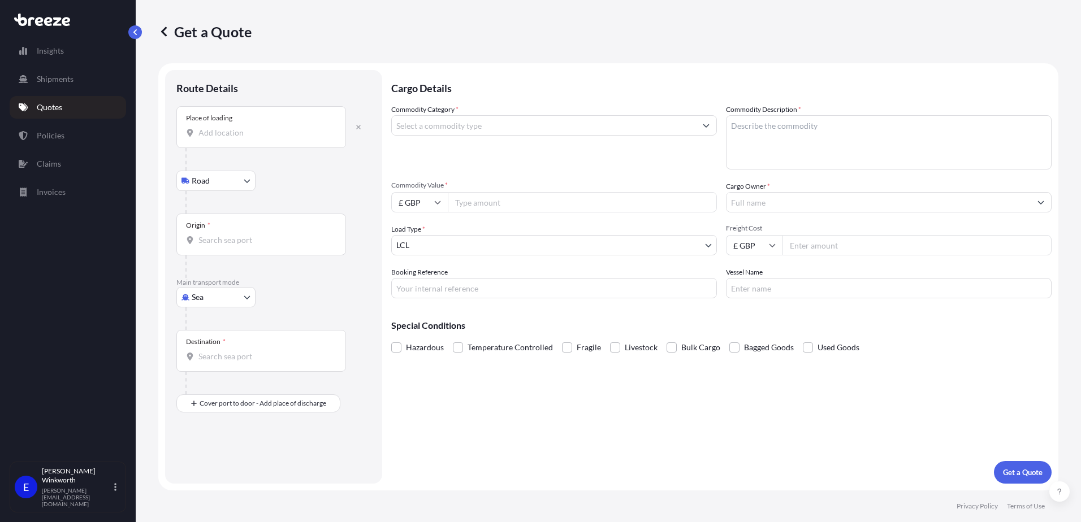
click at [213, 124] on div "Place of loading" at bounding box center [261, 127] width 170 height 42
click at [213, 127] on input "Place of loading" at bounding box center [264, 132] width 133 height 11
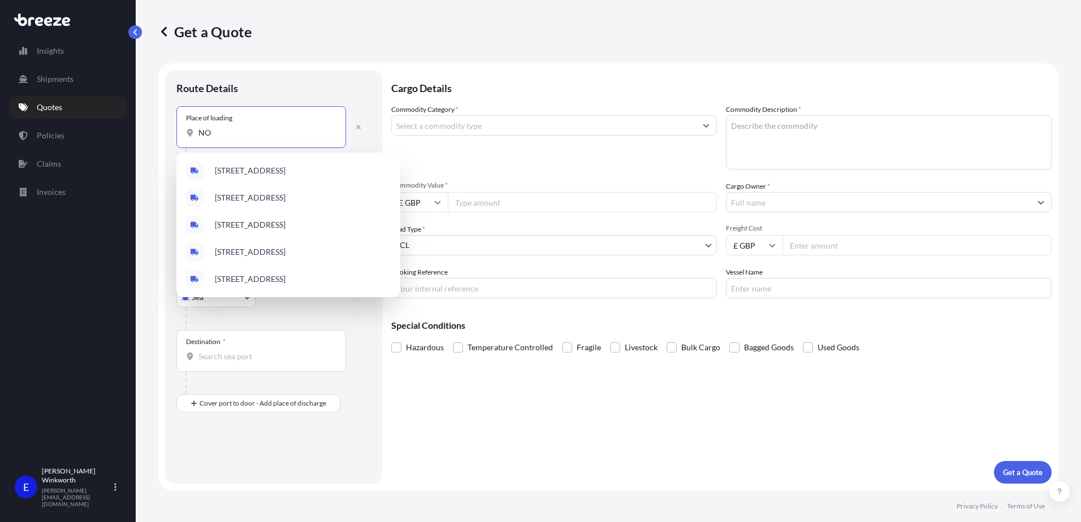
type input "N"
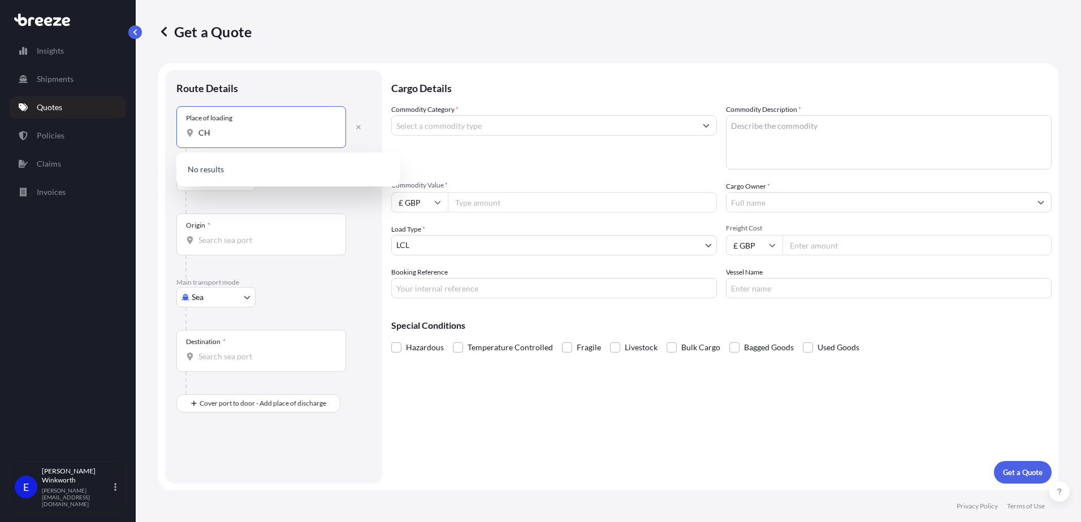
type input "C"
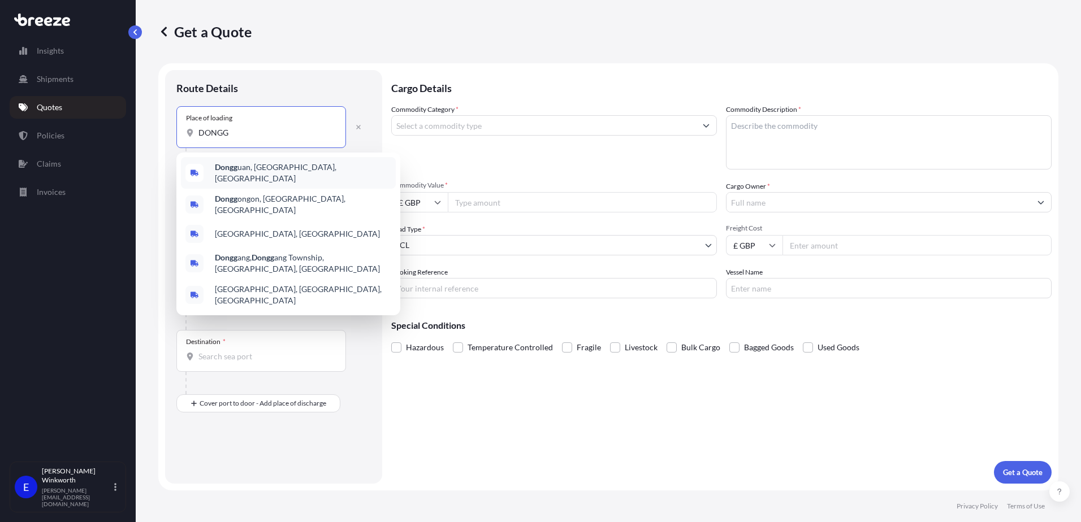
click at [281, 174] on span "Dongg uan, Guangdong Province, China" at bounding box center [303, 173] width 176 height 23
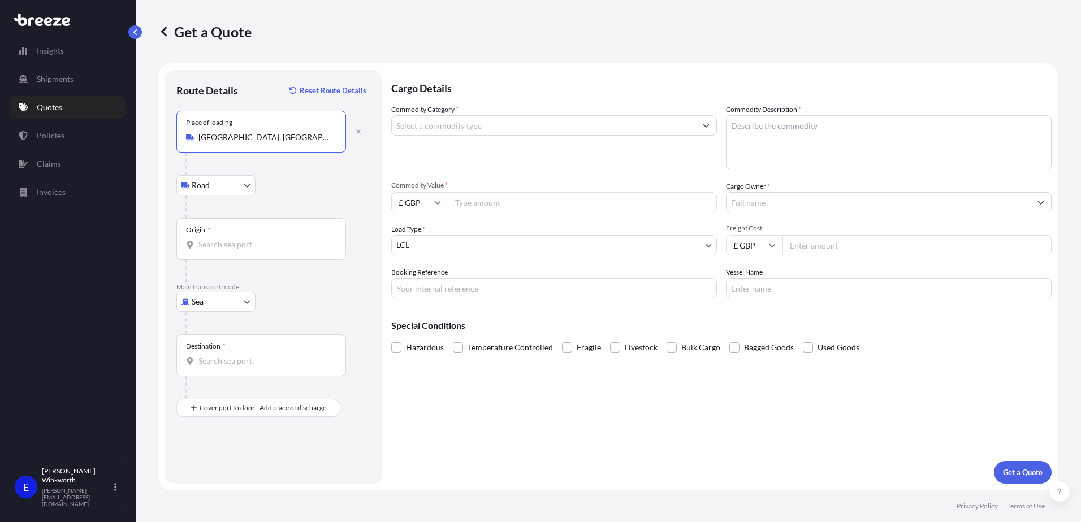
type input "Dongguan, Guangdong Province, China"
click at [222, 250] on div "Origin *" at bounding box center [261, 239] width 170 height 42
click at [222, 250] on input "Origin *" at bounding box center [264, 244] width 133 height 11
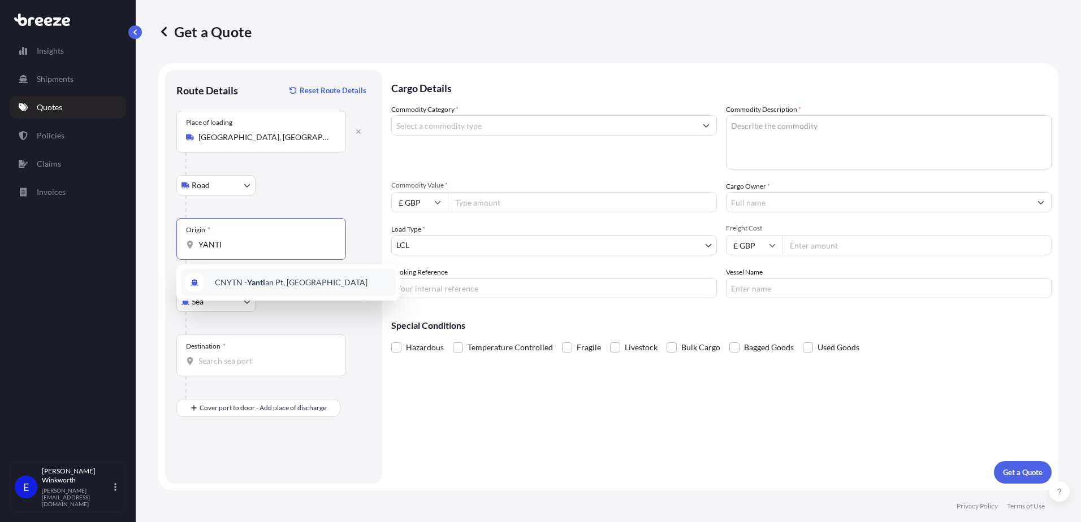
click at [249, 287] on span "CNYTN - Yanti an Pt, China" at bounding box center [291, 282] width 153 height 11
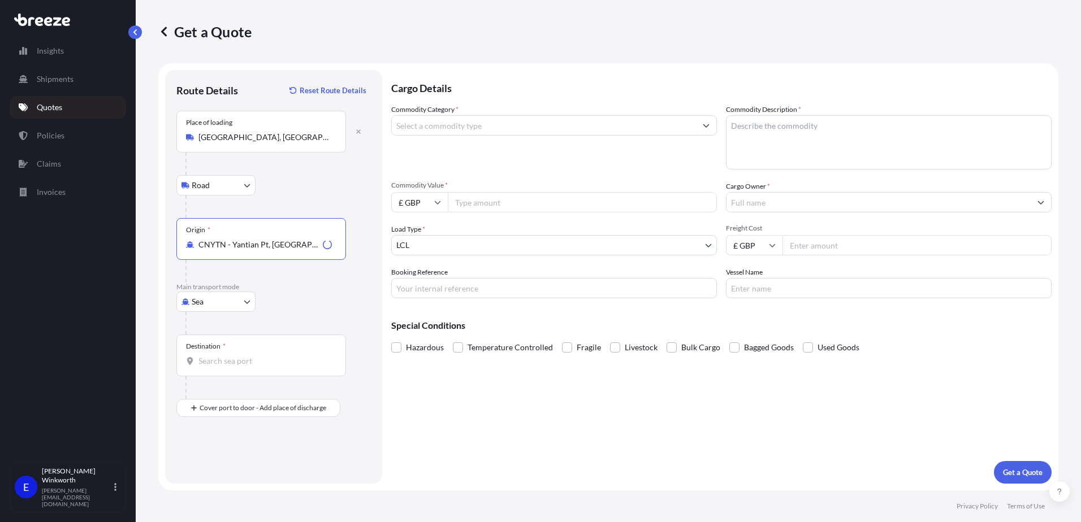
type input "CNYTN - Yantian Pt, China"
click at [202, 353] on div "Destination *" at bounding box center [261, 356] width 170 height 42
click at [202, 356] on input "Destination *" at bounding box center [264, 361] width 133 height 11
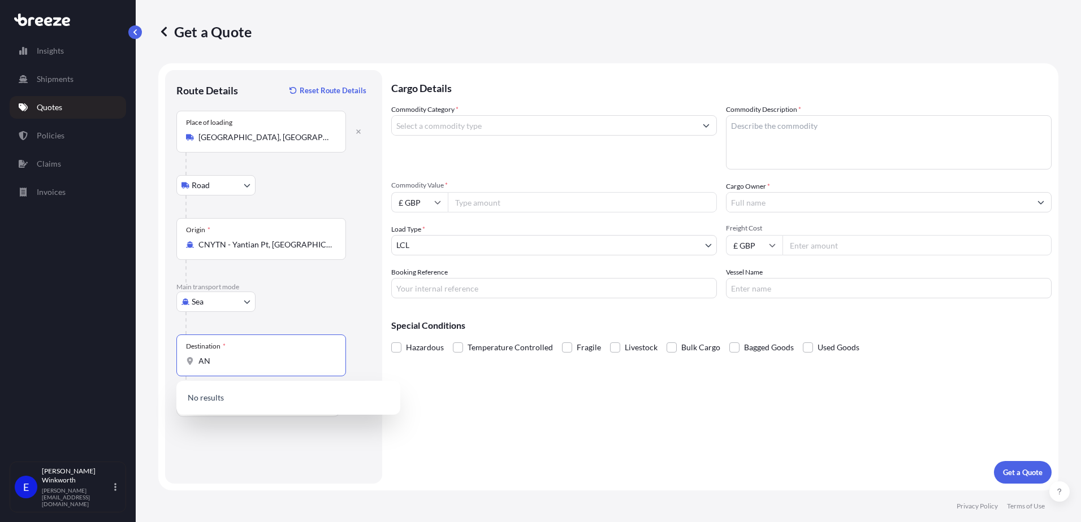
type input "A"
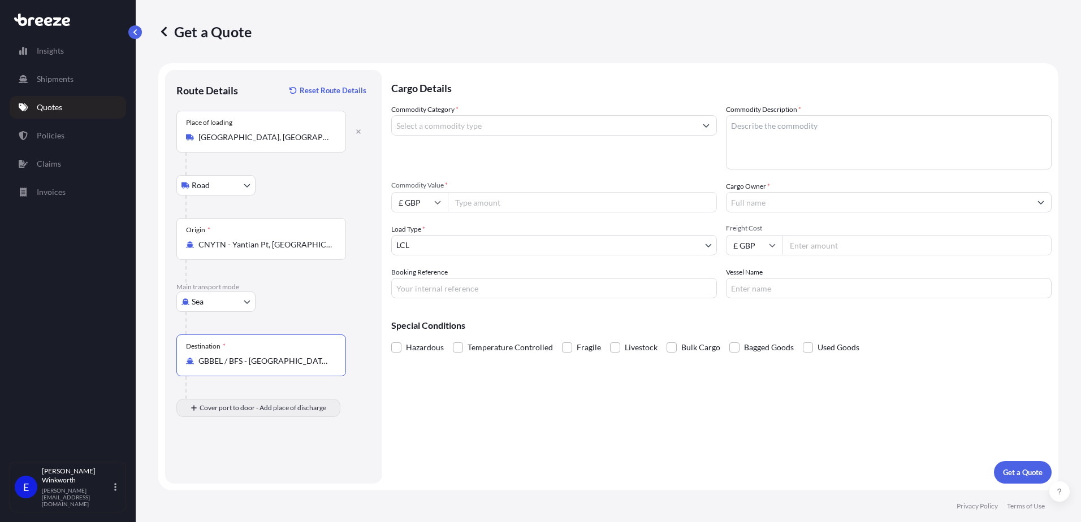
type input "GBBEL / BFS - [GEOGRAPHIC_DATA], [GEOGRAPHIC_DATA]"
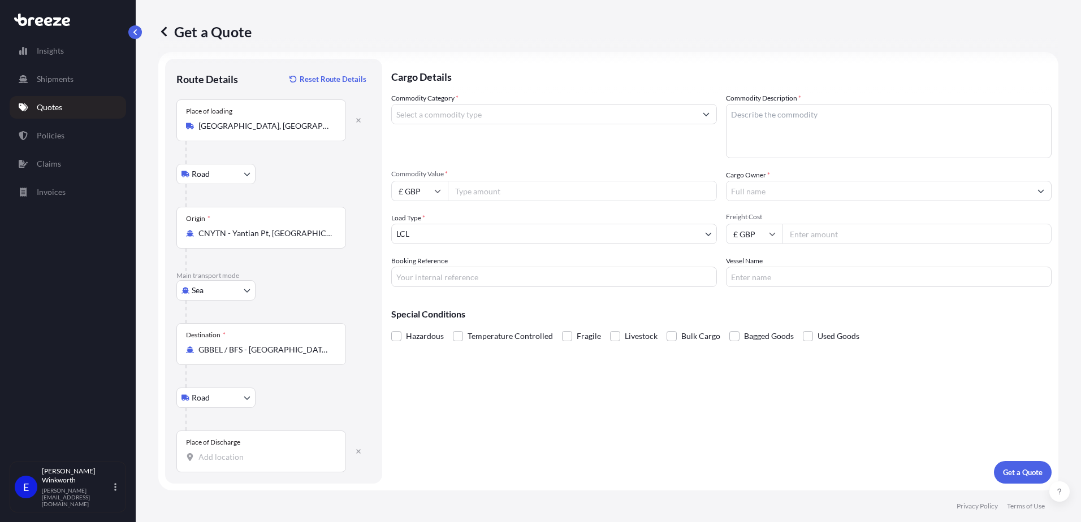
click at [227, 450] on div "Place of Discharge" at bounding box center [261, 452] width 170 height 42
click at [227, 452] on input "Place of Discharge" at bounding box center [264, 457] width 133 height 11
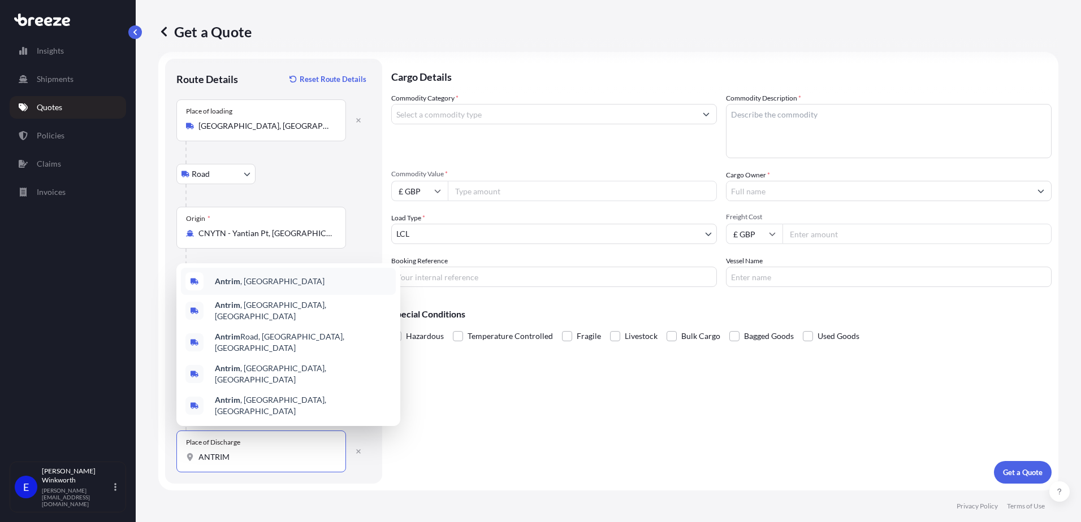
click at [254, 287] on span "Antrim , UK" at bounding box center [270, 281] width 110 height 11
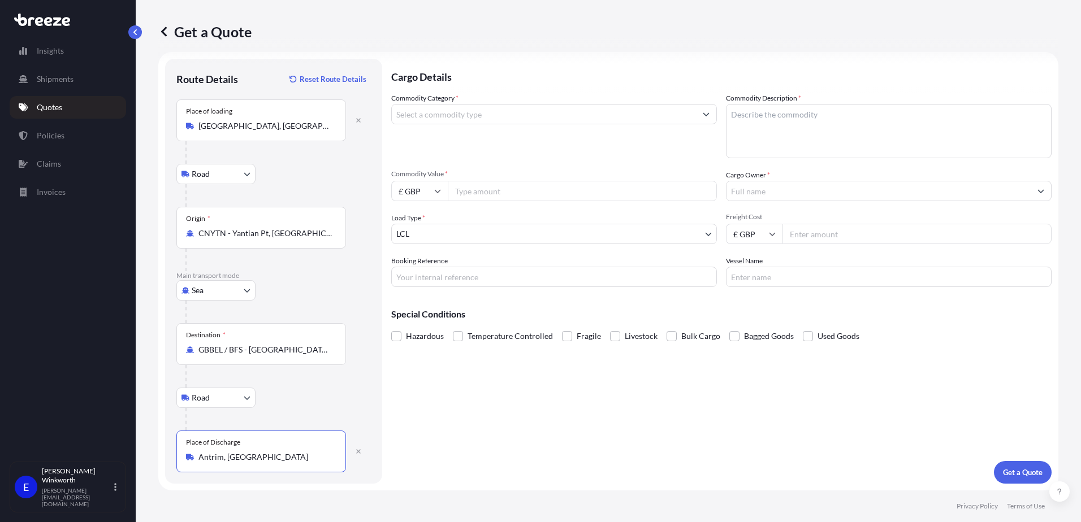
type input "Antrim, UK"
click at [480, 115] on input "Commodity Category *" at bounding box center [544, 114] width 304 height 20
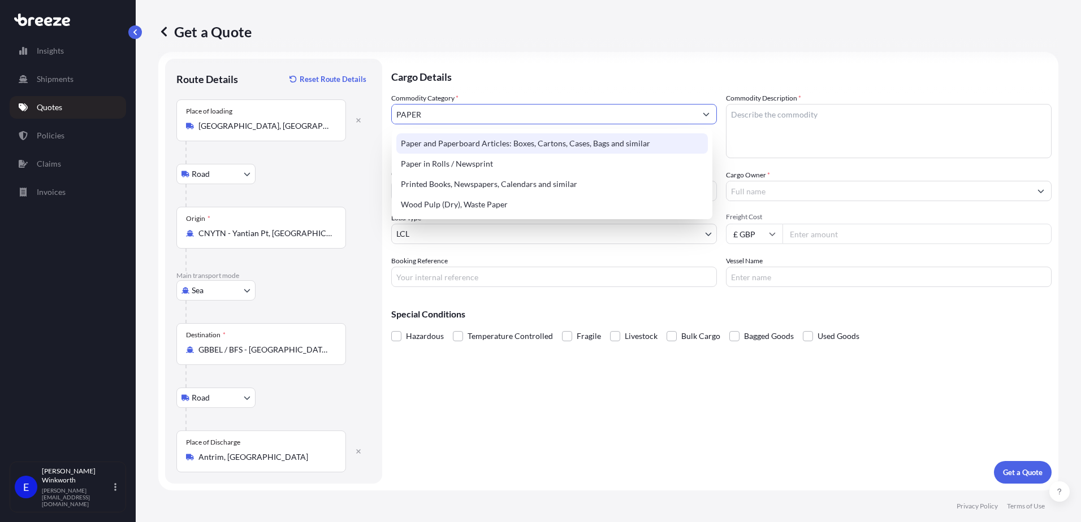
click at [487, 146] on div "Paper and Paperboard Articles: Boxes, Cartons, Cases, Bags and similar" at bounding box center [551, 143] width 311 height 20
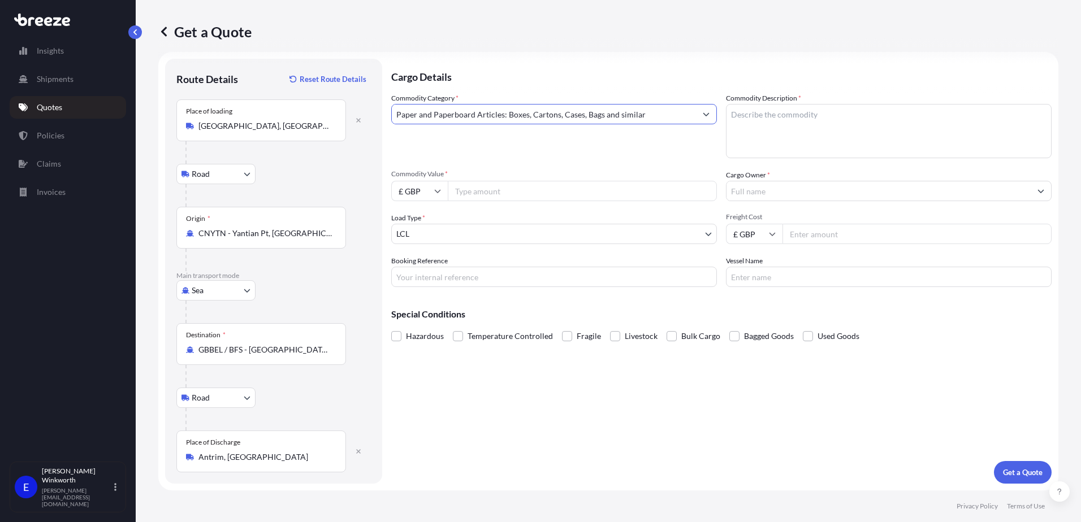
type input "Paper and Paperboard Articles: Boxes, Cartons, Cases, Bags and similar"
click at [746, 122] on textarea "Commodity Description *" at bounding box center [889, 131] width 326 height 54
type textarea "PAPER BOX, CARDS"
click at [510, 186] on input "Commodity Value *" at bounding box center [582, 191] width 269 height 20
click at [437, 192] on icon at bounding box center [438, 191] width 6 height 3
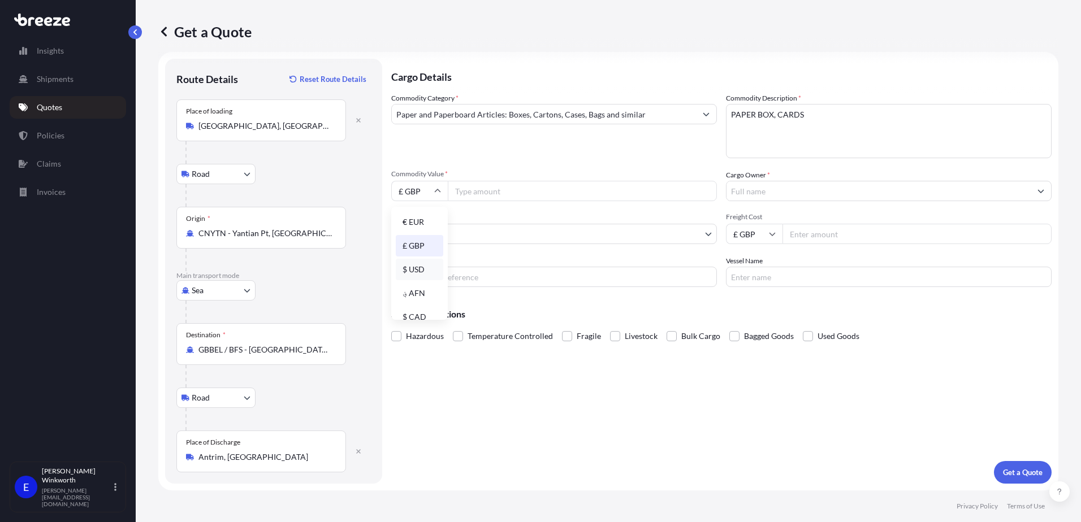
click at [413, 268] on div "$ USD" at bounding box center [419, 269] width 47 height 21
type input "$ USD"
click at [493, 191] on input "Commodity Value *" at bounding box center [582, 191] width 269 height 20
type input "173255.38"
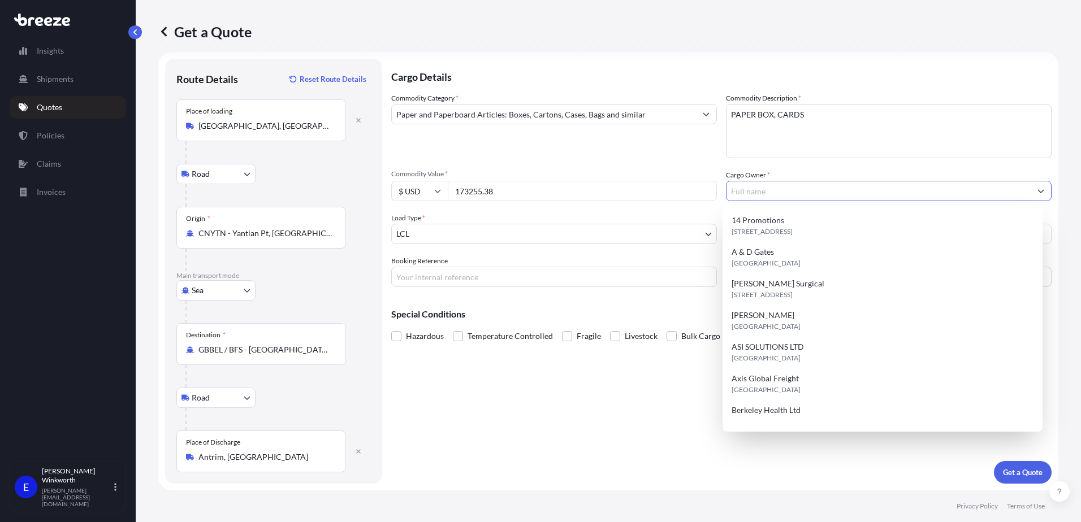
click at [761, 186] on input "Cargo Owner *" at bounding box center [878, 191] width 304 height 20
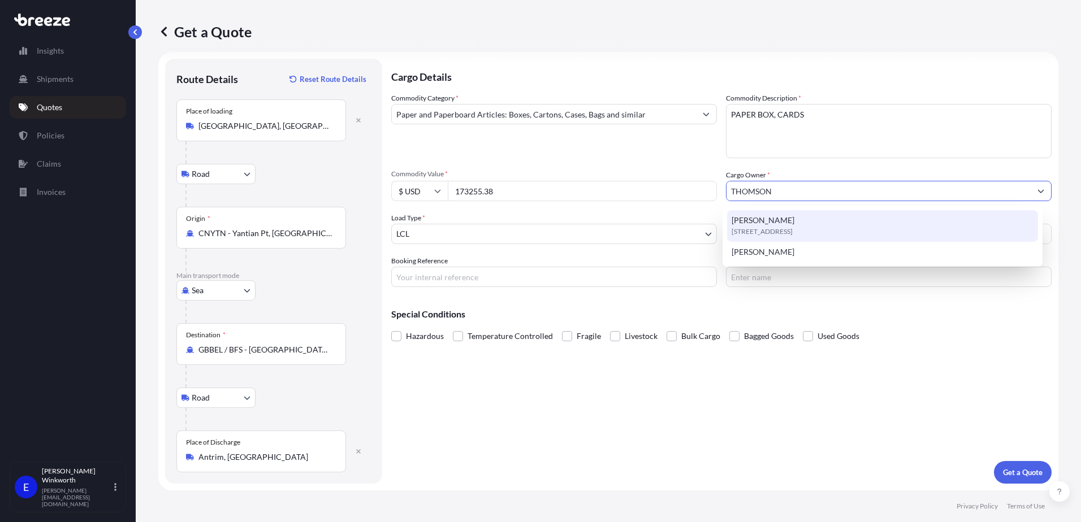
click at [792, 226] on span "BT41 4LD, BT41 4LD, Antrim, United Kingdom" at bounding box center [761, 231] width 61 height 11
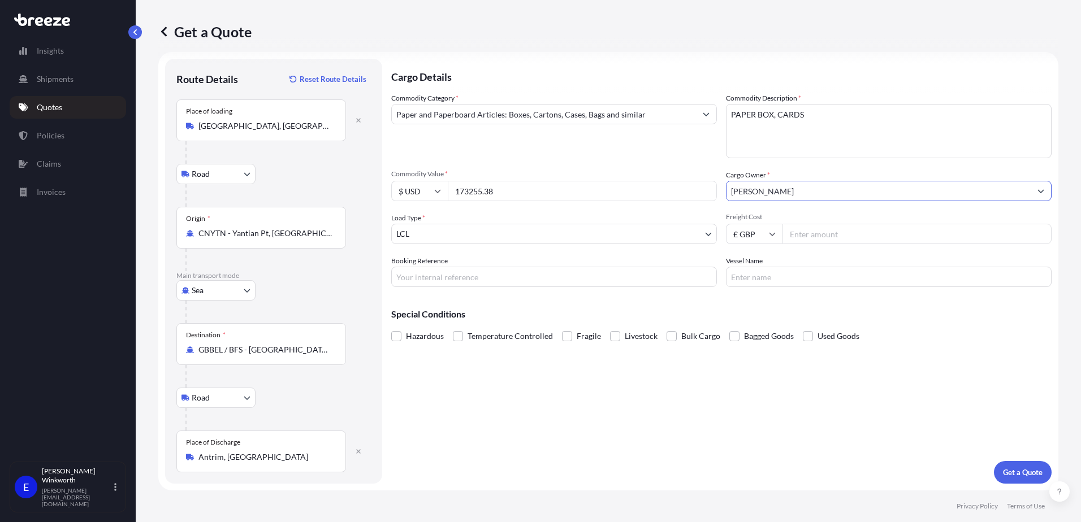
type input "[PERSON_NAME]"
click at [476, 234] on body "2 options available. Insights Shipments Quotes Policies Claims Invoices E Edwar…" at bounding box center [540, 261] width 1081 height 522
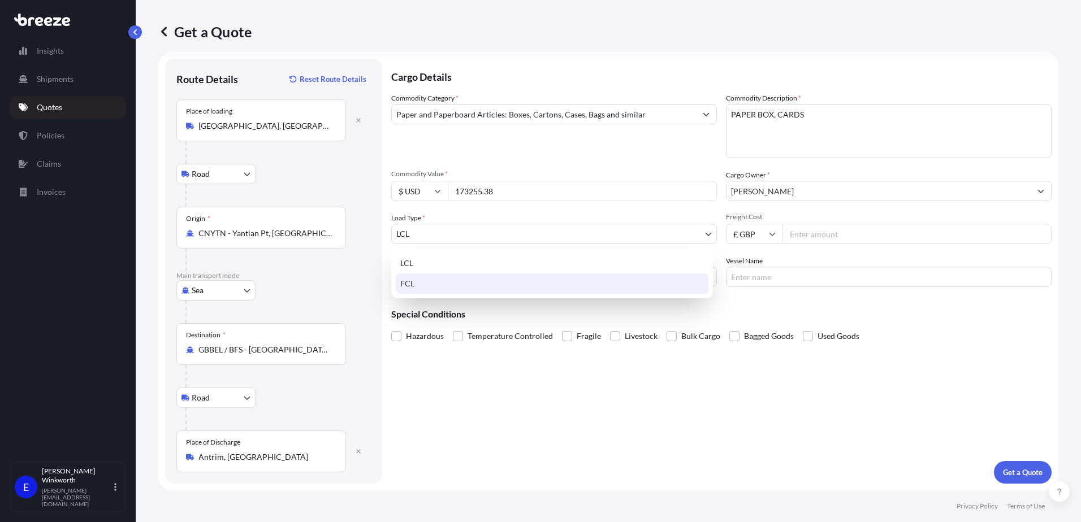
click at [426, 288] on div "FCL" at bounding box center [552, 284] width 313 height 20
select select "2"
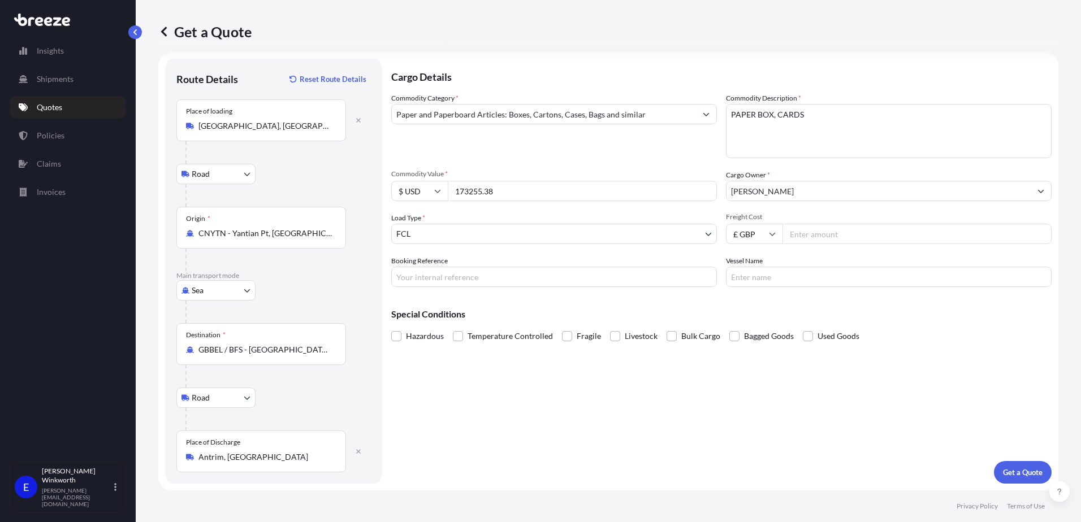
click at [812, 237] on input "Freight Cost" at bounding box center [916, 234] width 269 height 20
click at [768, 239] on input "£ GBP" at bounding box center [754, 234] width 57 height 20
click at [744, 315] on div "$ USD" at bounding box center [749, 312] width 47 height 21
type input "$ USD"
click at [828, 235] on input "Freight Cost" at bounding box center [916, 234] width 269 height 20
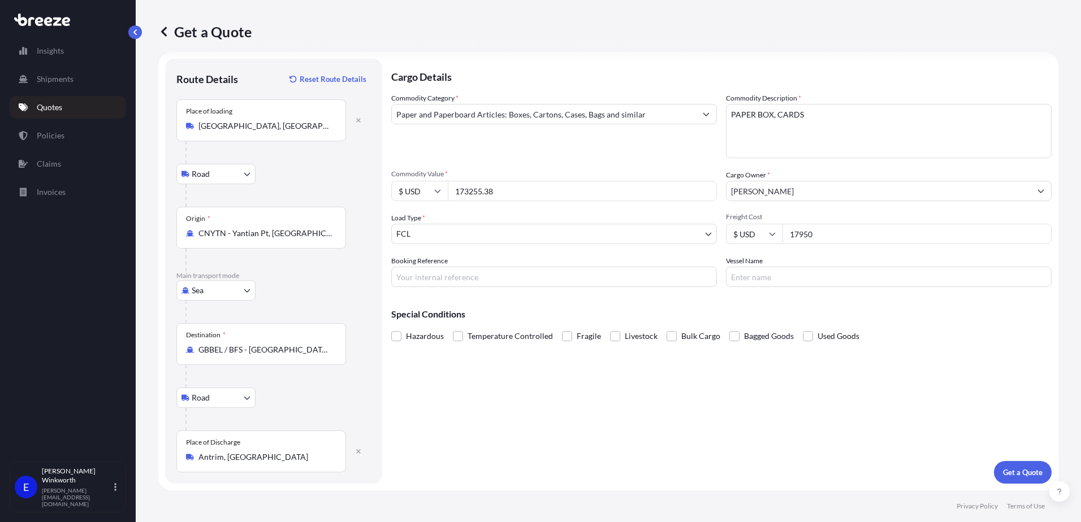
type input "17950"
click at [418, 281] on input "Booking Reference" at bounding box center [554, 277] width 326 height 20
type input "S173674"
click at [775, 278] on input "Vessel Name" at bounding box center [889, 277] width 326 height 20
click at [776, 274] on input "Vessel Name" at bounding box center [889, 277] width 326 height 20
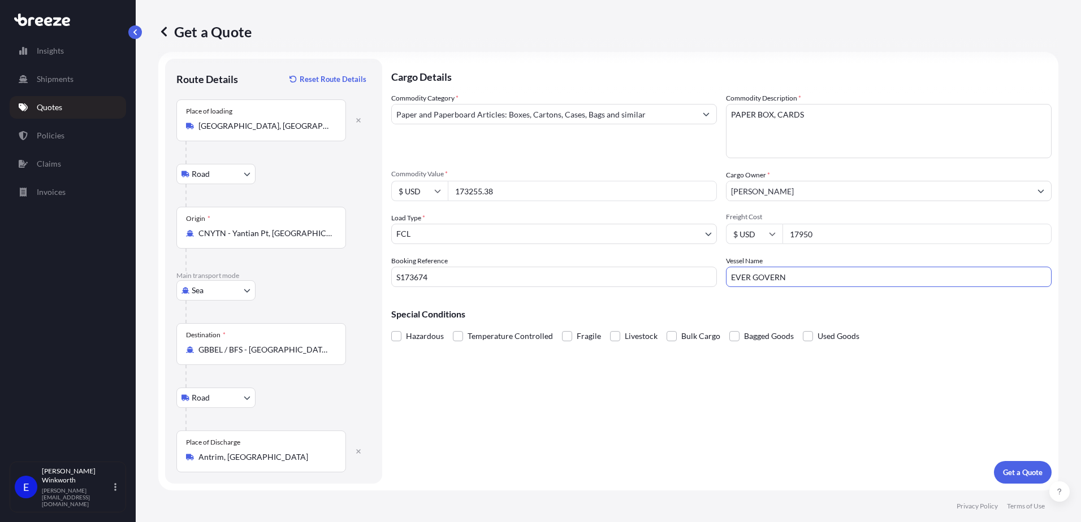
drag, startPoint x: 785, startPoint y: 279, endPoint x: 708, endPoint y: 278, distance: 76.3
click at [708, 278] on div "Commodity Category * Paper and Paperboard Articles: Boxes, Cartons, Cases, Bags…" at bounding box center [721, 190] width 660 height 194
type input "TBA"
click at [1007, 474] on p "Get a Quote" at bounding box center [1023, 472] width 40 height 11
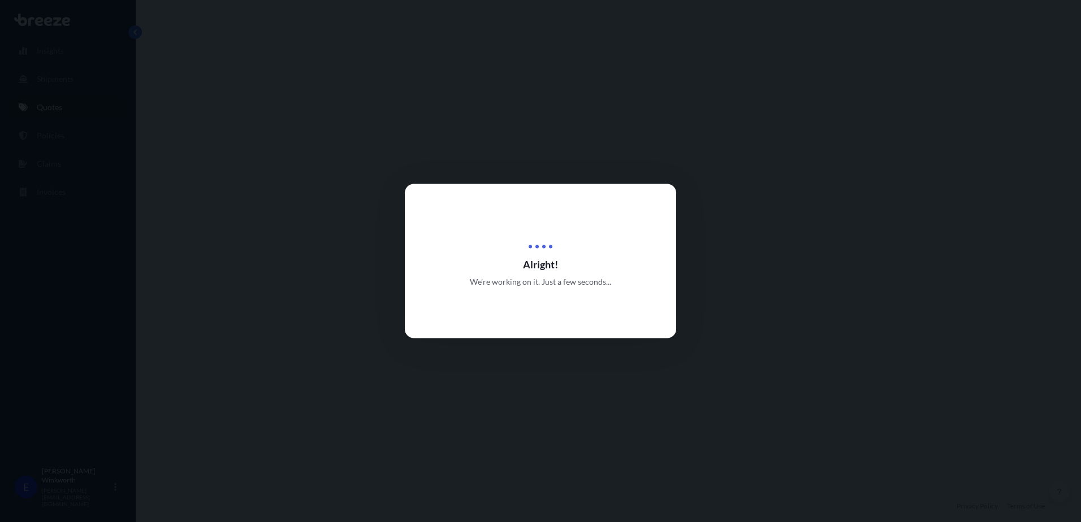
select select "Road"
select select "Sea"
select select "Road"
select select "2"
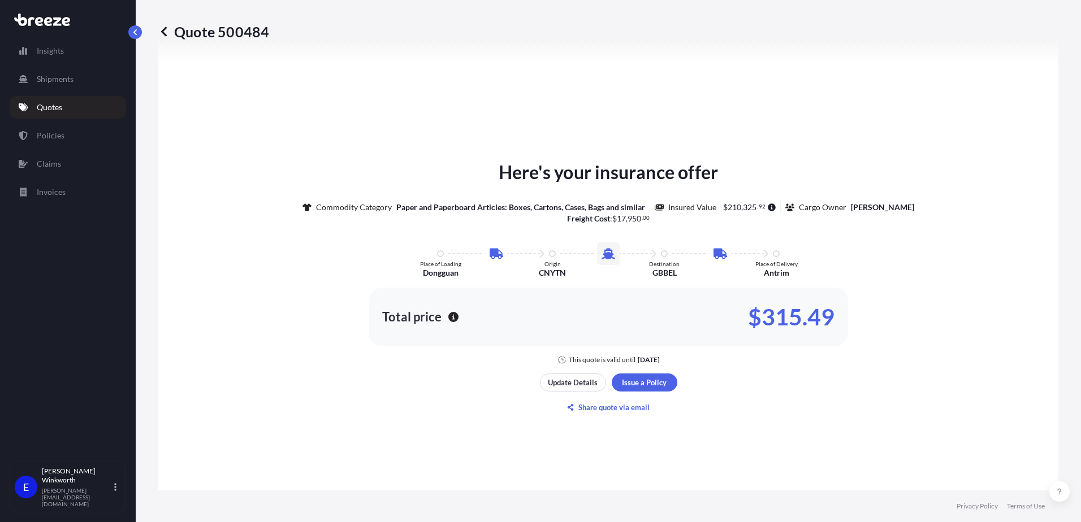
scroll to position [678, 0]
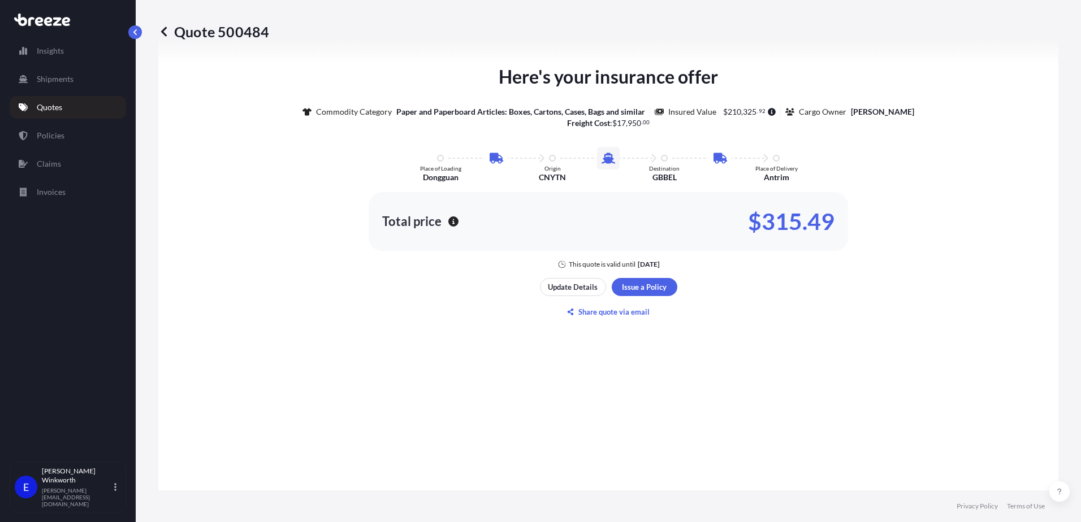
click at [781, 396] on div "Here's your insurance offer Commodity Category Paper and Paperboard Articles: B…" at bounding box center [608, 192] width 868 height 692
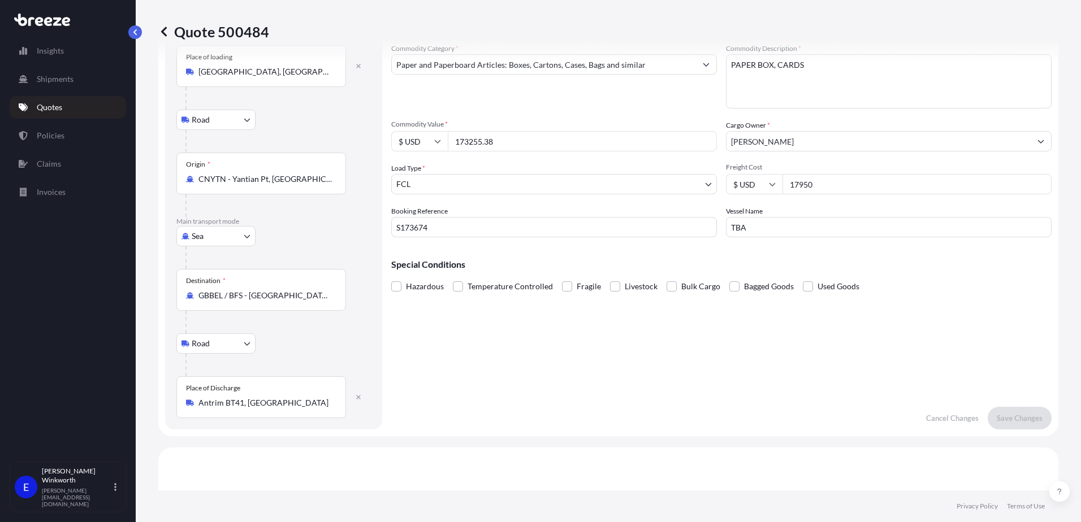
scroll to position [0, 0]
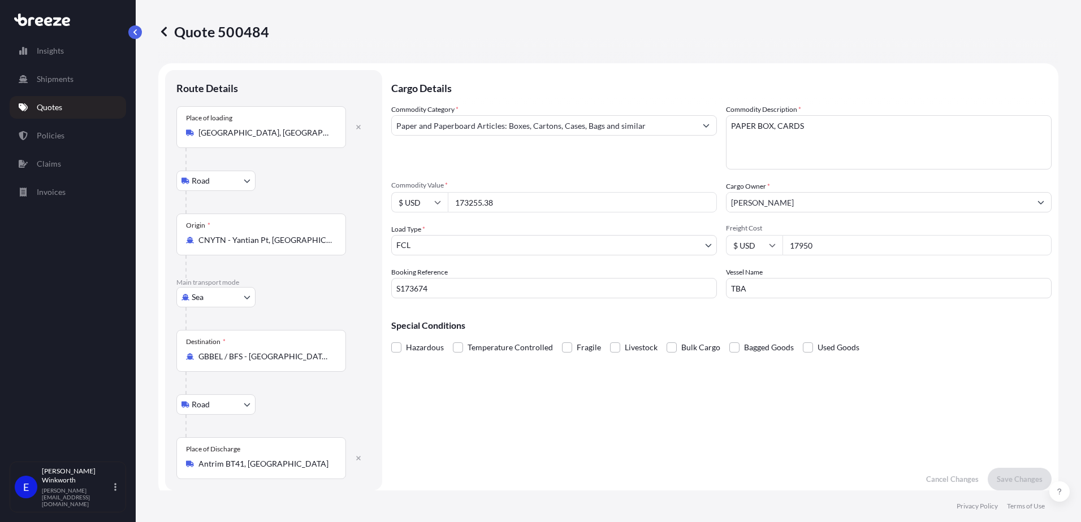
click at [493, 44] on div "Quote 500484" at bounding box center [608, 31] width 900 height 63
click at [171, 33] on p "Quote 500484" at bounding box center [213, 32] width 111 height 18
click at [163, 33] on icon at bounding box center [164, 32] width 6 height 10
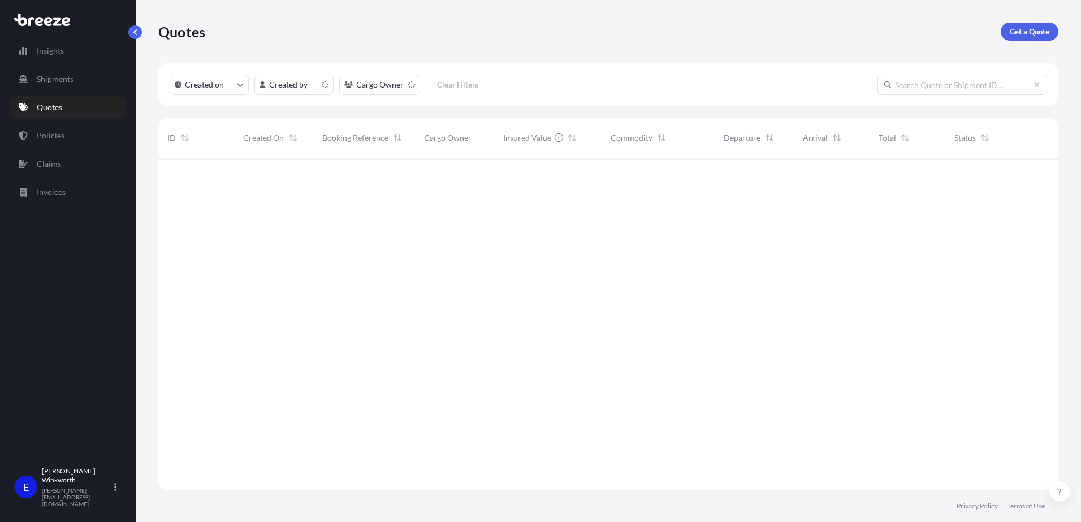
scroll to position [330, 891]
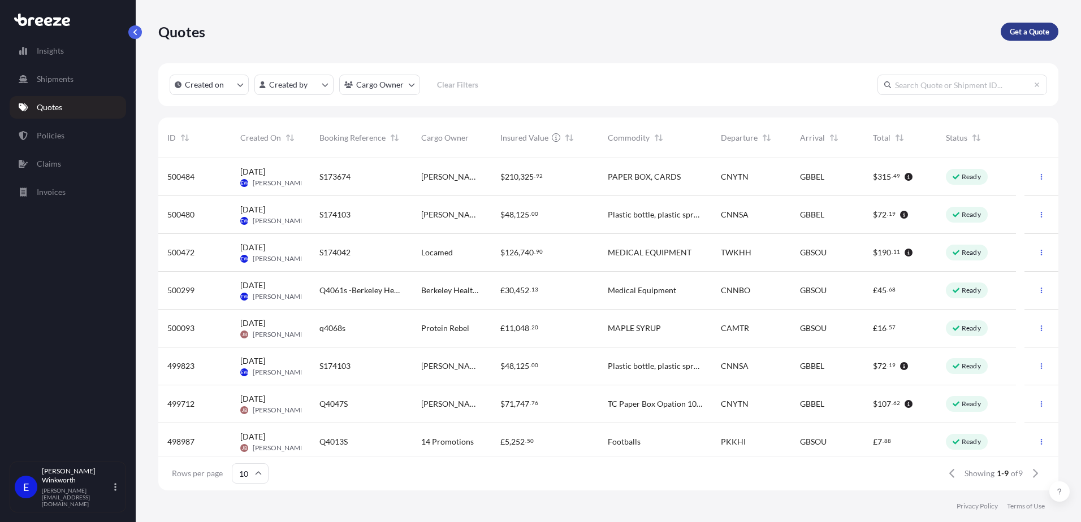
click at [1032, 32] on p "Get a Quote" at bounding box center [1030, 31] width 40 height 11
select select "Road"
select select "Sea"
select select "1"
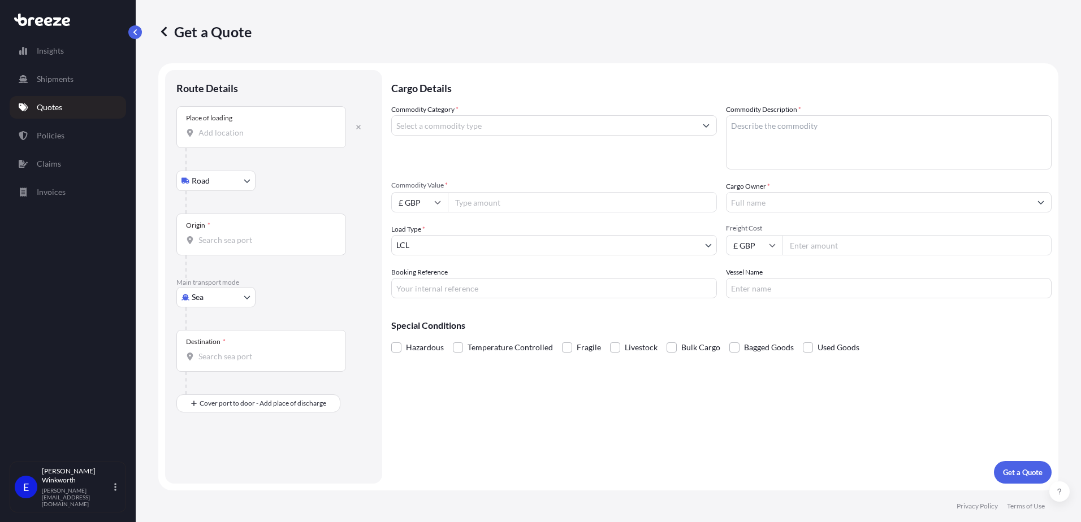
click at [214, 132] on input "Place of loading" at bounding box center [264, 132] width 133 height 11
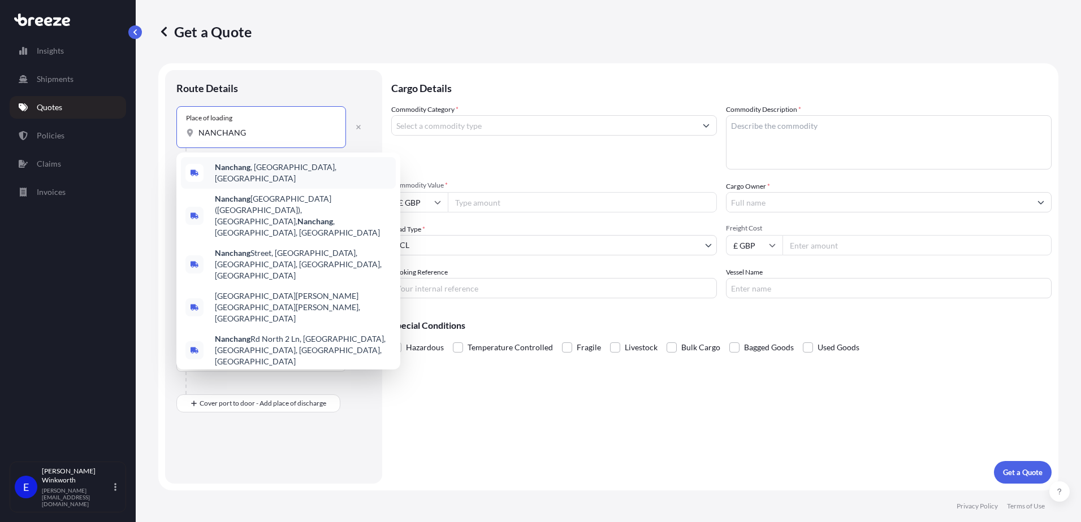
click at [253, 175] on span "Nanchang , Jiangxi, China" at bounding box center [303, 173] width 176 height 23
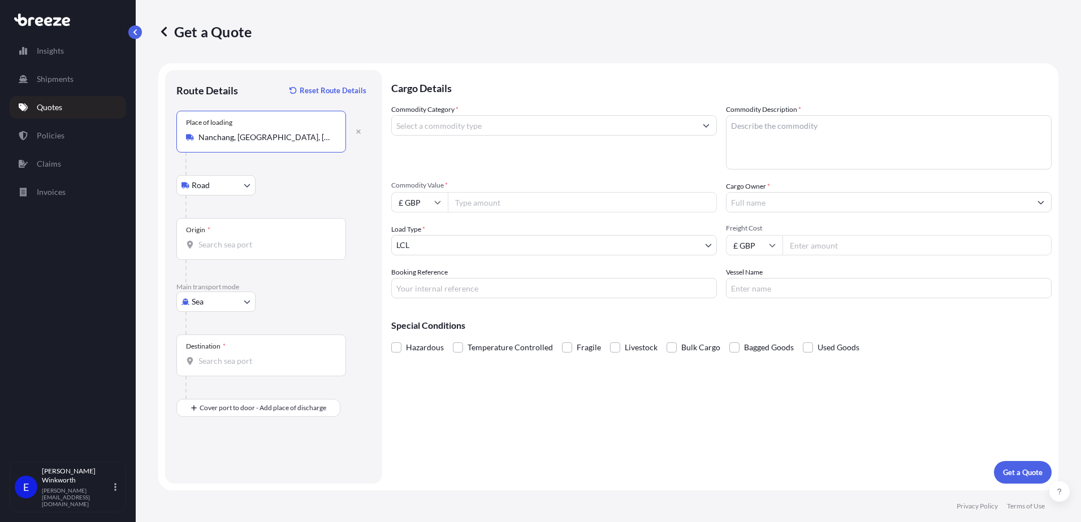
type input "Nanchang, Jiangxi, China"
click at [214, 252] on div "Origin *" at bounding box center [261, 239] width 170 height 42
click at [214, 250] on input "Origin *" at bounding box center [264, 244] width 133 height 11
type input "CNNBO - Ningbo, China"
click at [240, 359] on input "Destination *" at bounding box center [264, 361] width 133 height 11
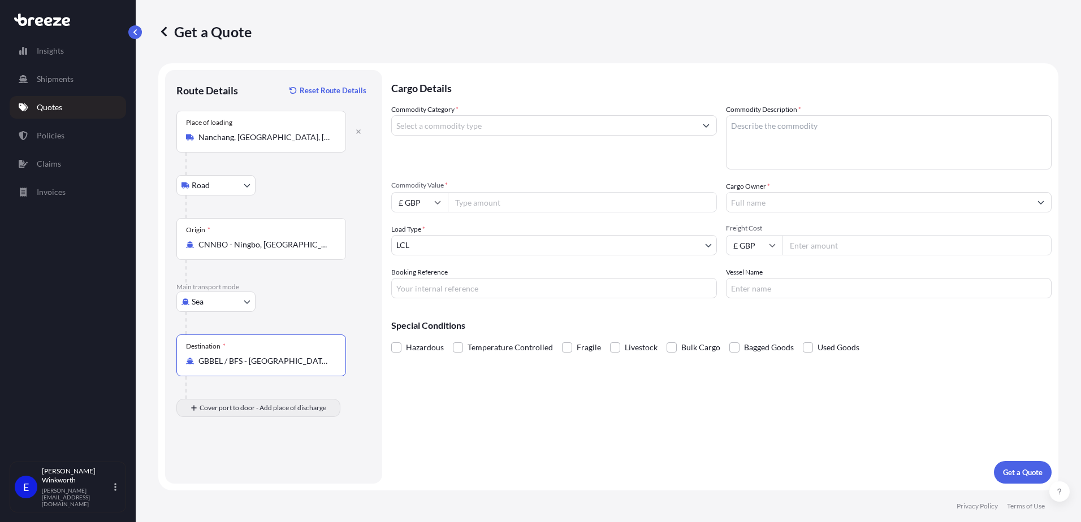
type input "GBBEL / BFS - [GEOGRAPHIC_DATA], [GEOGRAPHIC_DATA]"
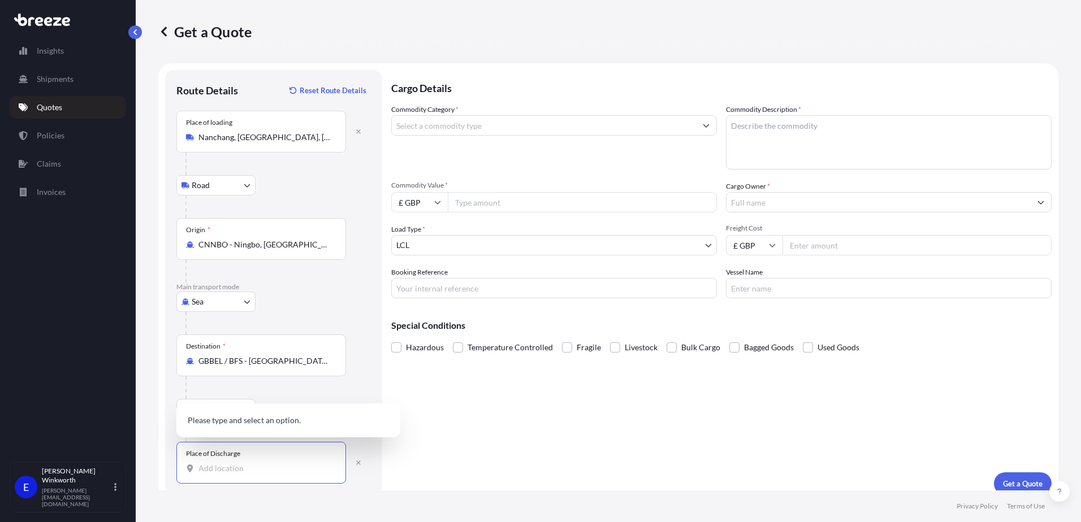
click at [210, 474] on input "Place of Discharge" at bounding box center [264, 468] width 133 height 11
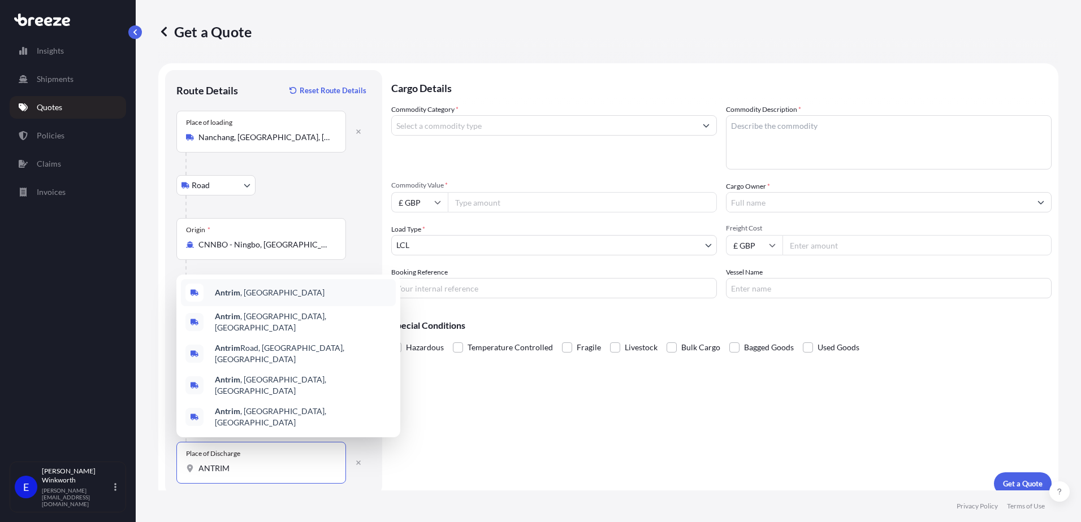
click at [251, 298] on span "Antrim , UK" at bounding box center [270, 292] width 110 height 11
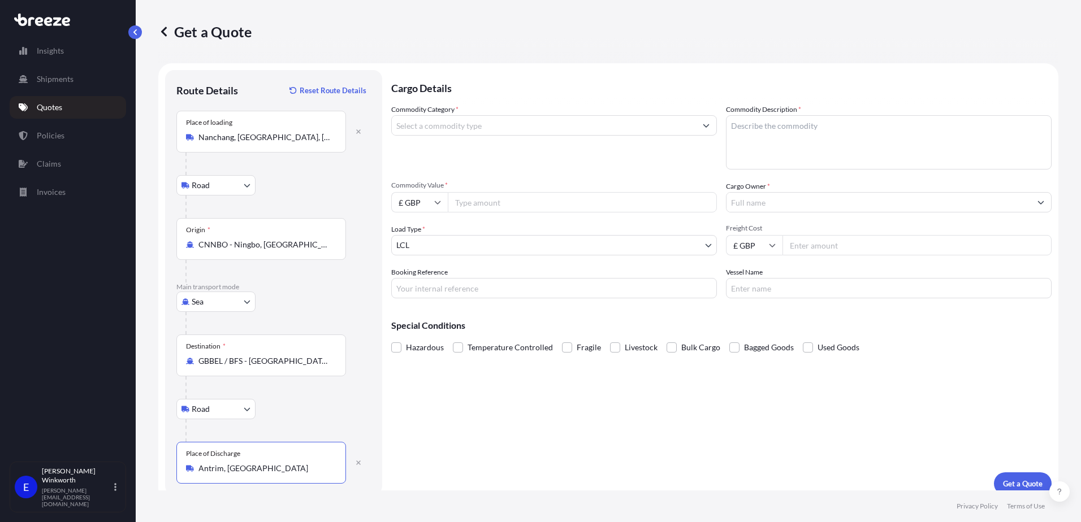
type input "Antrim, UK"
click at [476, 134] on input "Commodity Category *" at bounding box center [544, 125] width 304 height 20
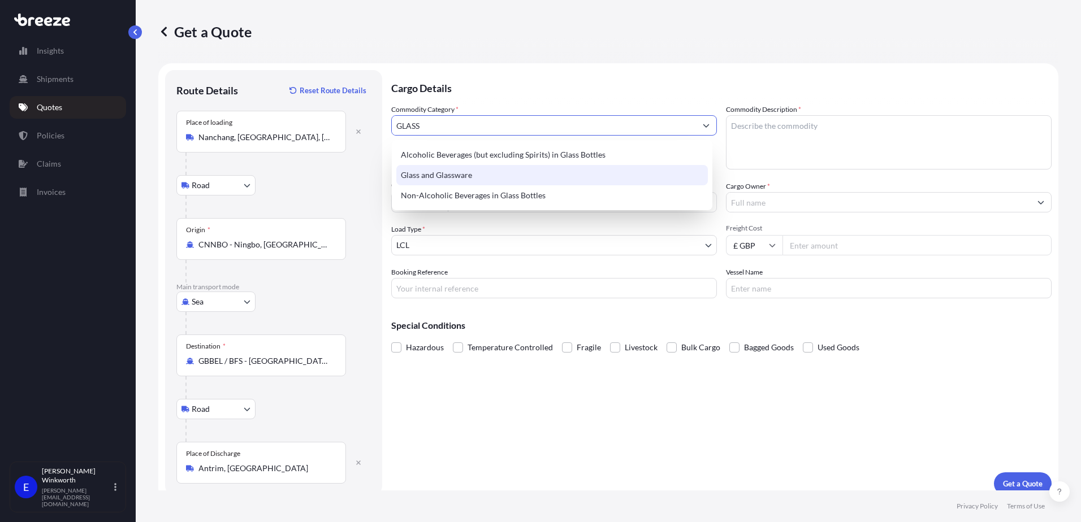
click at [476, 179] on div "Glass and Glassware" at bounding box center [551, 175] width 311 height 20
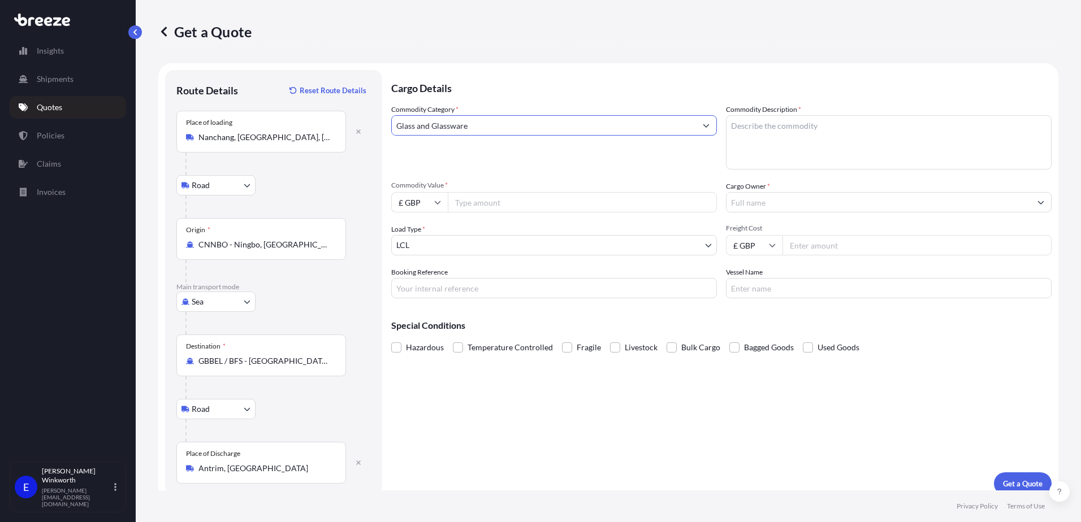
type input "Glass and Glassware"
click at [751, 132] on textarea "Commodity Description *" at bounding box center [889, 142] width 326 height 54
type textarea "GLASS BOTTLE"
click at [502, 198] on input "Commodity Value *" at bounding box center [582, 202] width 269 height 20
click at [427, 206] on input "£ GBP" at bounding box center [419, 202] width 57 height 20
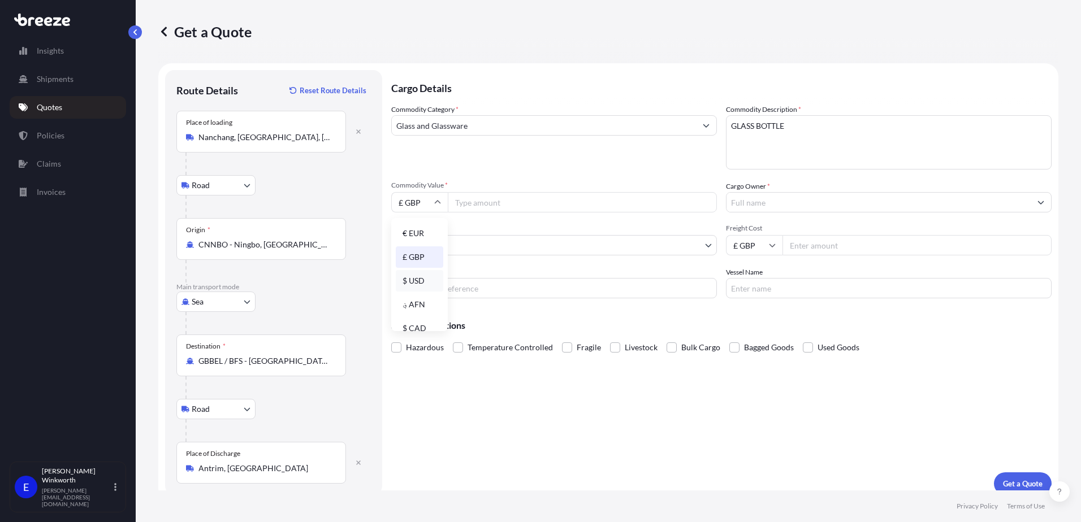
click at [412, 279] on div "$ USD" at bounding box center [419, 280] width 47 height 21
type input "$ USD"
click at [485, 199] on input "Commodity Value *" at bounding box center [582, 202] width 269 height 20
type input "1070"
click at [773, 201] on input "Cargo Owner *" at bounding box center [878, 202] width 304 height 20
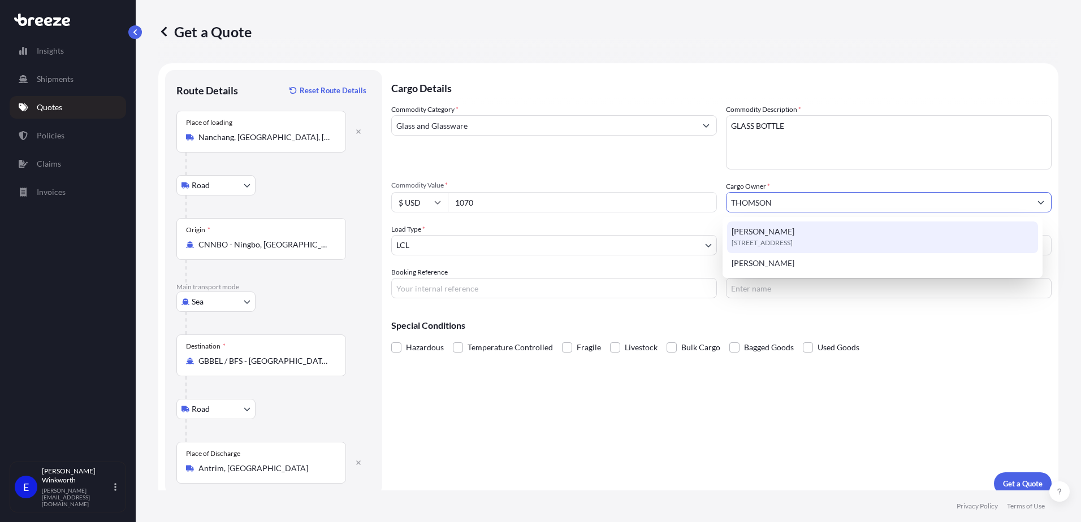
click at [771, 233] on span "[PERSON_NAME]" at bounding box center [762, 231] width 63 height 11
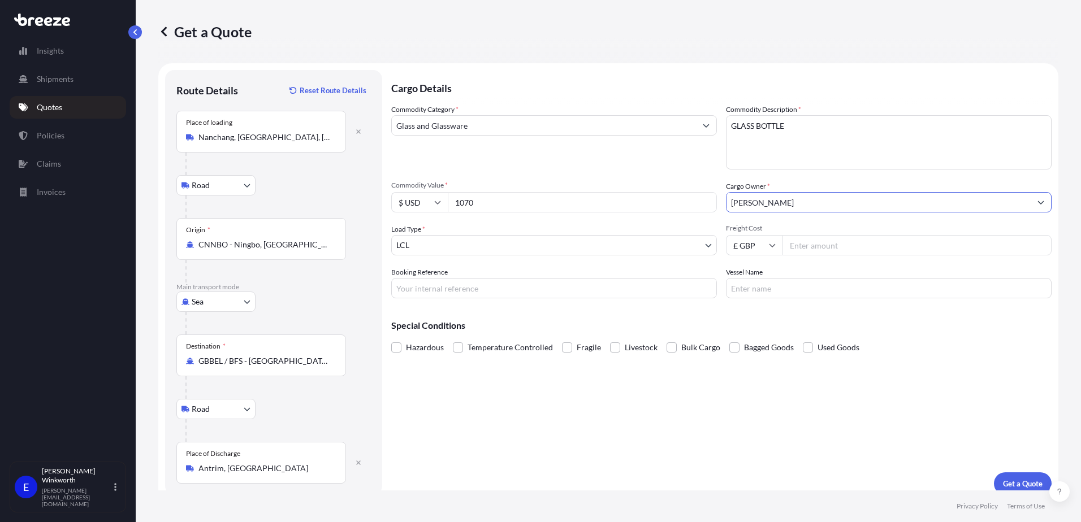
type input "[PERSON_NAME]"
click at [843, 249] on input "Freight Cost" at bounding box center [916, 245] width 269 height 20
click at [813, 246] on input "Freight Cost" at bounding box center [916, 245] width 269 height 20
click at [808, 241] on input "Freight Cost" at bounding box center [916, 245] width 269 height 20
click at [760, 246] on input "£ GBP" at bounding box center [754, 245] width 57 height 20
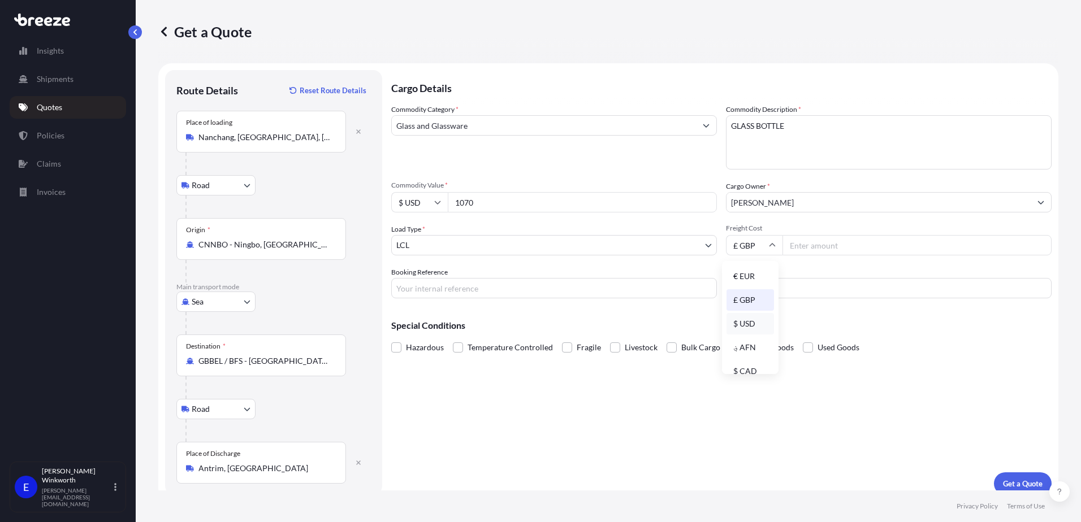
click at [749, 319] on div "$ USD" at bounding box center [749, 323] width 47 height 21
type input "$ USD"
click at [803, 245] on input "Freight Cost" at bounding box center [916, 245] width 269 height 20
type input "400"
click at [451, 291] on input "Booking Reference" at bounding box center [554, 288] width 326 height 20
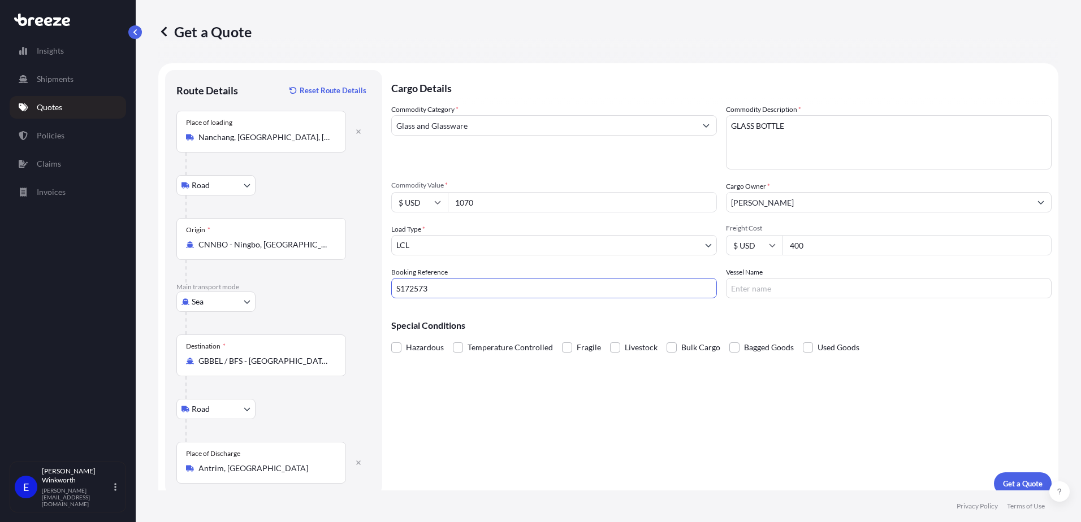
type input "S172573"
click at [762, 285] on input "Vessel Name" at bounding box center [889, 288] width 326 height 20
type input "TBA"
click at [1019, 483] on p "Get a Quote" at bounding box center [1023, 483] width 40 height 11
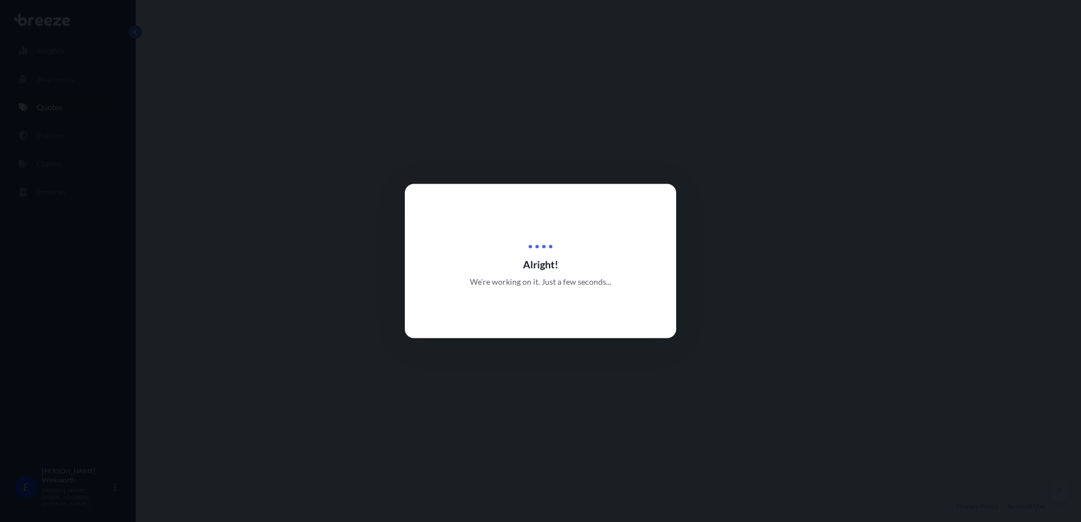
select select "Road"
select select "Sea"
select select "Road"
select select "1"
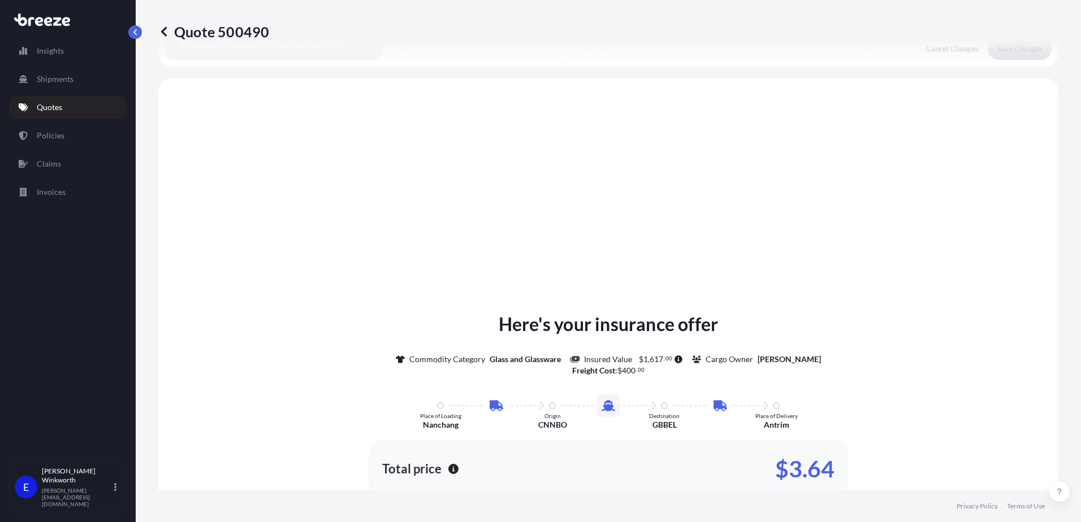
scroll to position [565, 0]
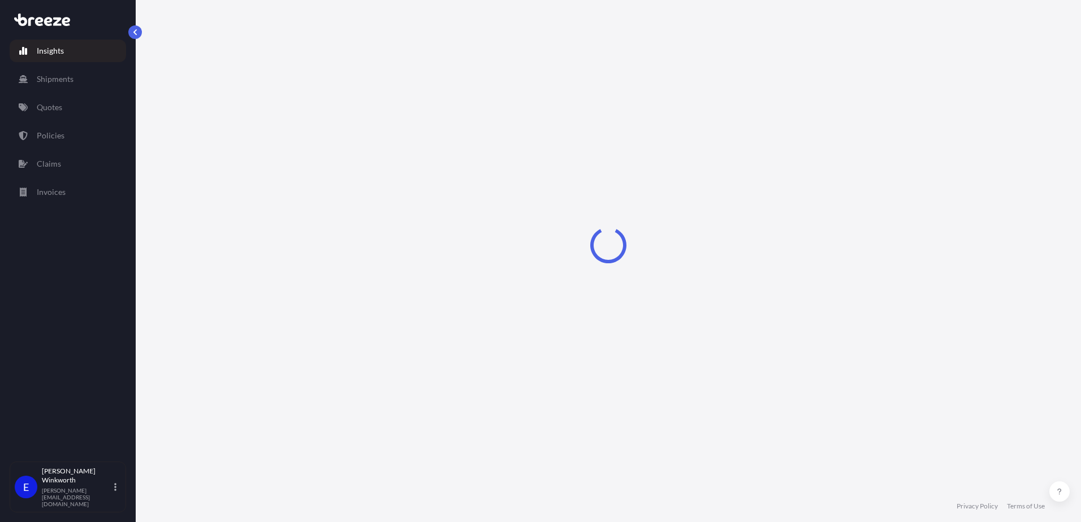
select select "2025"
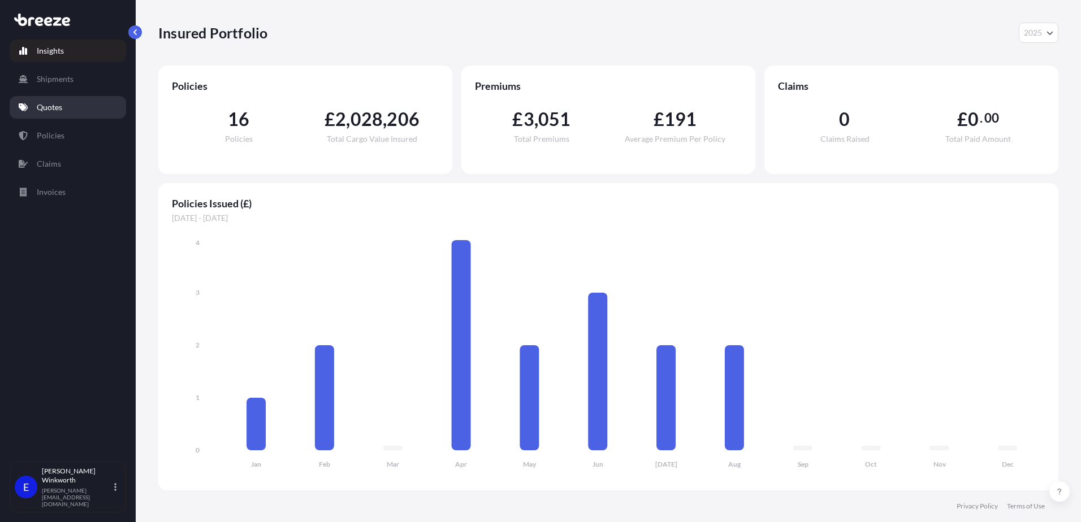
click at [56, 116] on link "Quotes" at bounding box center [68, 107] width 116 height 23
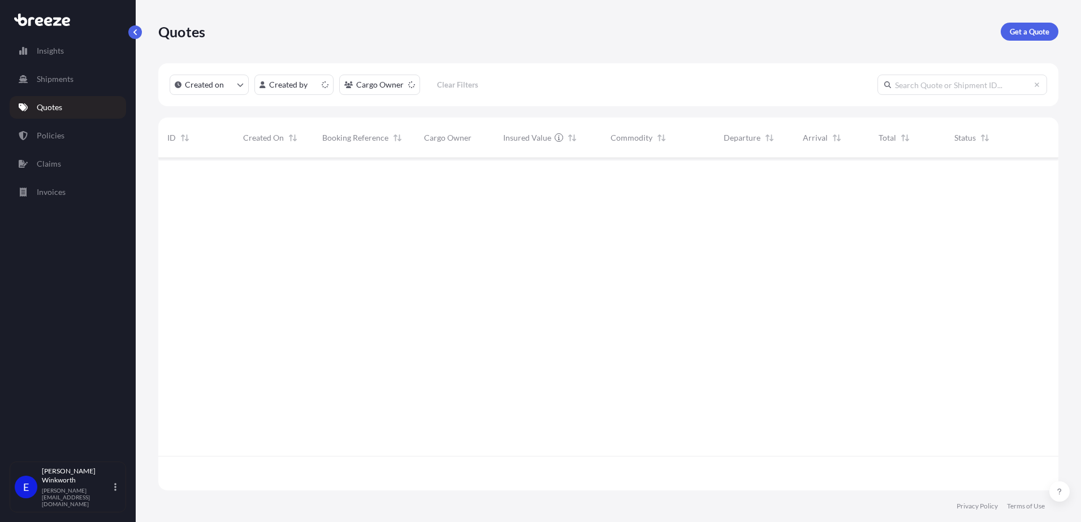
scroll to position [330, 891]
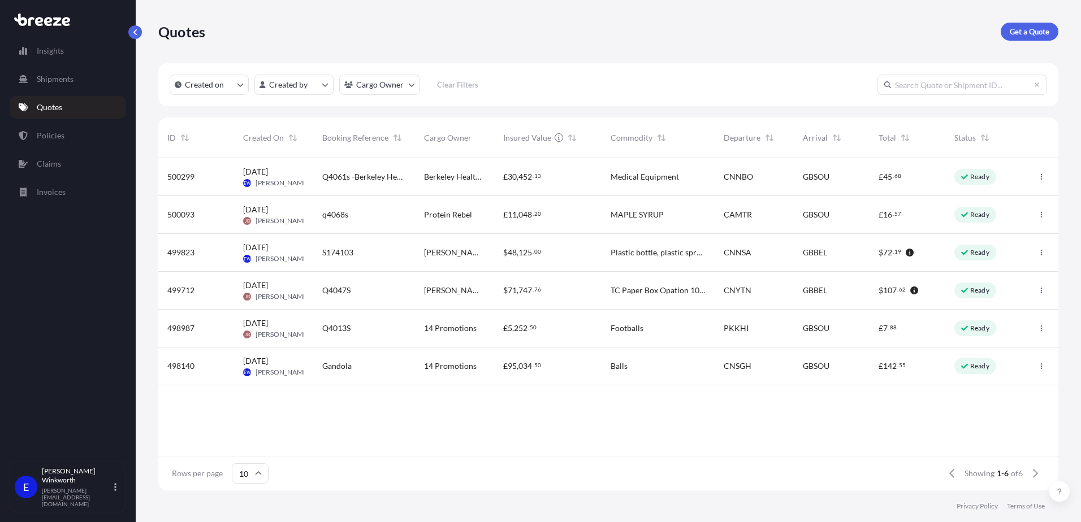
click at [951, 89] on input "text" at bounding box center [962, 85] width 170 height 20
click at [911, 89] on input "text" at bounding box center [962, 85] width 170 height 20
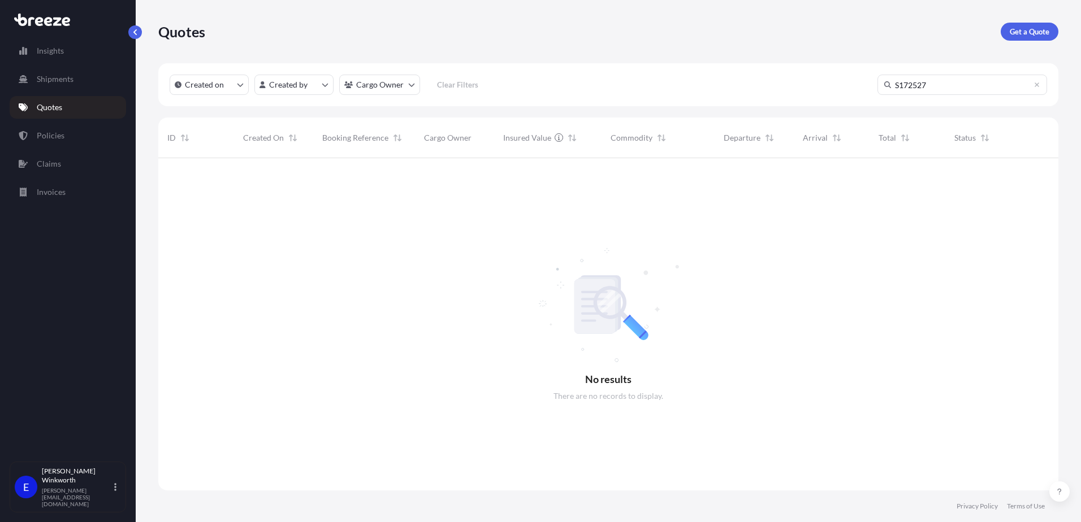
scroll to position [365, 891]
type input "S172527"
click at [42, 137] on p "Policies" at bounding box center [51, 135] width 28 height 11
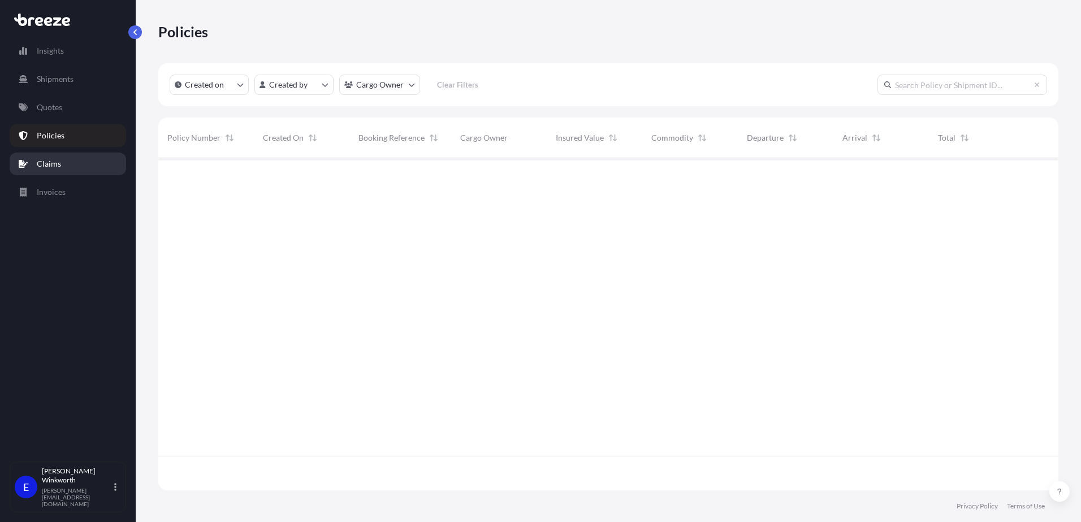
scroll to position [330, 891]
click at [931, 86] on input "text" at bounding box center [962, 85] width 170 height 20
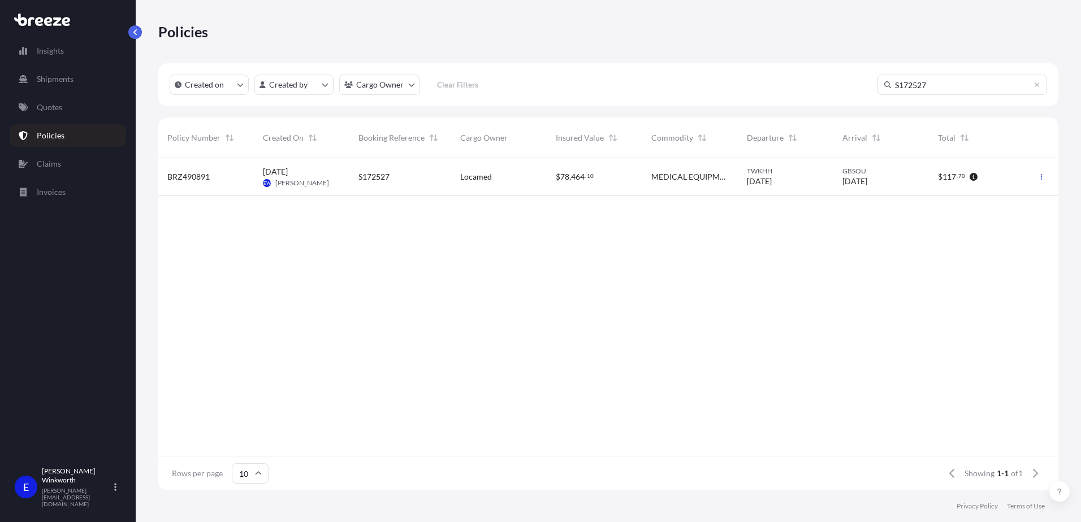
type input "S172527"
click at [197, 179] on span "BRZ490891" at bounding box center [188, 176] width 42 height 11
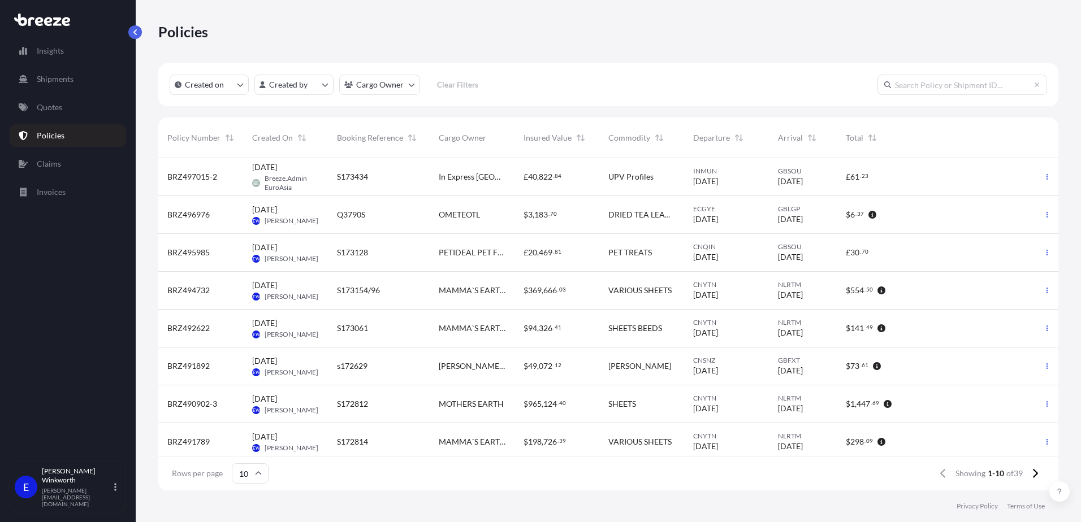
scroll to position [330, 891]
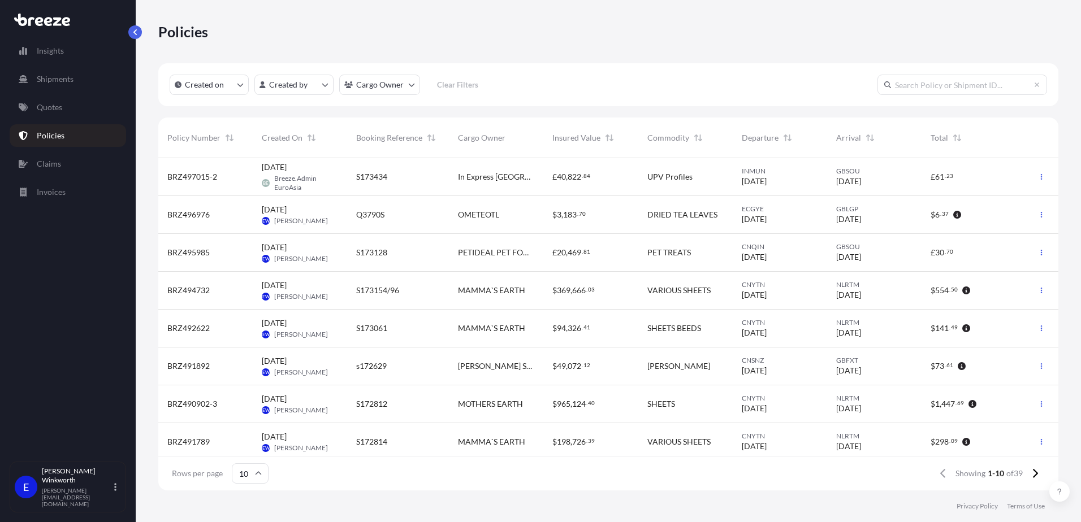
click at [925, 83] on input "text" at bounding box center [962, 85] width 170 height 20
click at [937, 88] on input "S171903" at bounding box center [962, 85] width 170 height 20
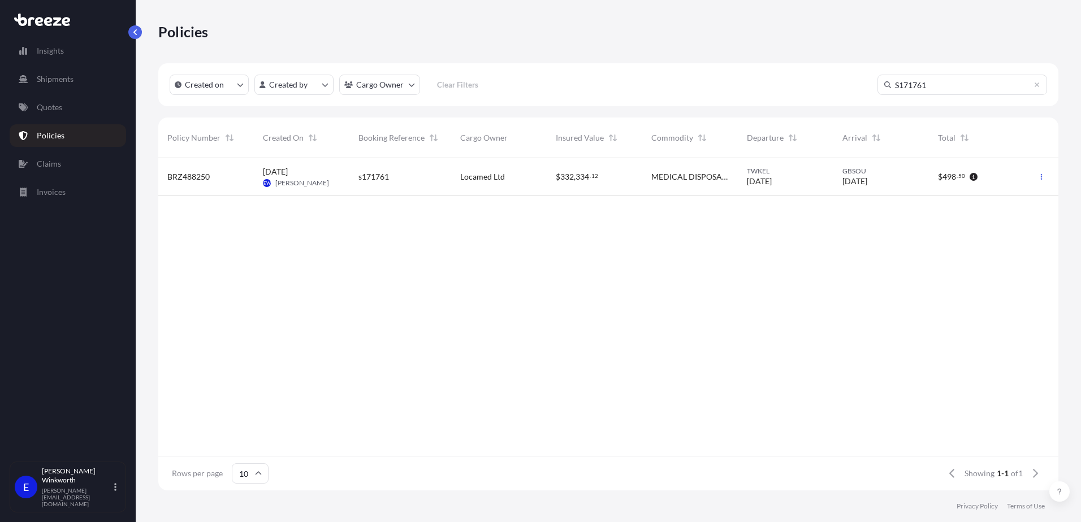
type input "S171761"
click at [200, 177] on span "BRZ488250" at bounding box center [188, 176] width 42 height 11
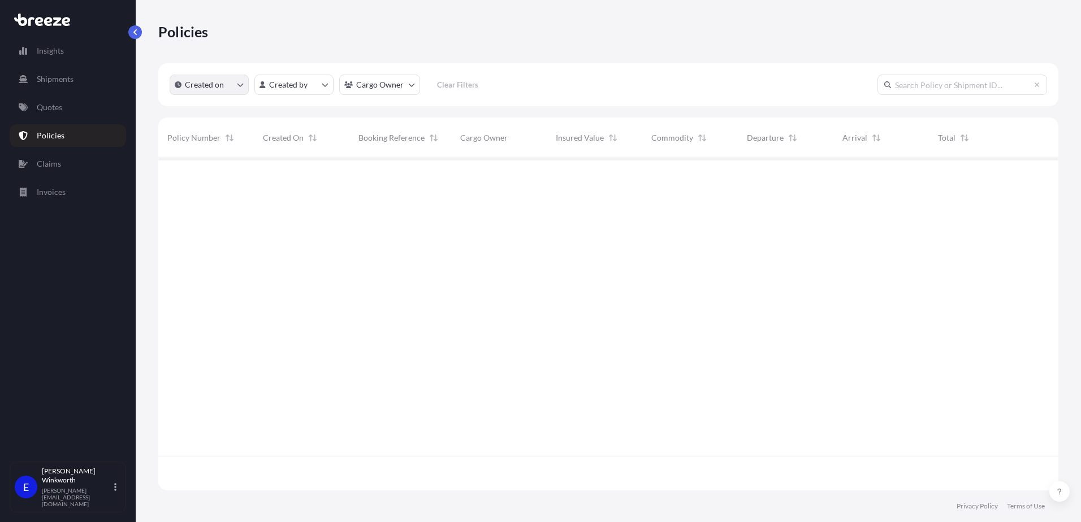
scroll to position [330, 891]
click at [907, 84] on input "text" at bounding box center [962, 85] width 170 height 20
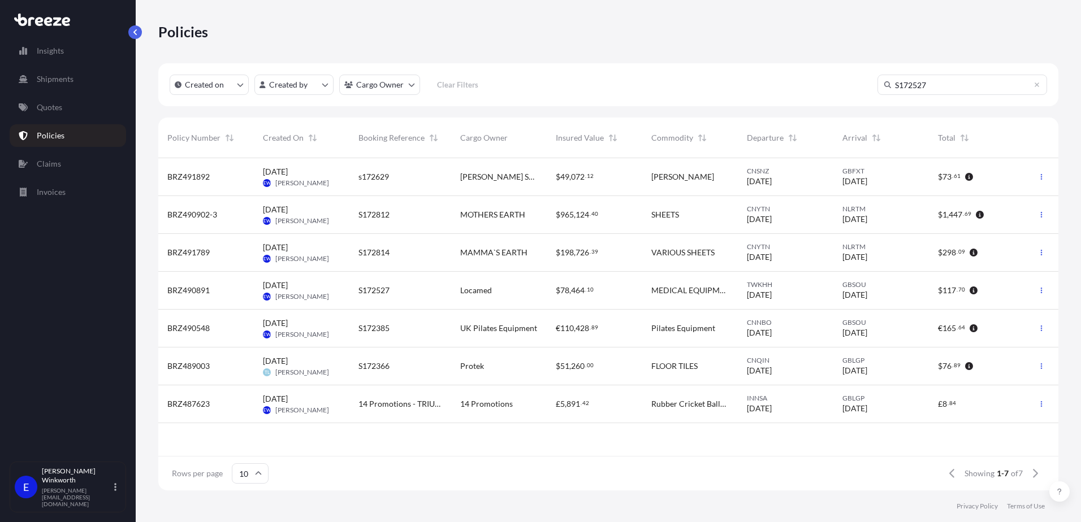
type input "S172527"
click at [204, 175] on span "BRZ491892" at bounding box center [188, 176] width 42 height 11
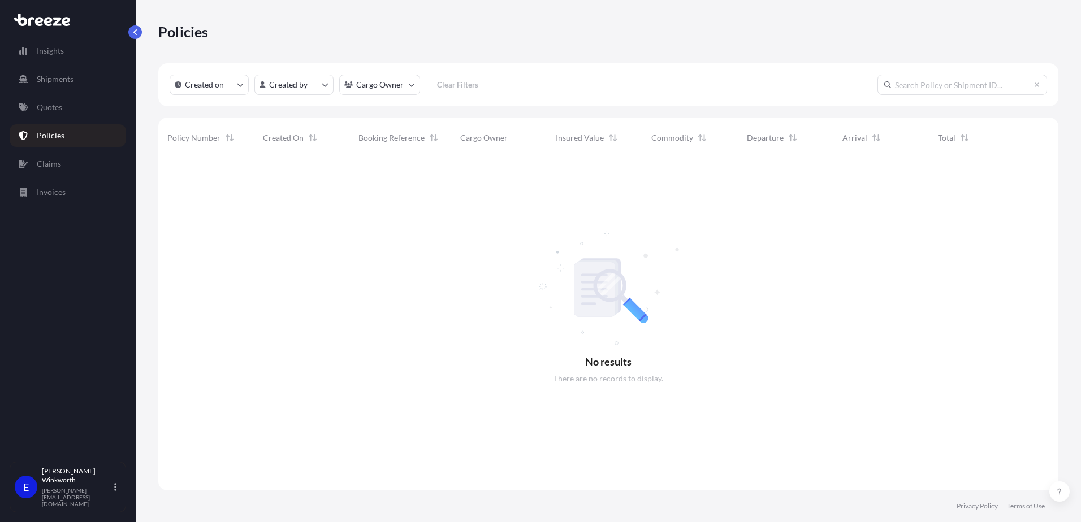
scroll to position [330, 891]
click at [926, 89] on input "text" at bounding box center [962, 85] width 170 height 20
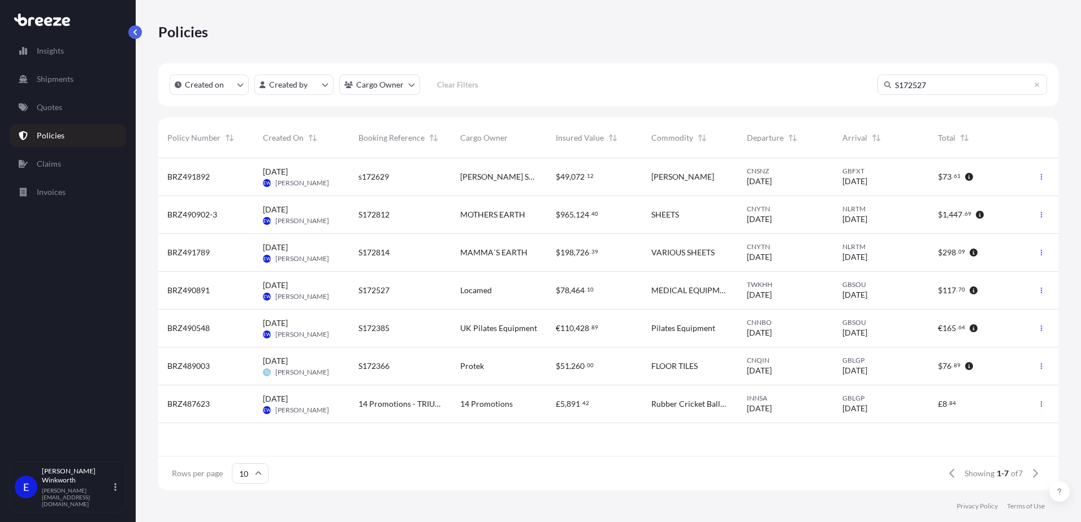
type input "S172527"
click at [176, 288] on span "BRZ490891" at bounding box center [188, 290] width 42 height 11
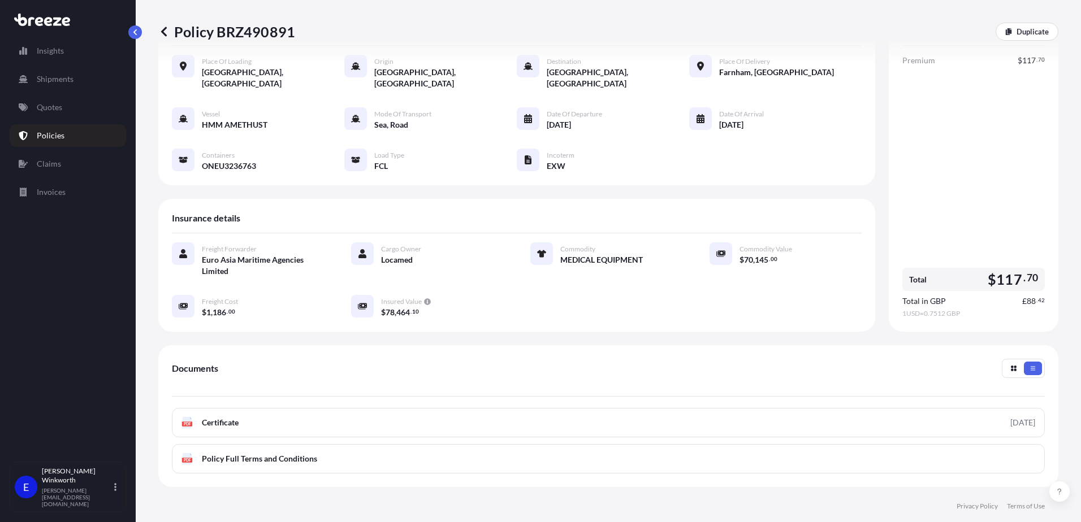
scroll to position [158, 0]
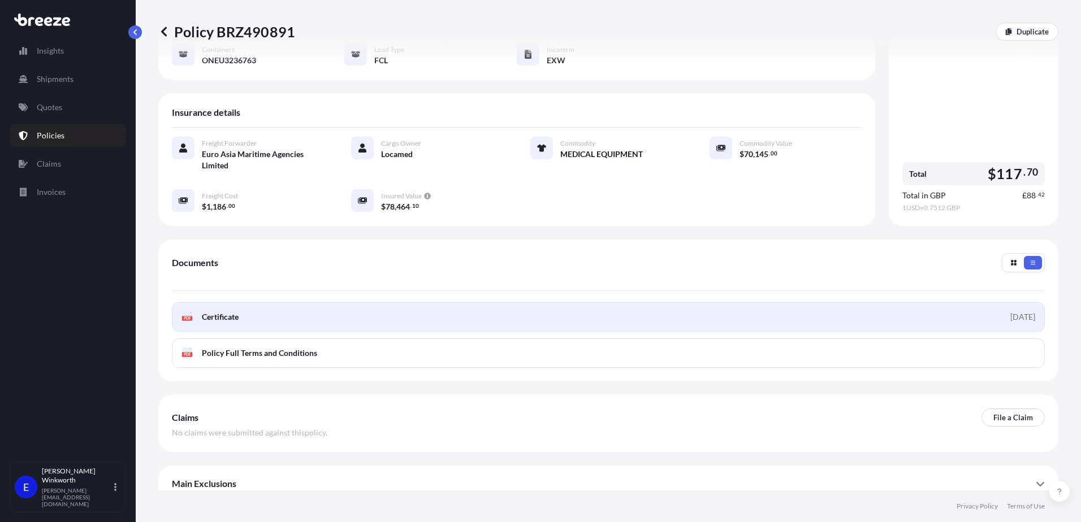
click at [369, 306] on link "PDF Certificate [DATE]" at bounding box center [608, 316] width 873 height 29
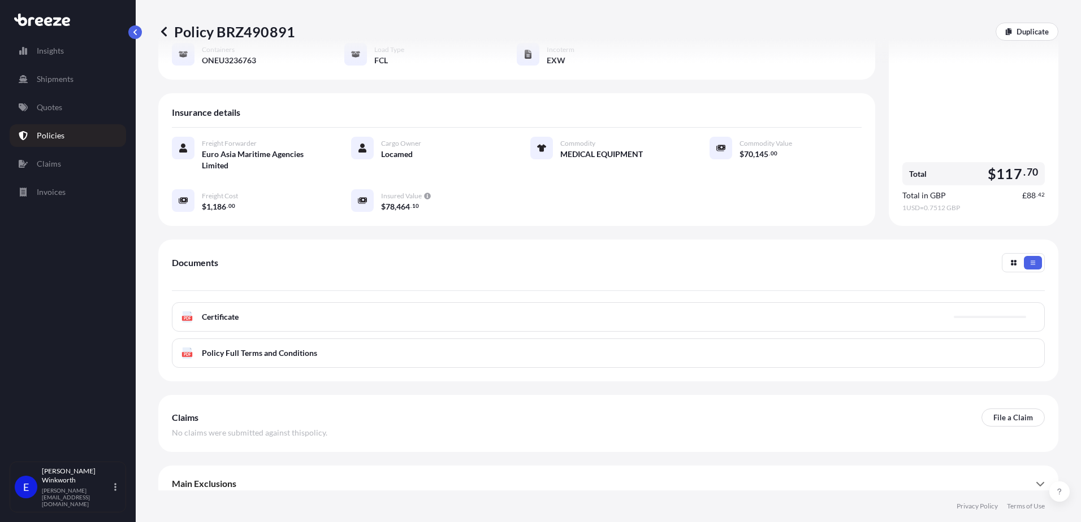
scroll to position [0, 0]
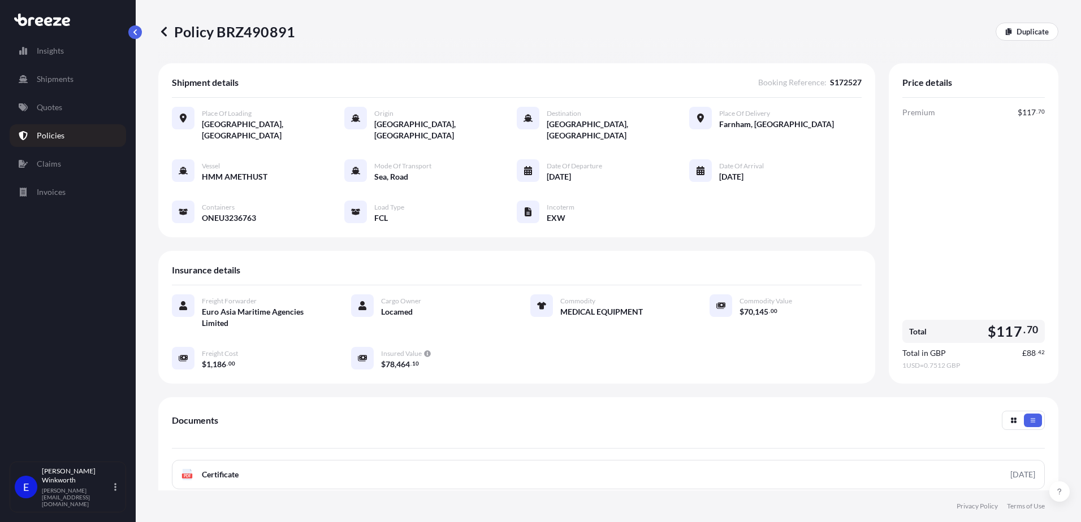
click at [218, 86] on span "Shipment details" at bounding box center [205, 82] width 67 height 11
click at [64, 136] on link "Policies" at bounding box center [68, 135] width 116 height 23
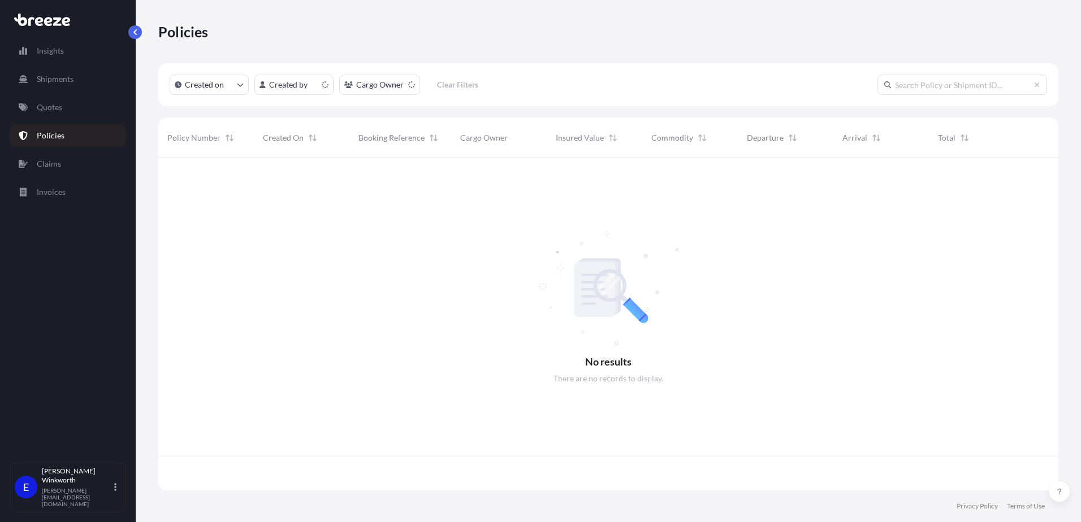
scroll to position [330, 891]
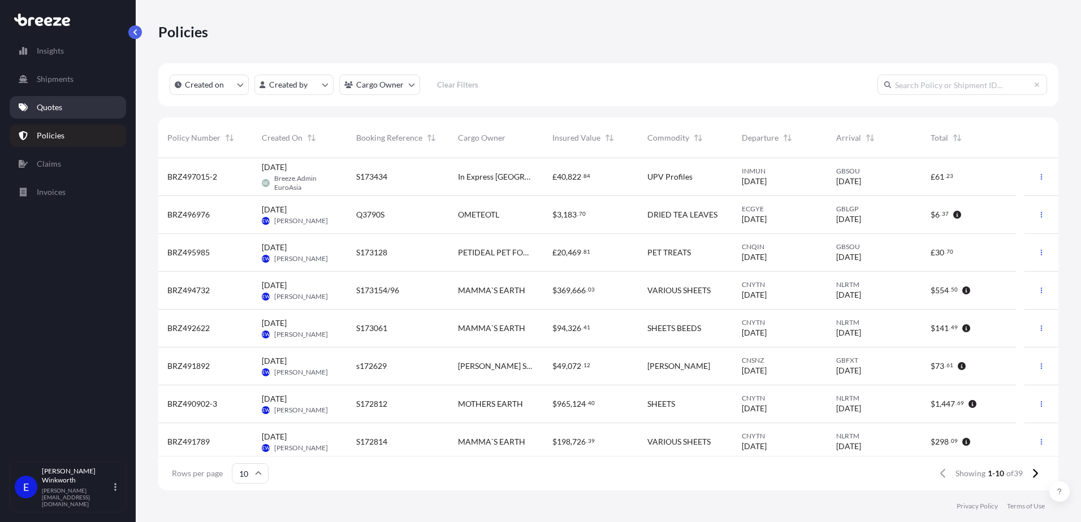
click at [62, 107] on p "Quotes" at bounding box center [49, 107] width 25 height 11
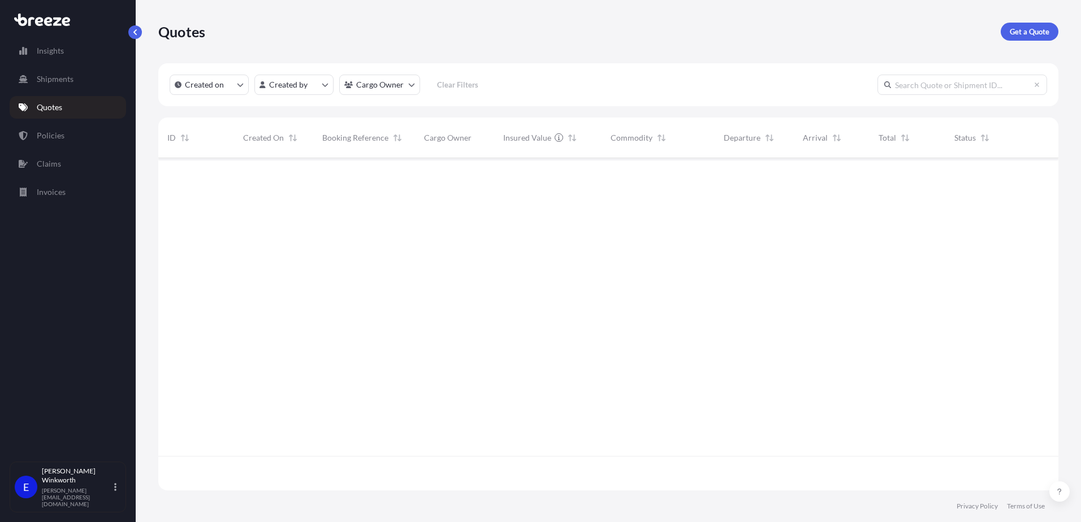
scroll to position [330, 891]
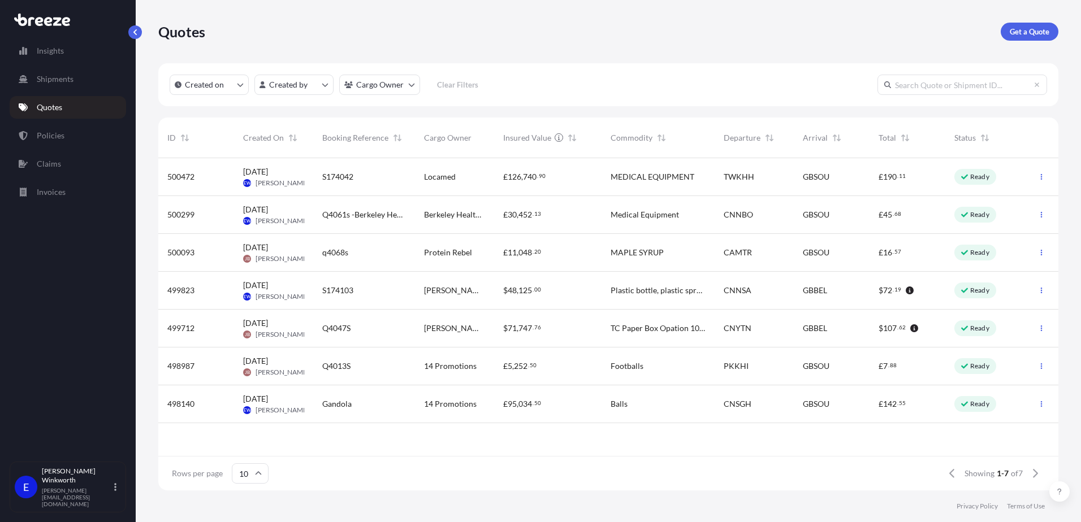
click at [189, 287] on span "499823" at bounding box center [180, 290] width 27 height 11
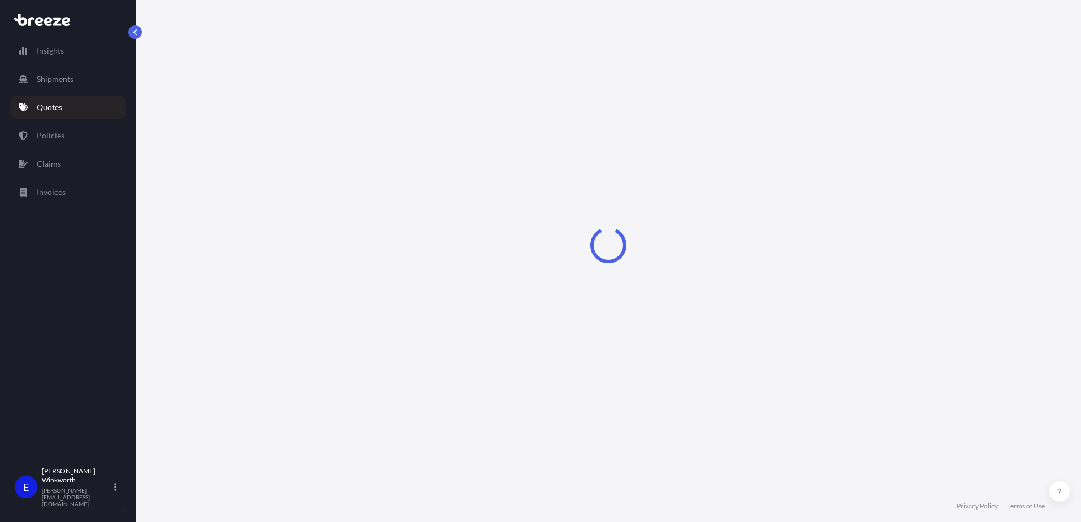
select select "Road"
select select "Sea"
select select "Road"
select select "2"
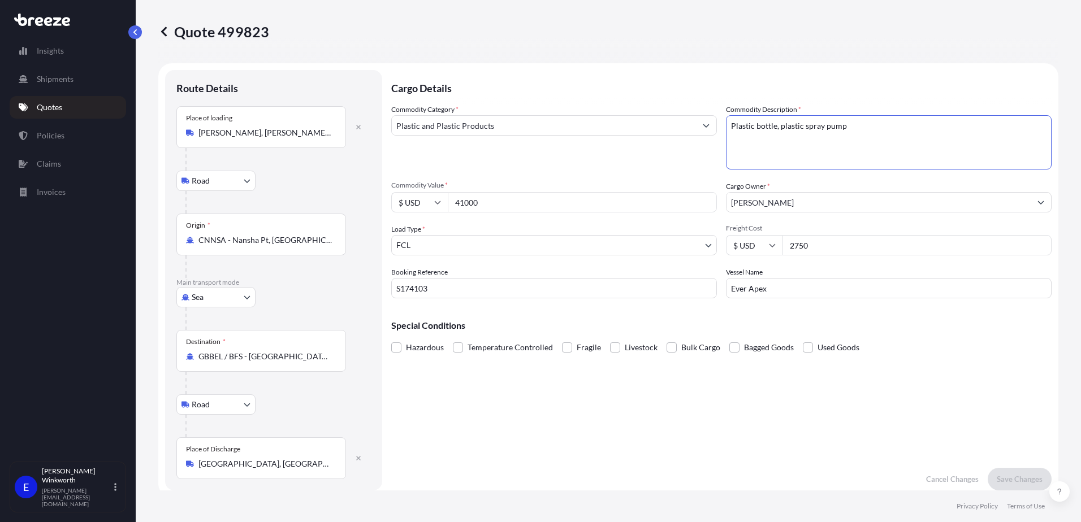
drag, startPoint x: 843, startPoint y: 129, endPoint x: 717, endPoint y: 121, distance: 126.9
click at [717, 121] on div "Commodity Category * Plastic and Plastic Products Commodity Description * Plast…" at bounding box center [721, 201] width 660 height 194
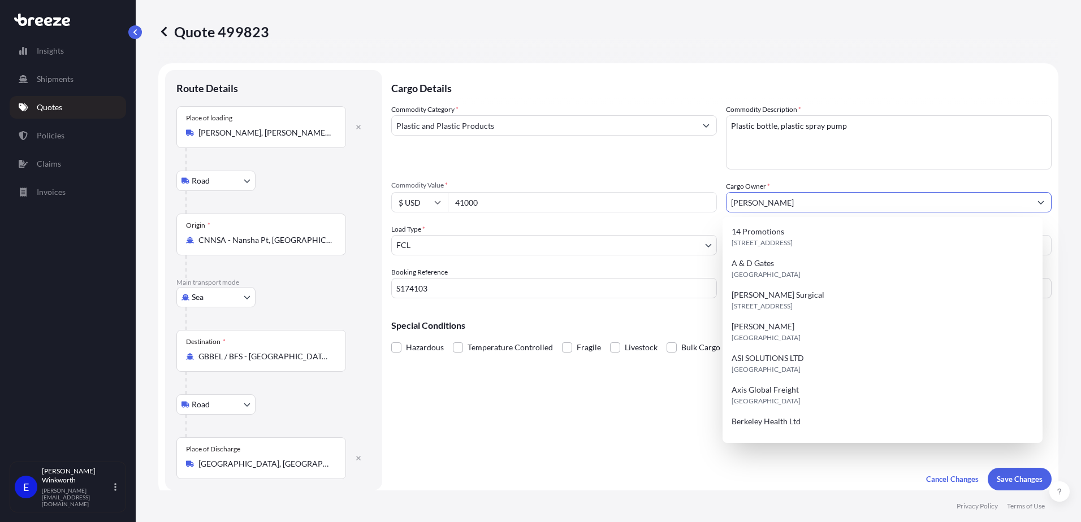
drag, startPoint x: 811, startPoint y: 203, endPoint x: 714, endPoint y: 208, distance: 96.8
click at [714, 208] on div "Commodity Category * Plastic and Plastic Products Commodity Description * Plast…" at bounding box center [721, 201] width 660 height 194
click at [1007, 164] on textarea "Plastic bottle, plastic spray pump" at bounding box center [889, 142] width 326 height 54
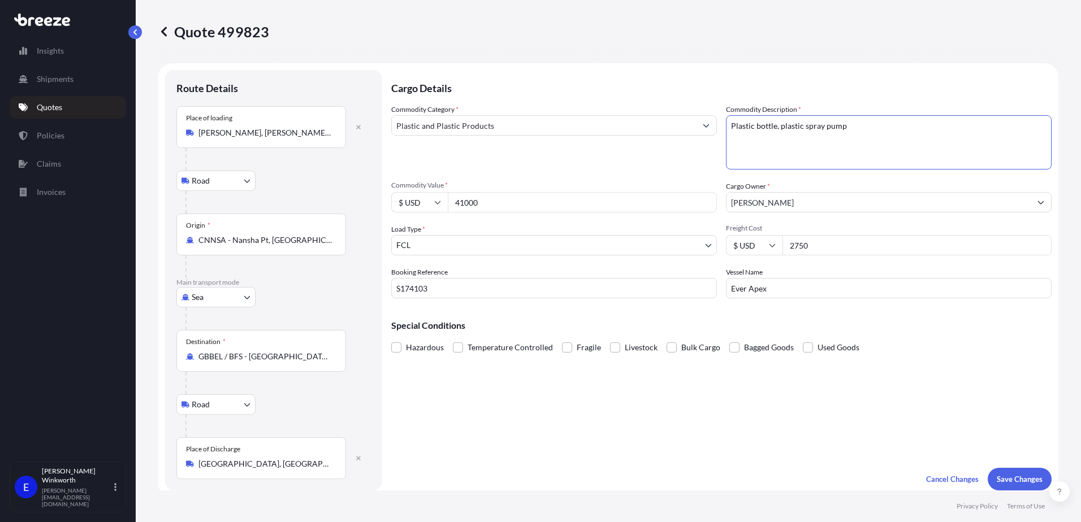
click at [998, 175] on div "Commodity Category * Plastic and Plastic Products Commodity Description * Plast…" at bounding box center [721, 201] width 660 height 194
click at [63, 112] on link "Quotes" at bounding box center [68, 107] width 116 height 23
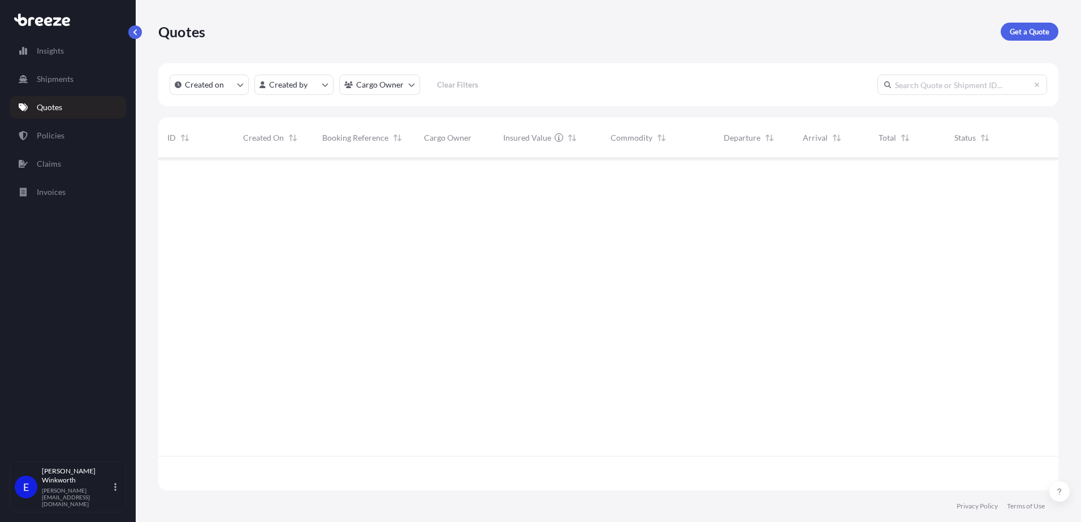
scroll to position [330, 891]
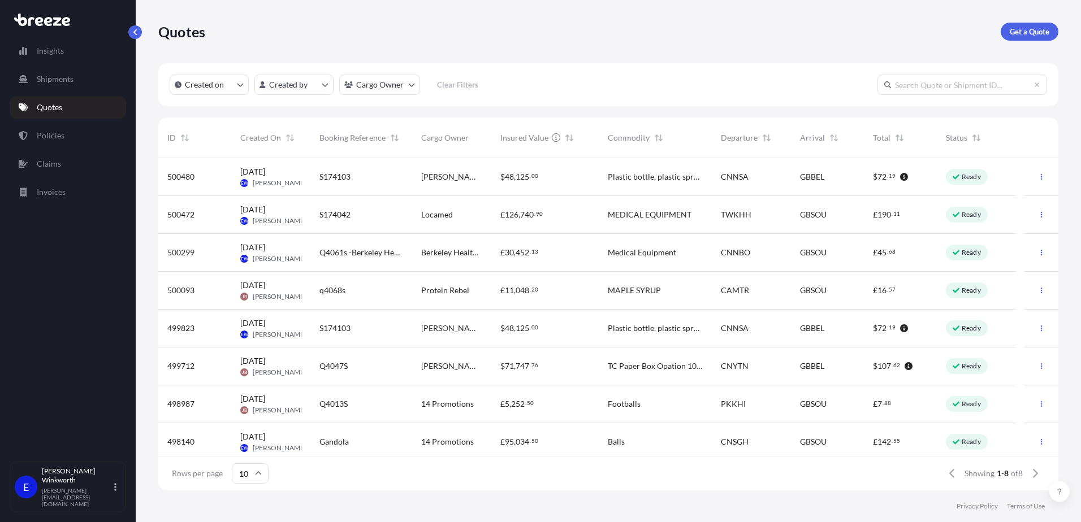
click at [57, 102] on p "Quotes" at bounding box center [49, 107] width 25 height 11
click at [198, 215] on div "500472" at bounding box center [194, 214] width 55 height 11
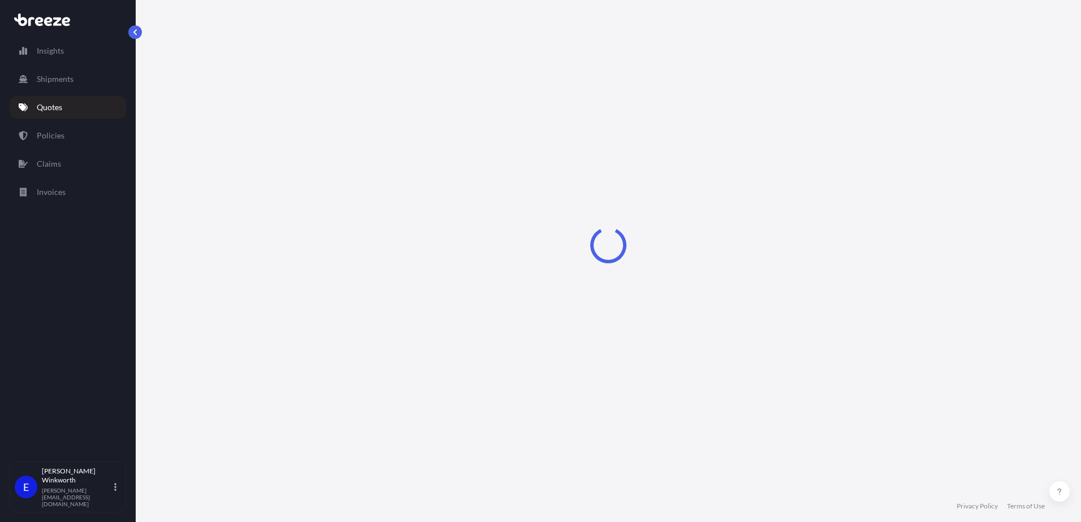
select select "Road"
select select "Sea"
select select "Road"
select select "2"
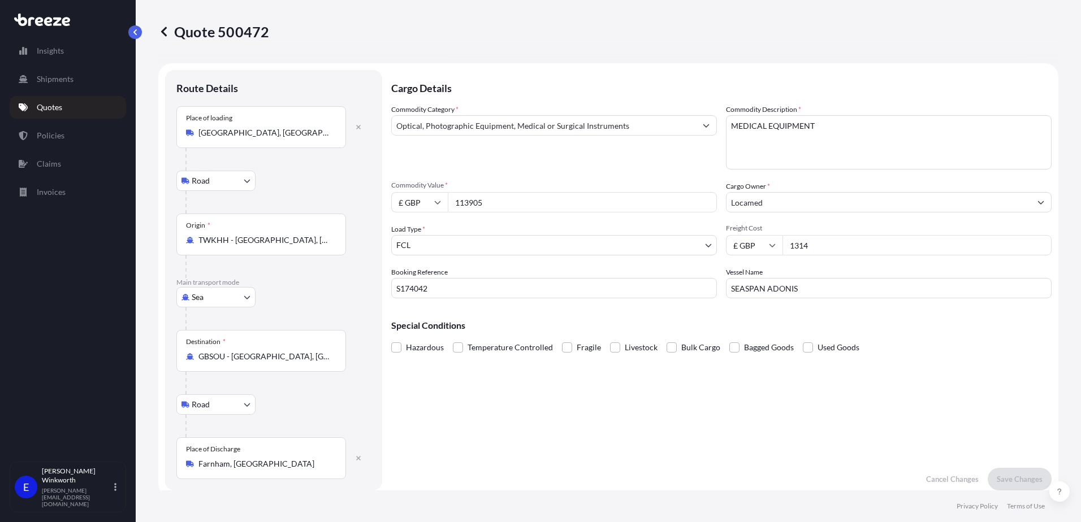
click at [415, 202] on input "£ GBP" at bounding box center [419, 202] width 57 height 20
click at [419, 283] on div "$ USD" at bounding box center [419, 280] width 47 height 21
type input "$ USD"
click at [1010, 483] on p "Save Changes" at bounding box center [1020, 479] width 46 height 11
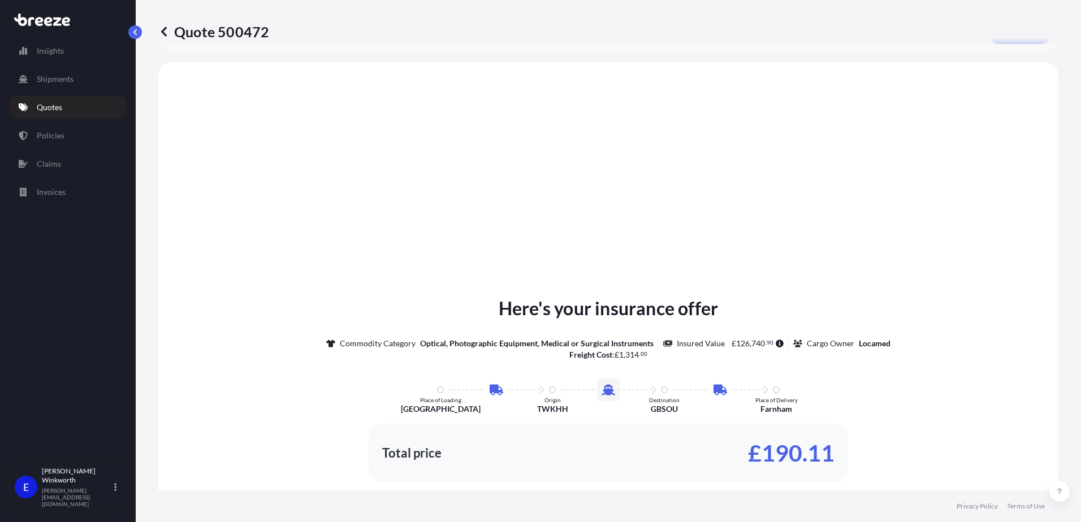
scroll to position [452, 0]
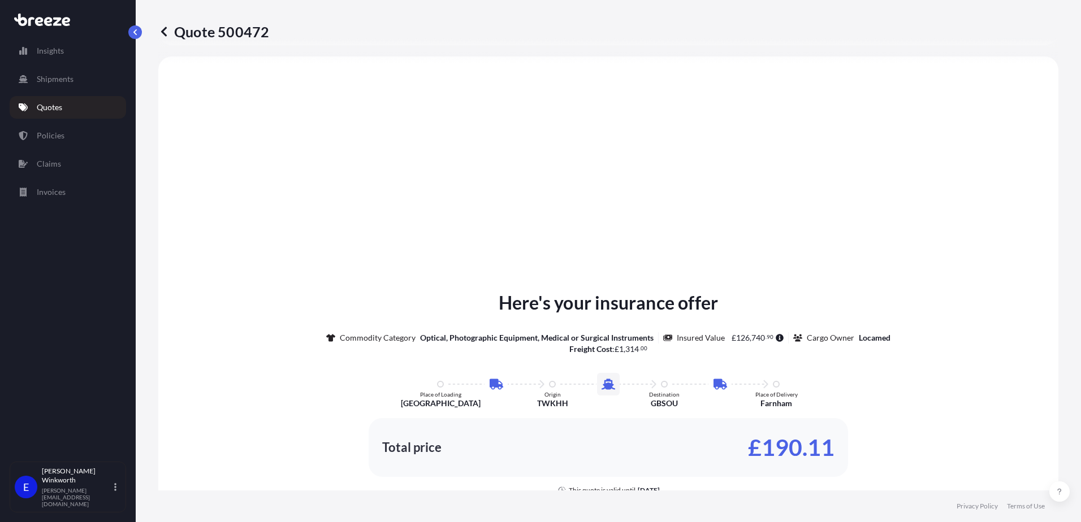
select select "Road"
select select "Sea"
select select "Road"
select select "2"
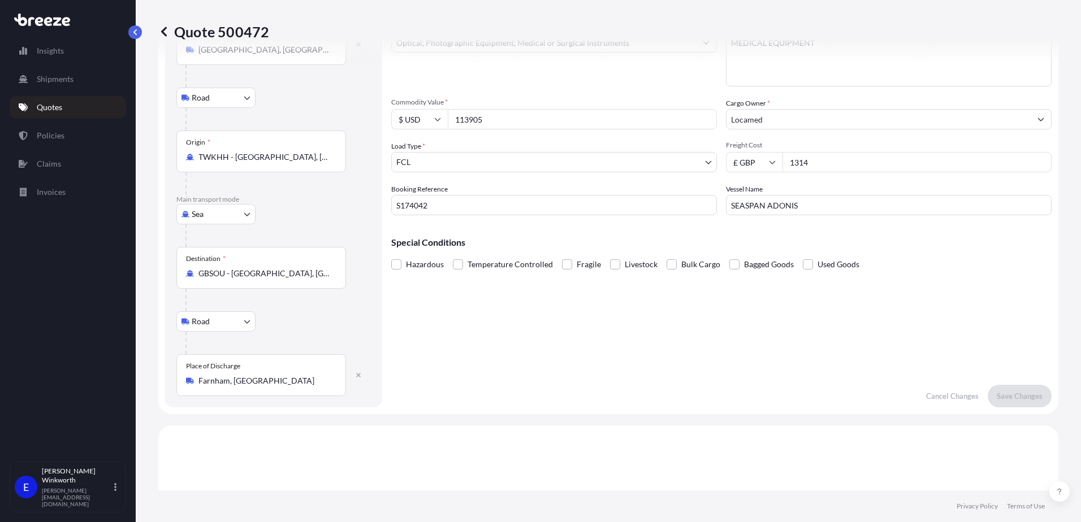
scroll to position [0, 0]
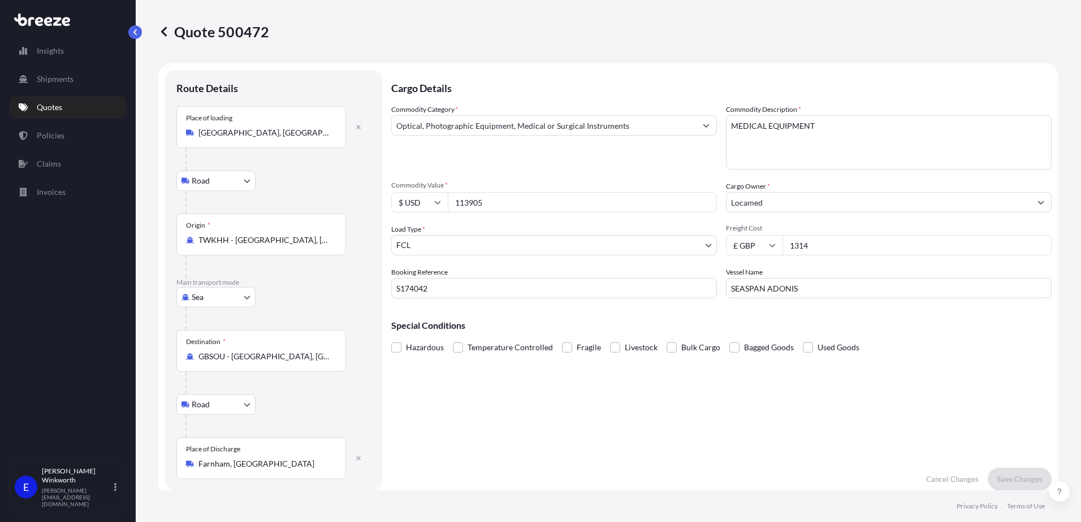
click at [754, 245] on input "£ GBP" at bounding box center [754, 245] width 57 height 20
click at [752, 326] on div "$ USD" at bounding box center [749, 323] width 47 height 21
type input "$ USD"
click at [1008, 476] on p "Save Changes" at bounding box center [1020, 479] width 46 height 11
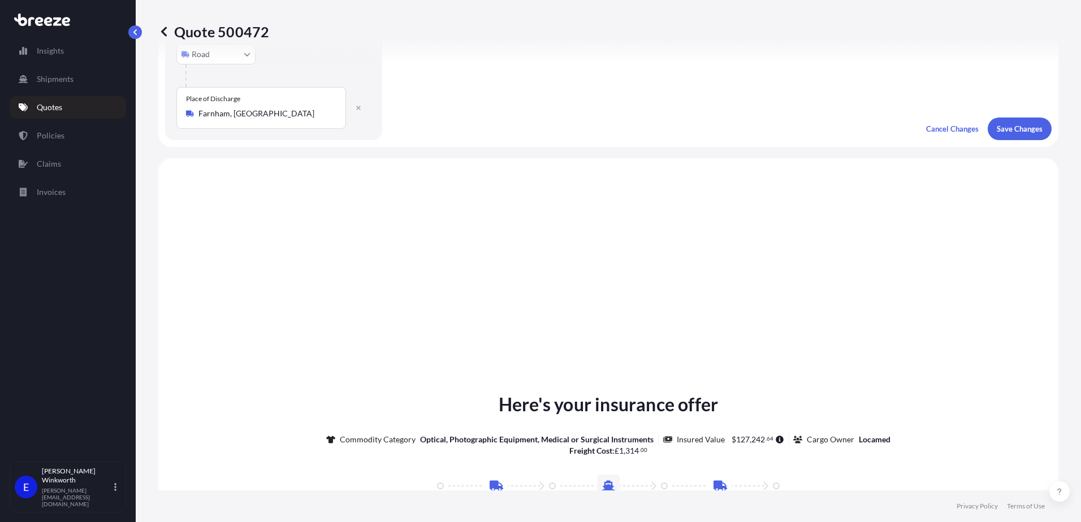
scroll to position [452, 0]
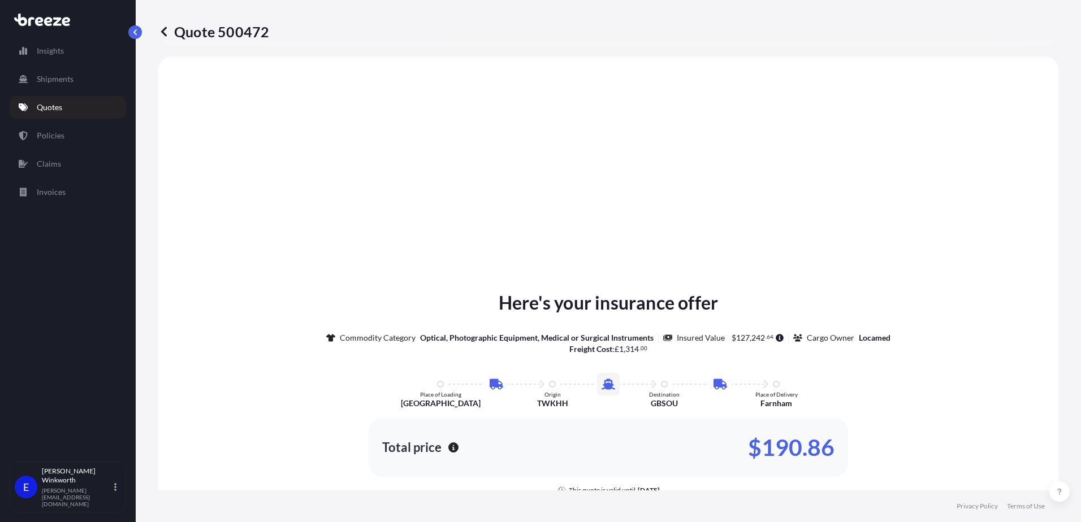
select select "Road"
select select "Sea"
select select "Road"
select select "2"
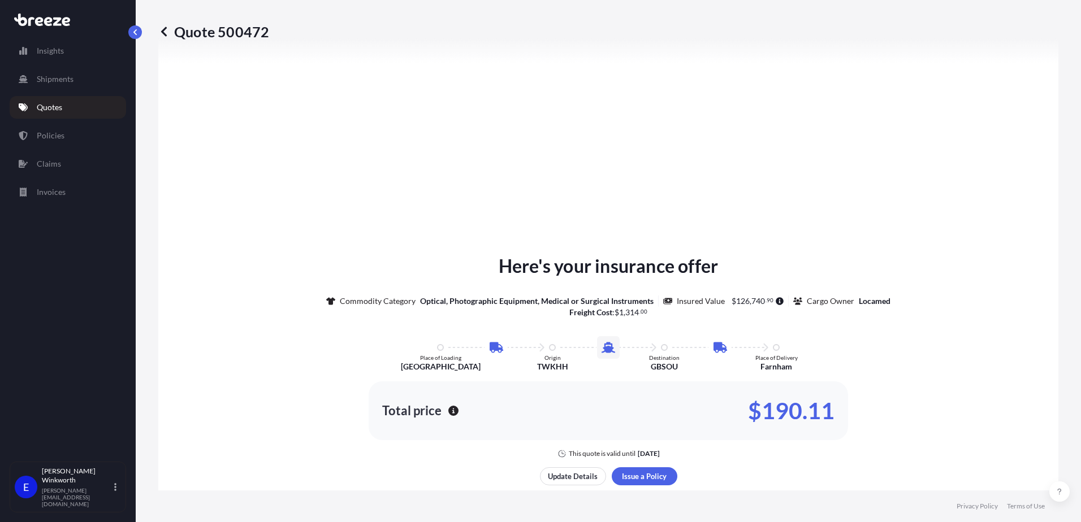
scroll to position [509, 0]
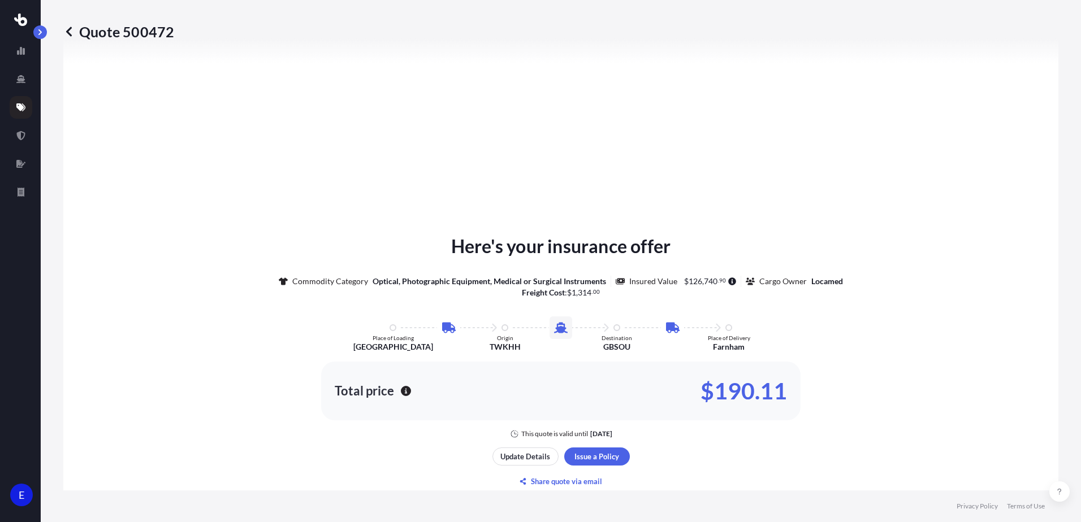
click at [66, 31] on icon at bounding box center [68, 31] width 11 height 11
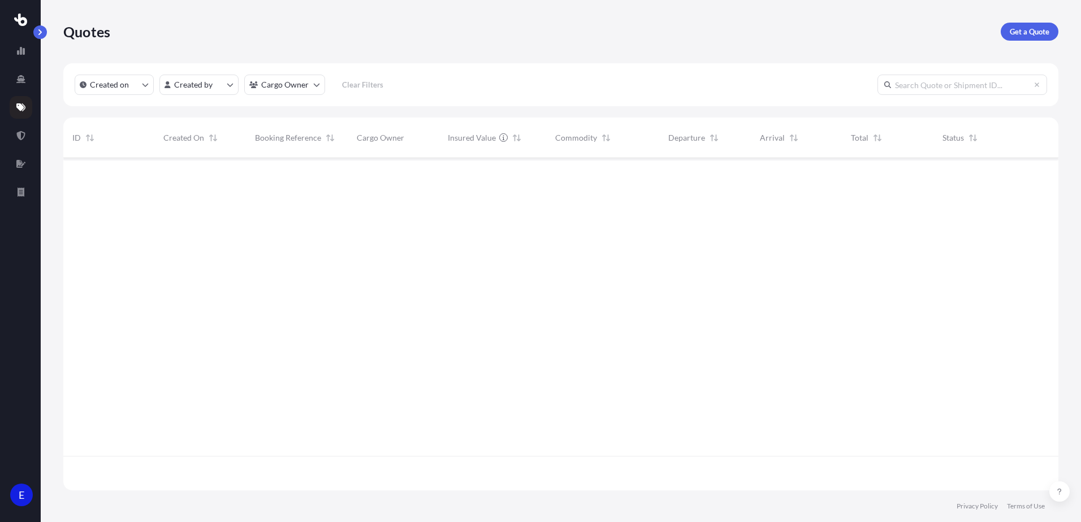
scroll to position [330, 986]
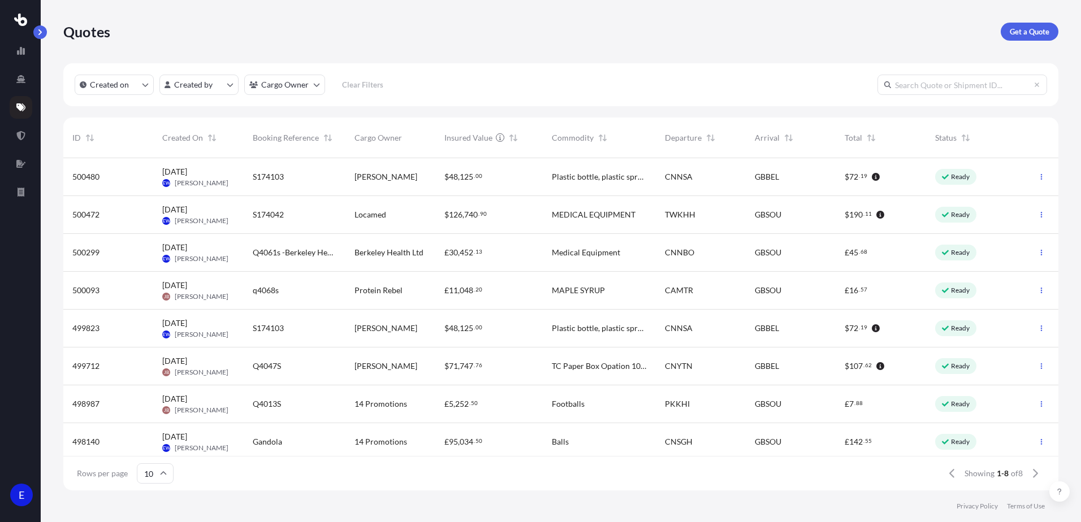
click at [168, 183] on span "EW" at bounding box center [166, 182] width 7 height 11
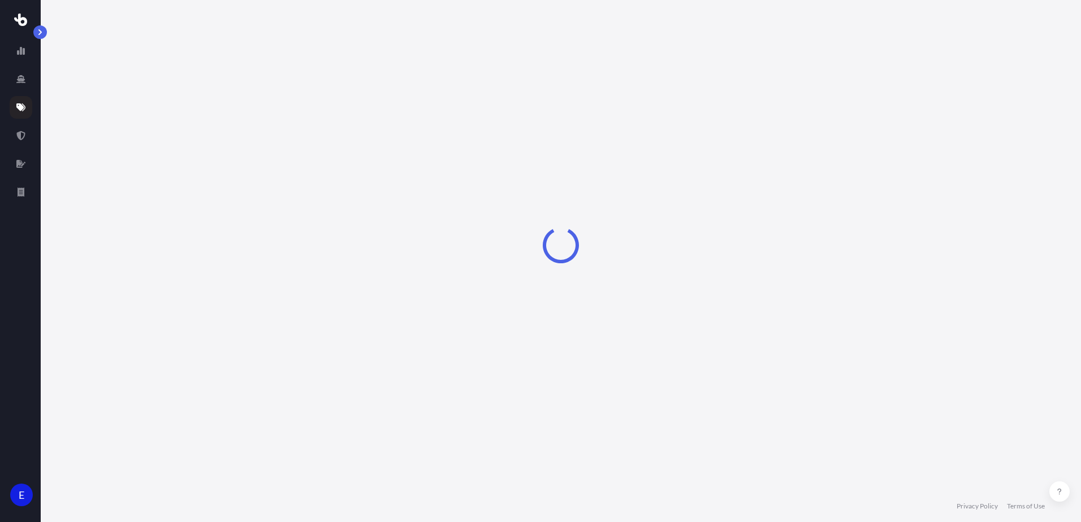
select select "Road"
select select "Sea"
select select "Road"
select select "2"
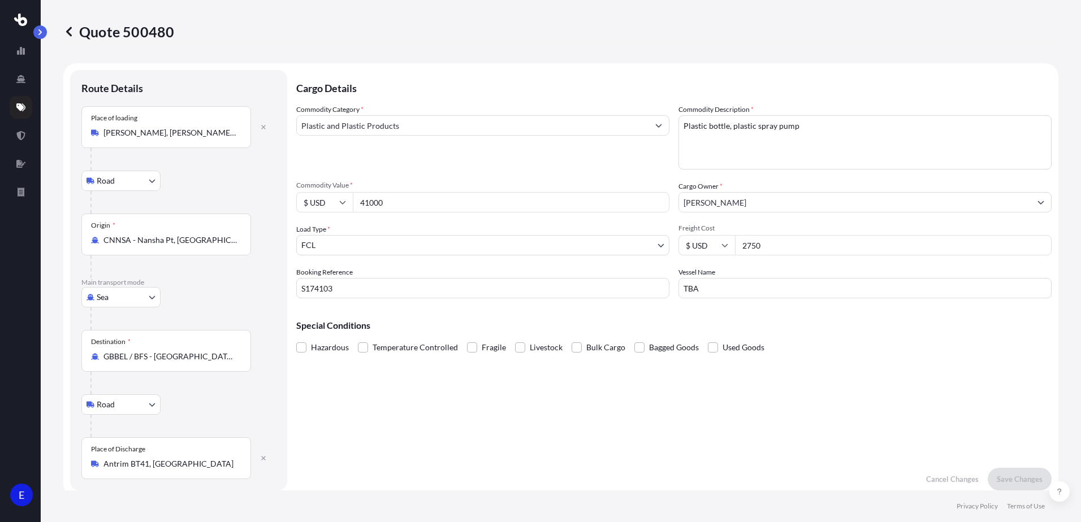
click at [72, 28] on icon at bounding box center [68, 31] width 11 height 11
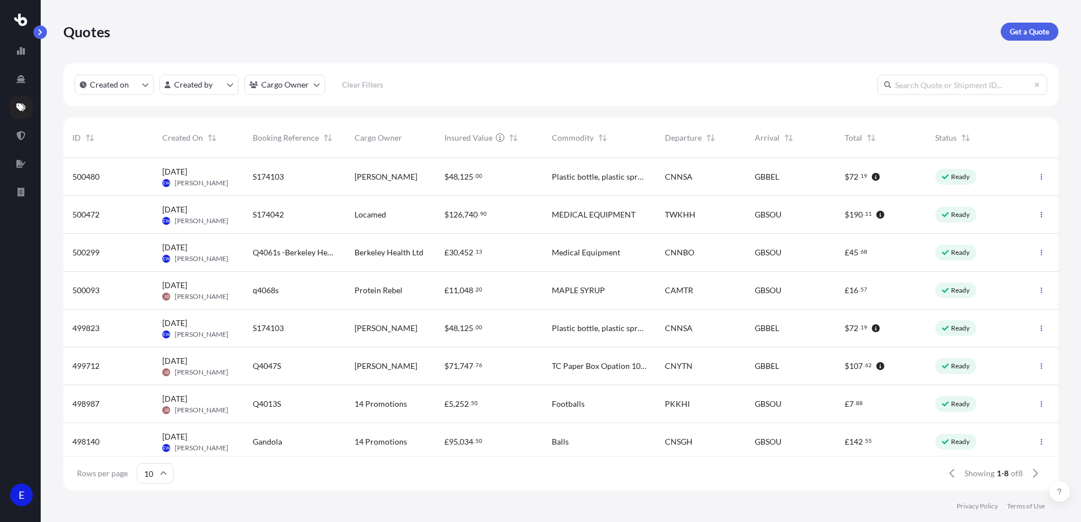
scroll to position [330, 986]
click at [575, 45] on div "Quotes Get a Quote" at bounding box center [560, 31] width 995 height 63
